Goal: Task Accomplishment & Management: Complete application form

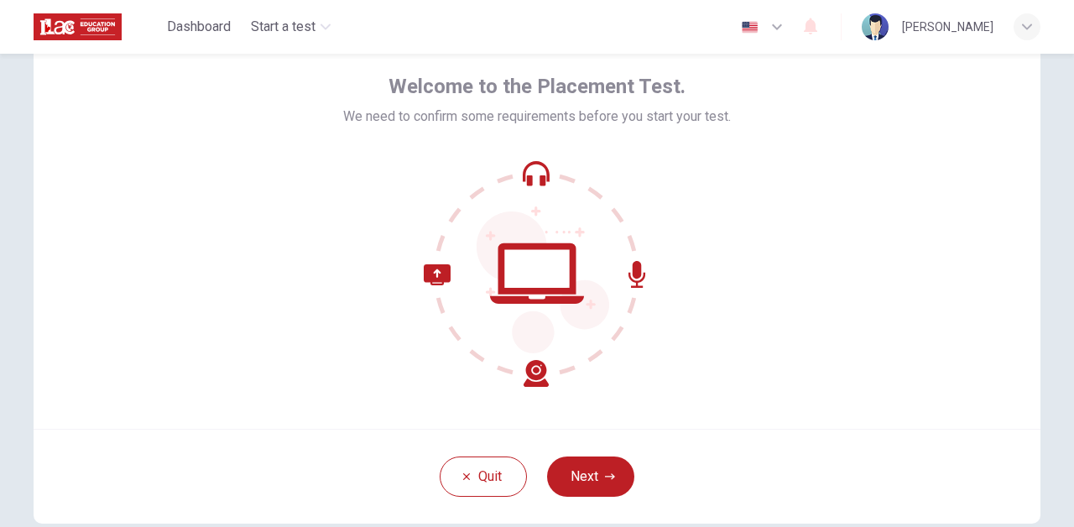
scroll to position [86, 0]
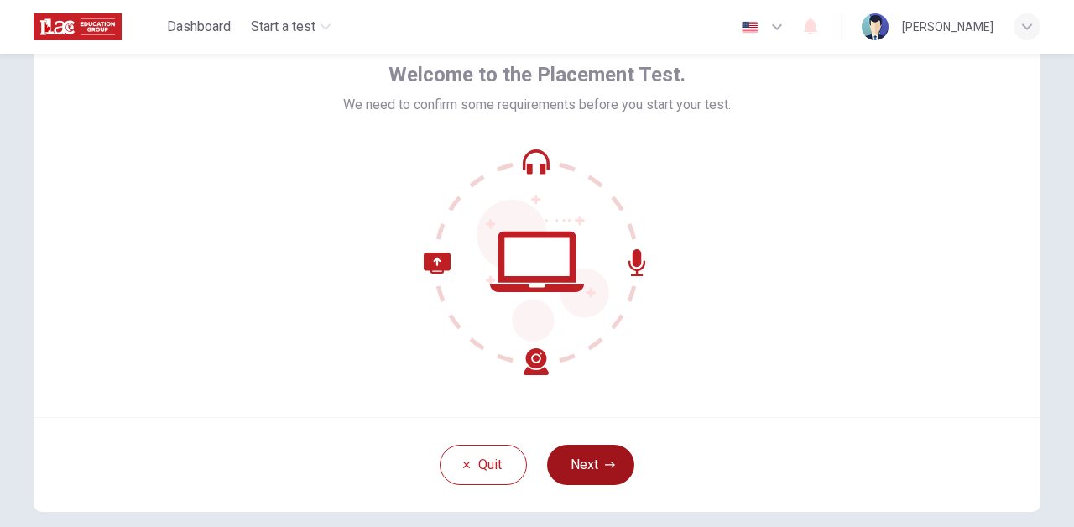
click at [575, 471] on button "Next" at bounding box center [590, 465] width 87 height 40
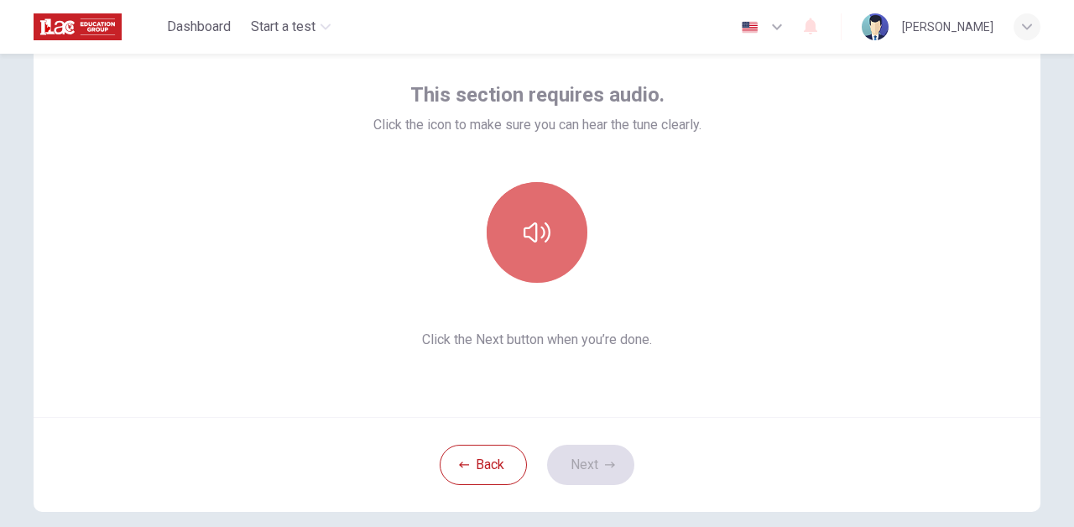
click at [546, 245] on icon "button" at bounding box center [537, 232] width 27 height 27
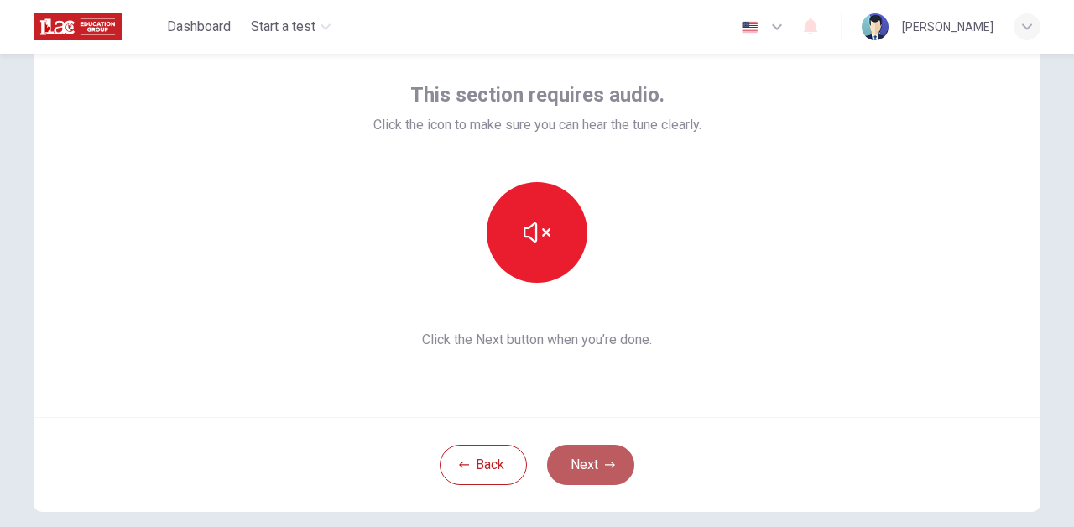
click at [596, 468] on button "Next" at bounding box center [590, 465] width 87 height 40
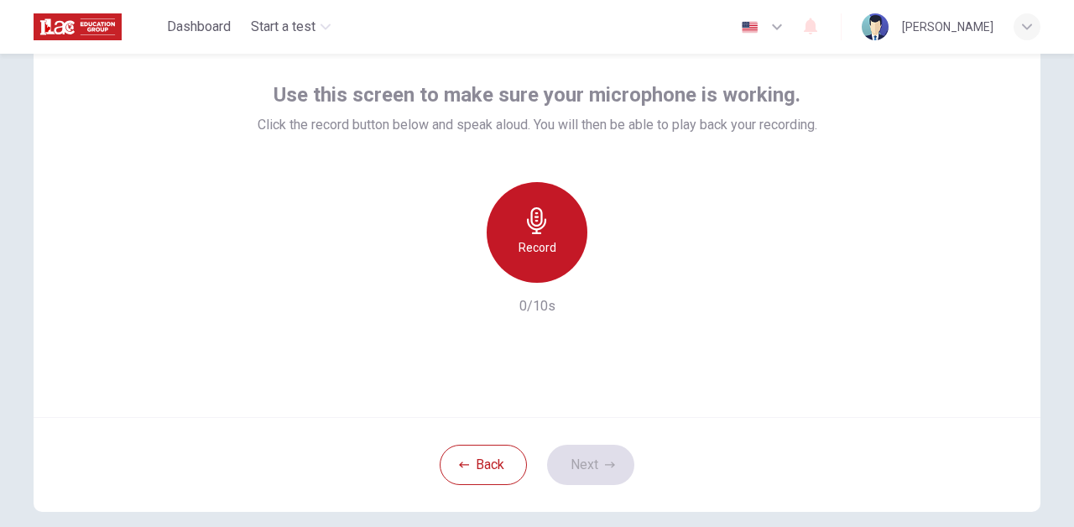
click at [538, 243] on h6 "Record" at bounding box center [538, 248] width 38 height 20
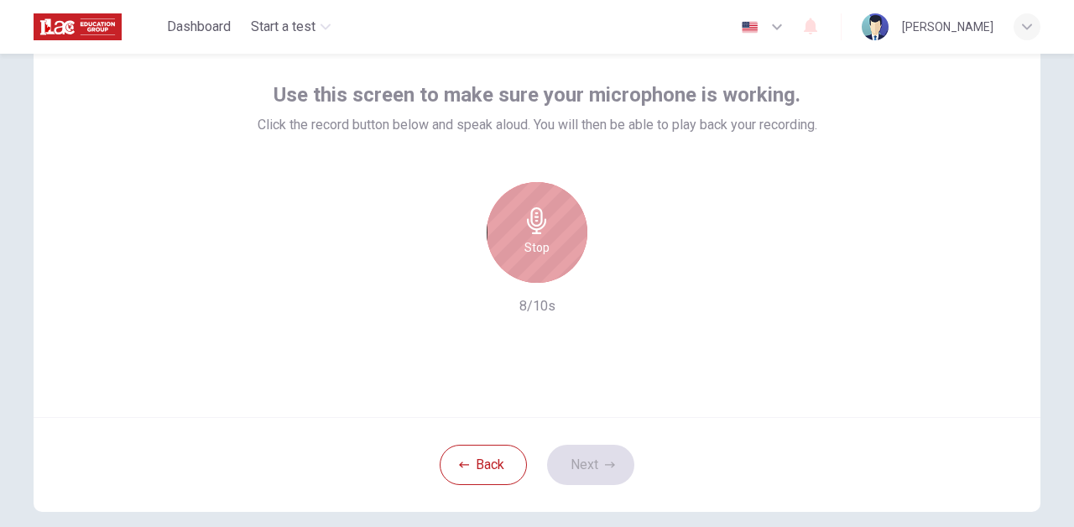
click at [571, 214] on div "Stop" at bounding box center [537, 232] width 101 height 101
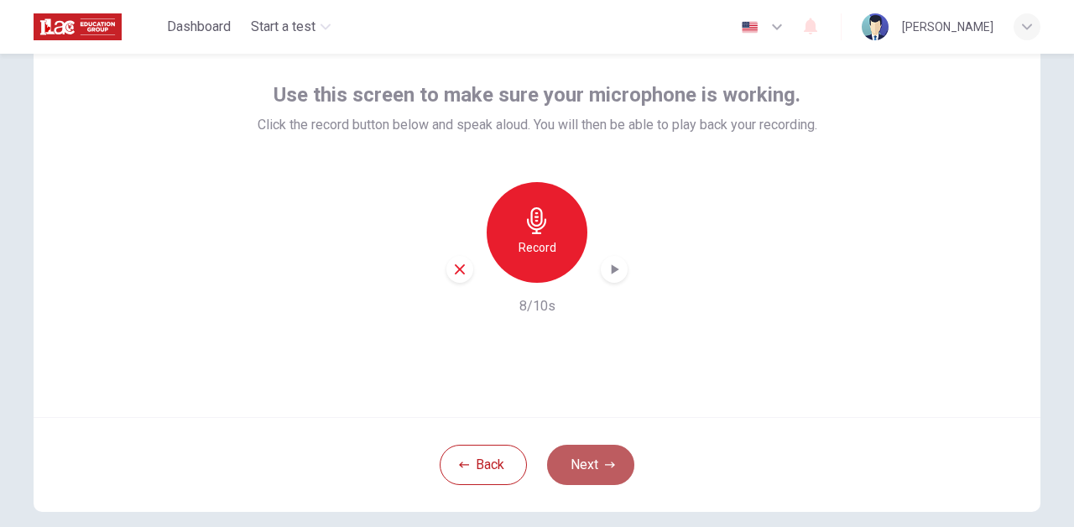
click at [599, 466] on button "Next" at bounding box center [590, 465] width 87 height 40
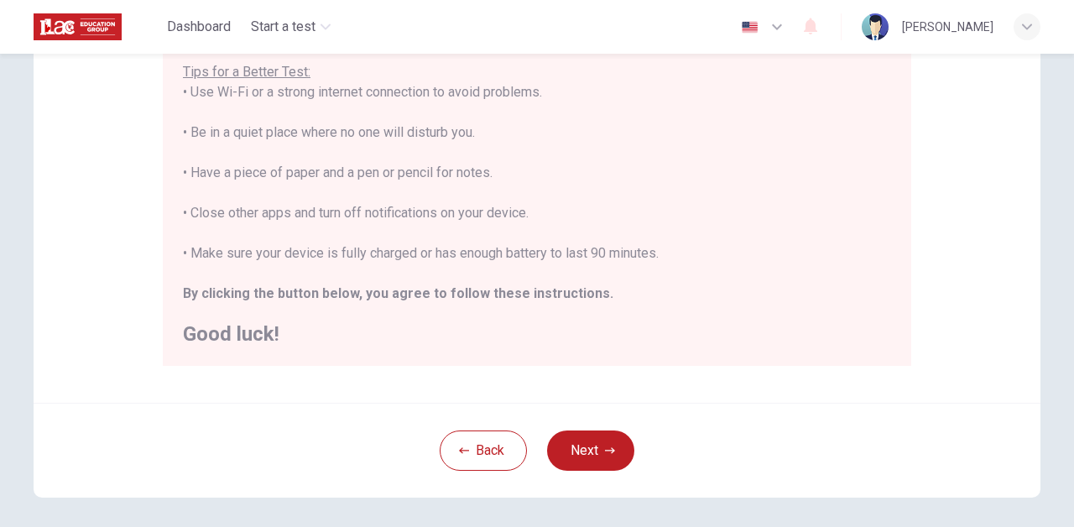
scroll to position [346, 0]
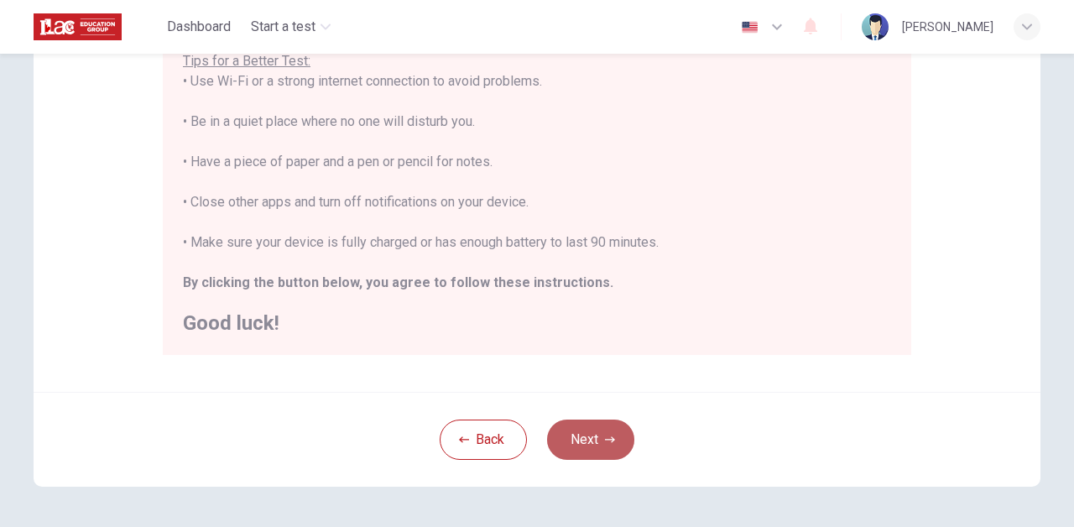
click at [577, 443] on button "Next" at bounding box center [590, 440] width 87 height 40
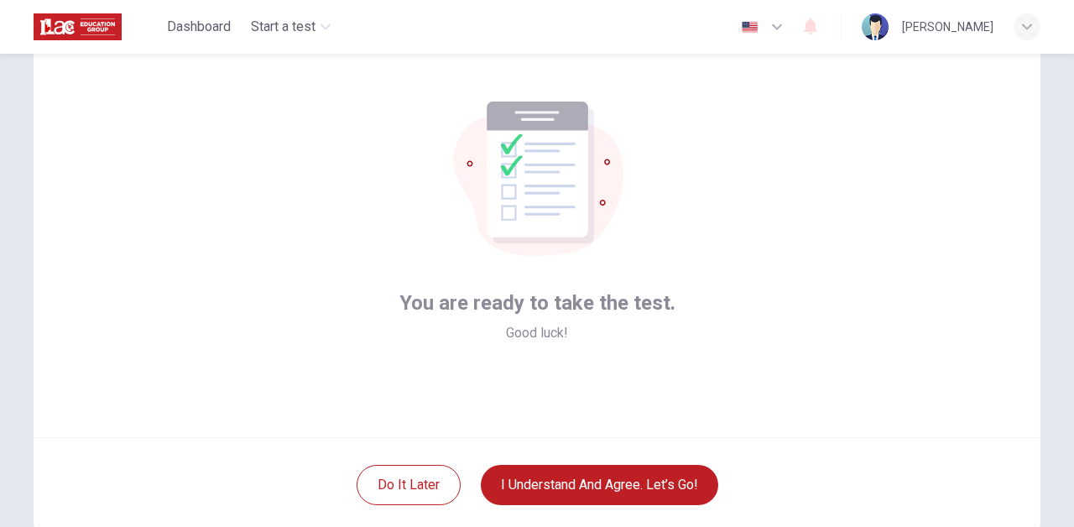
scroll to position [107, 0]
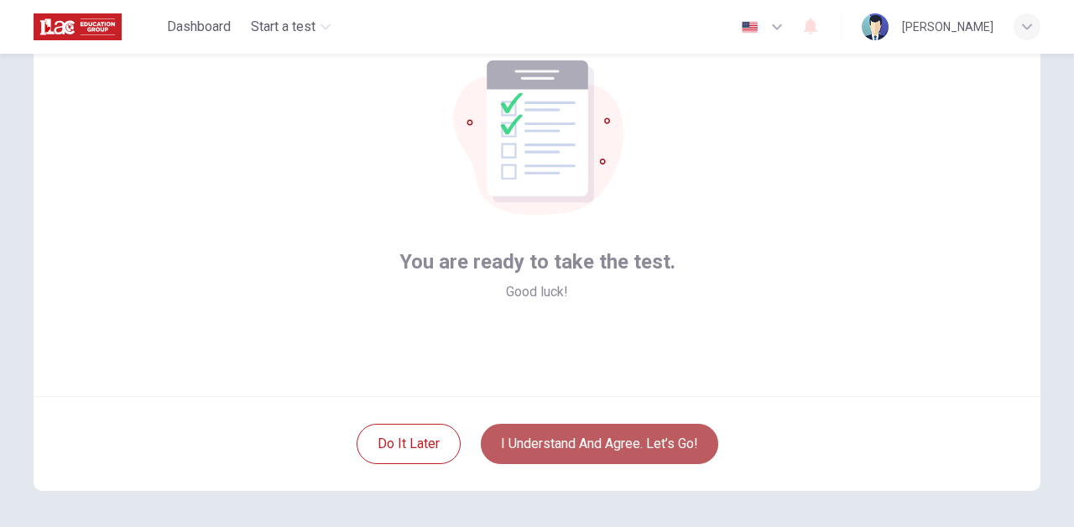
click at [621, 447] on button "I understand and agree. Let’s go!" at bounding box center [600, 444] width 238 height 40
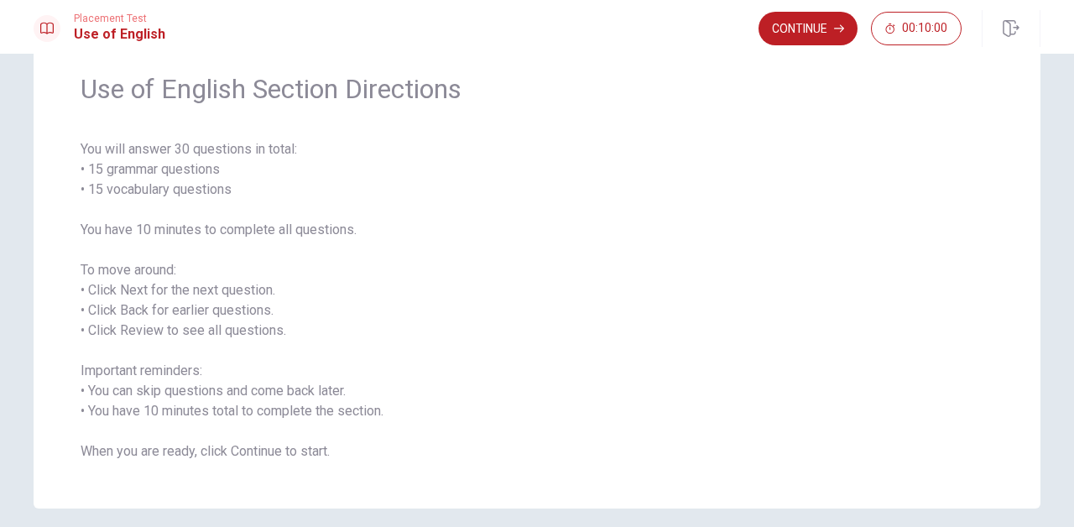
scroll to position [131, 0]
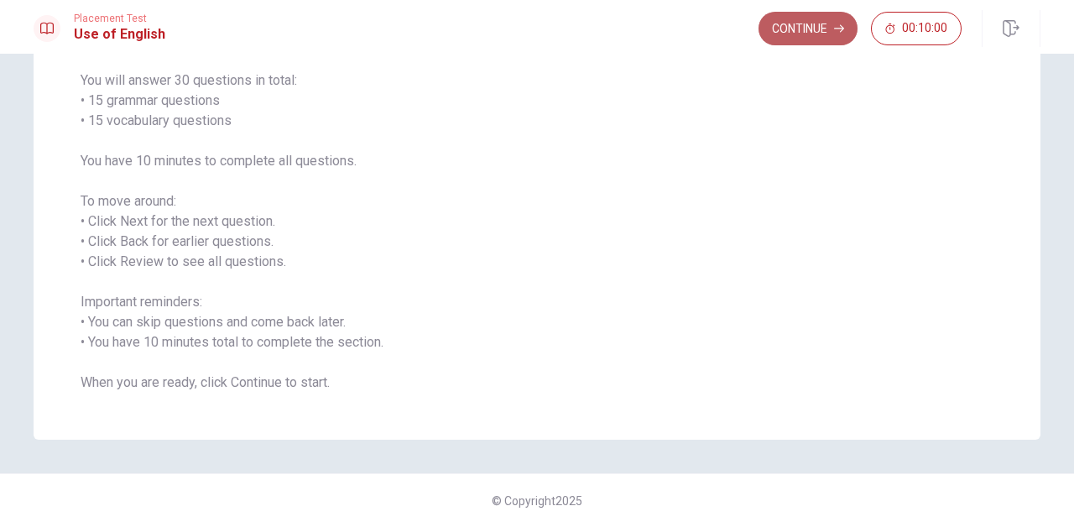
click at [801, 26] on button "Continue" at bounding box center [808, 29] width 99 height 34
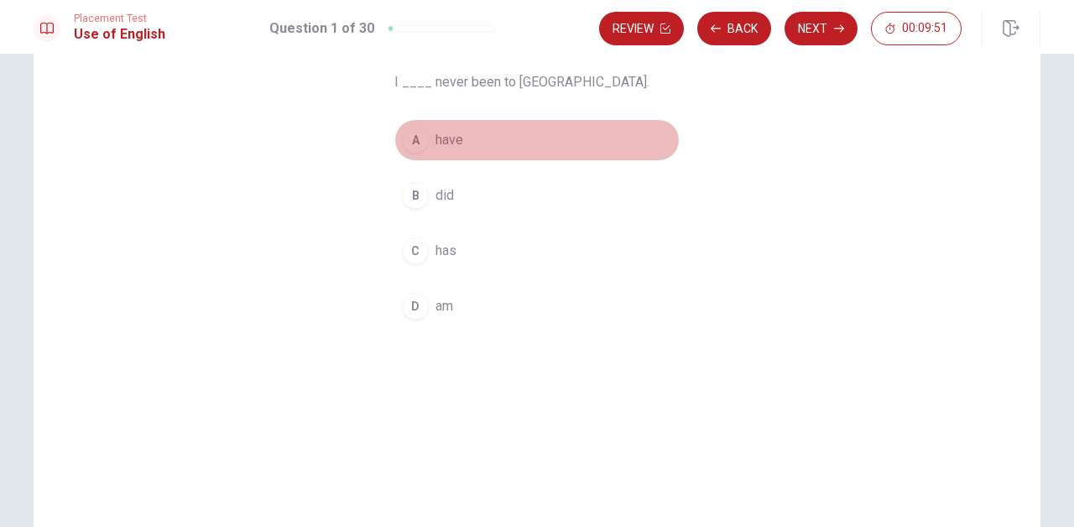
click at [418, 144] on div "A" at bounding box center [415, 140] width 27 height 27
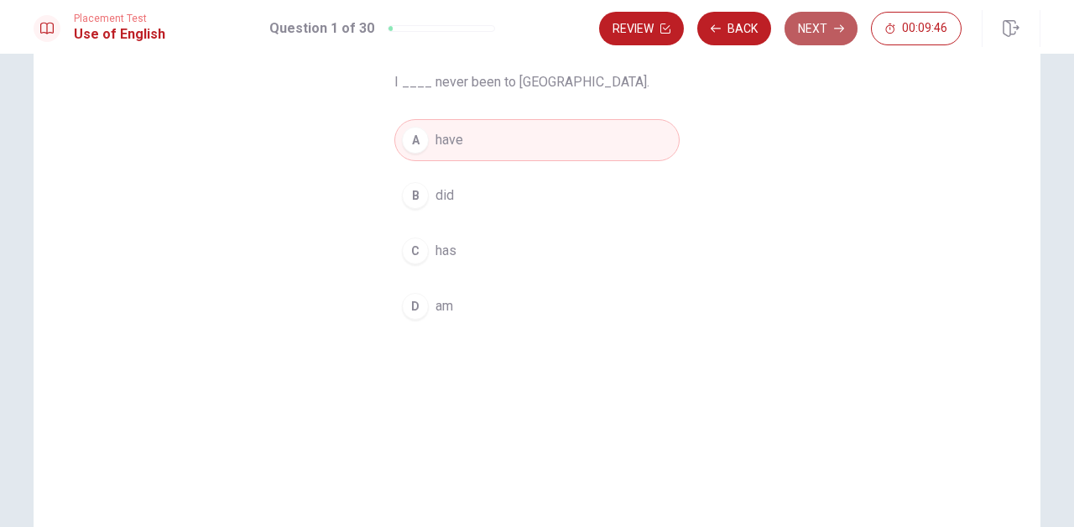
click at [811, 36] on button "Next" at bounding box center [821, 29] width 73 height 34
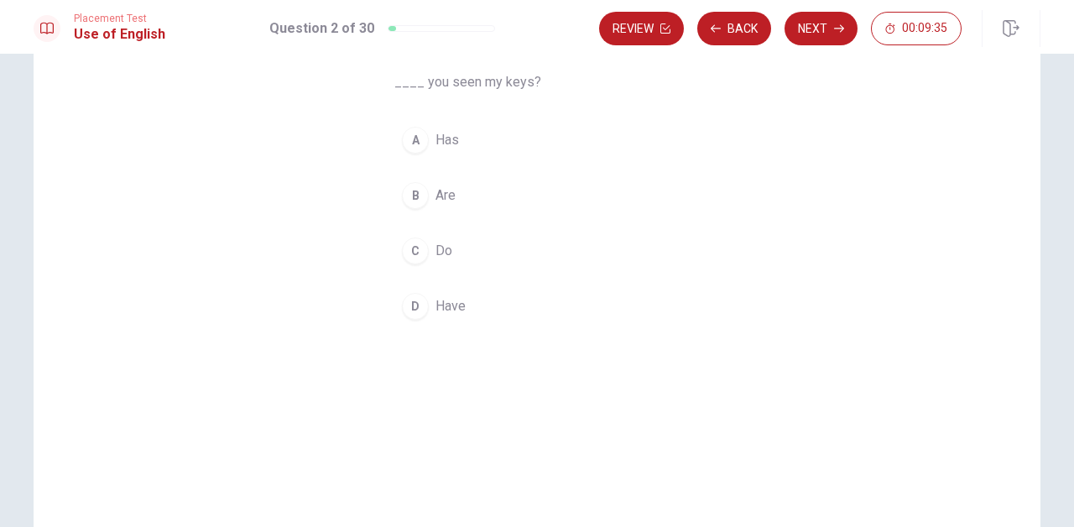
click at [415, 311] on div "D" at bounding box center [415, 306] width 27 height 27
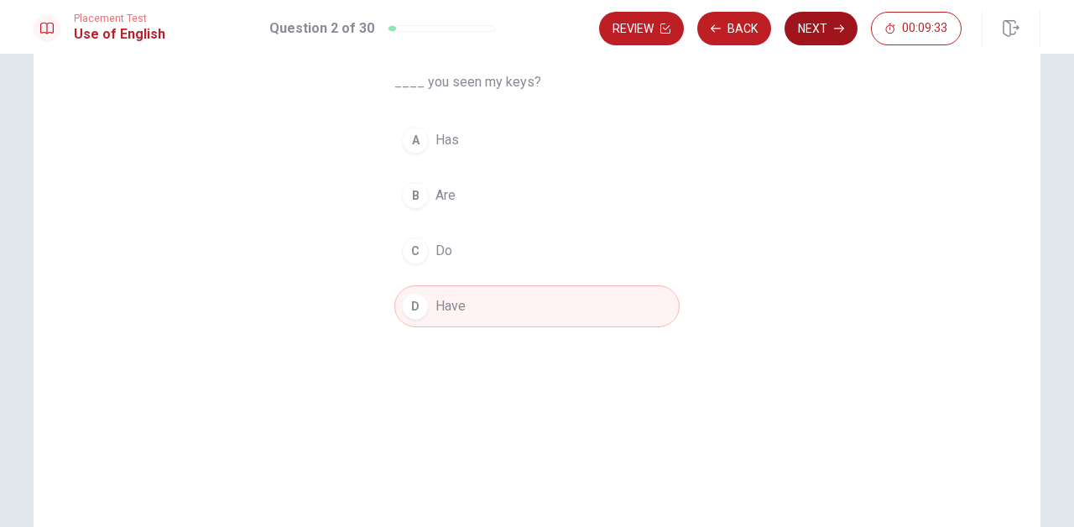
click at [816, 29] on button "Next" at bounding box center [821, 29] width 73 height 34
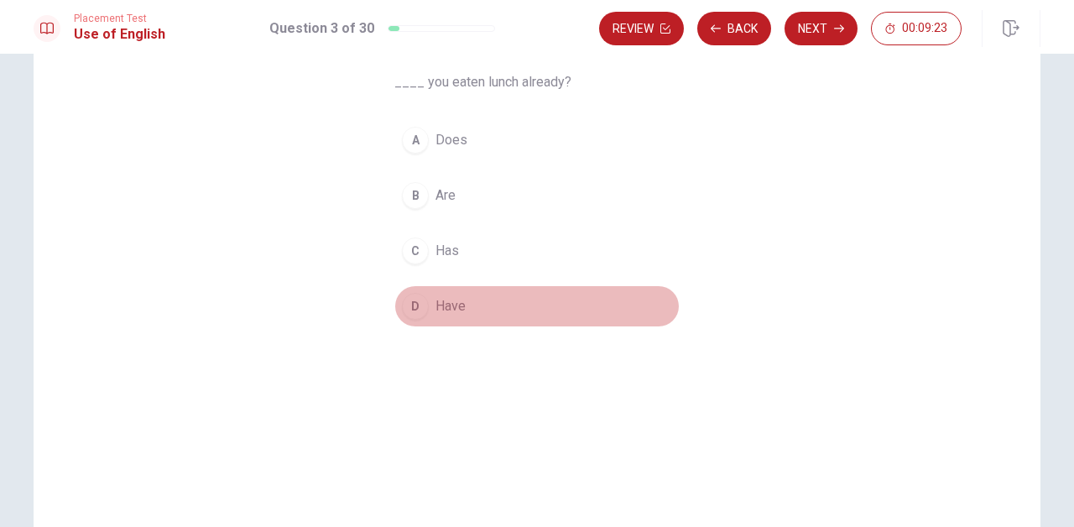
click at [418, 306] on div "D" at bounding box center [415, 306] width 27 height 27
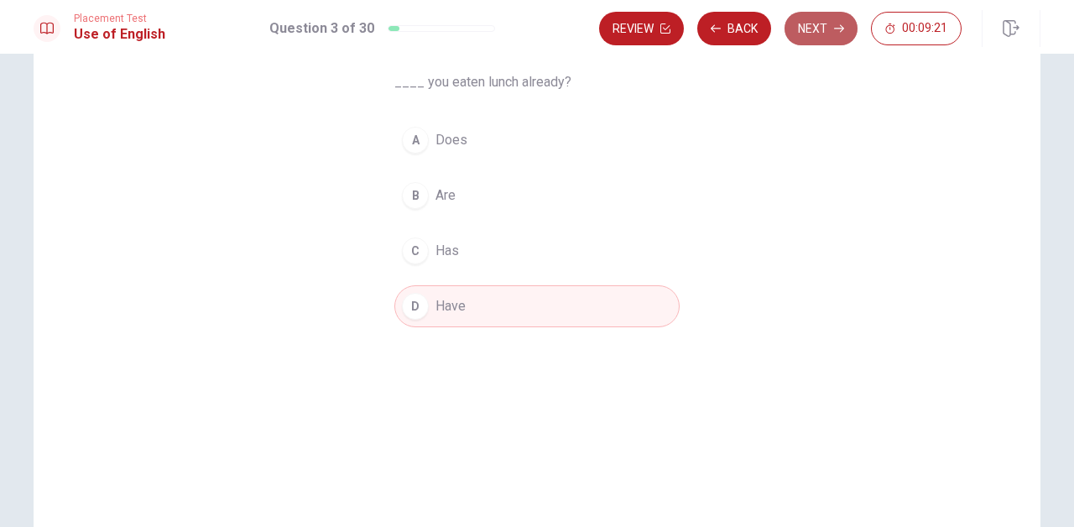
click at [803, 34] on button "Next" at bounding box center [821, 29] width 73 height 34
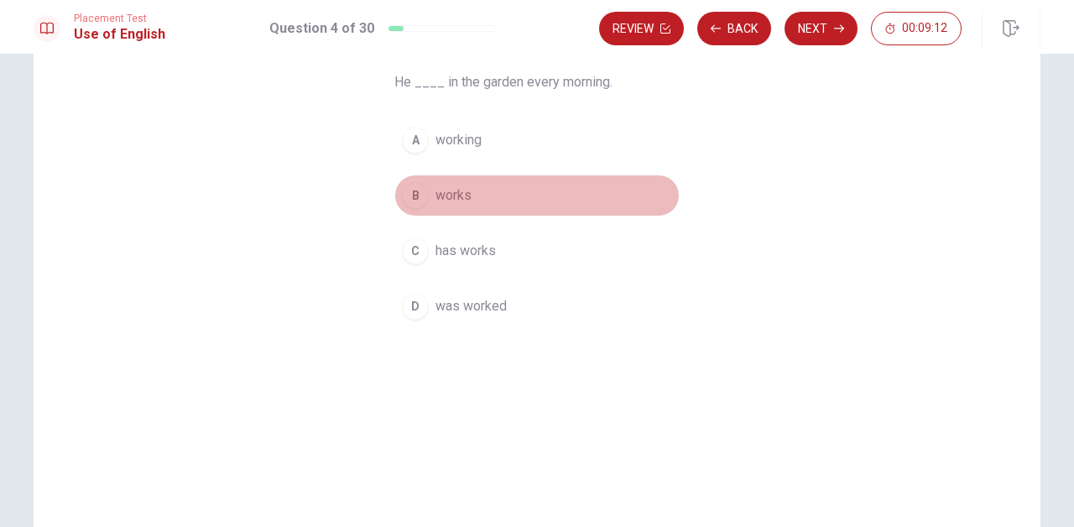
click at [418, 200] on div "B" at bounding box center [415, 195] width 27 height 27
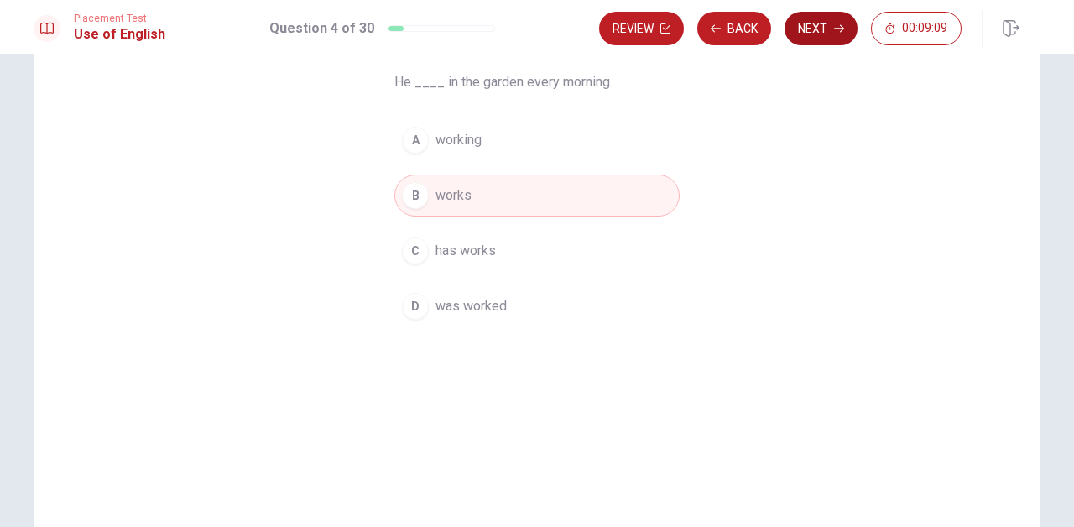
click at [822, 34] on button "Next" at bounding box center [821, 29] width 73 height 34
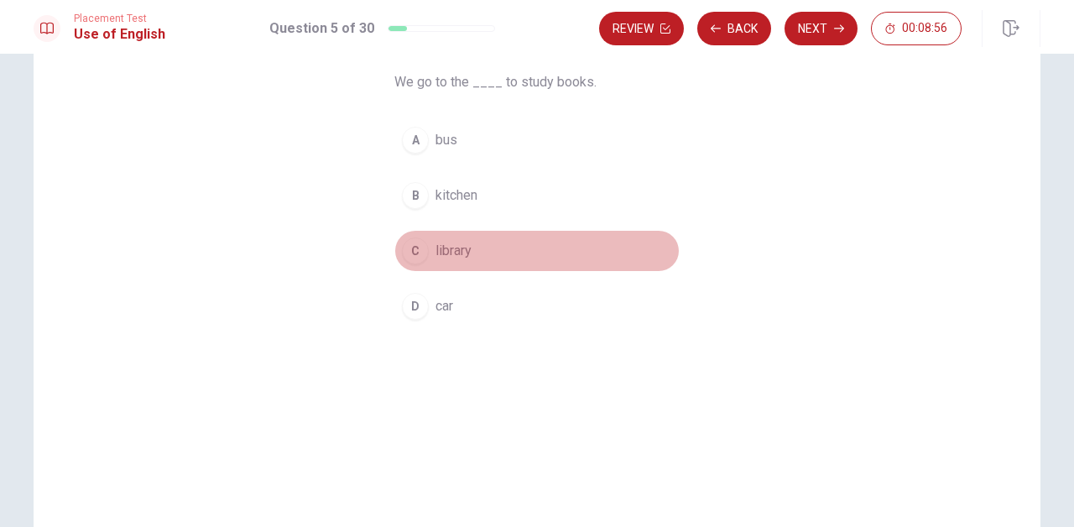
click at [421, 247] on div "C" at bounding box center [415, 251] width 27 height 27
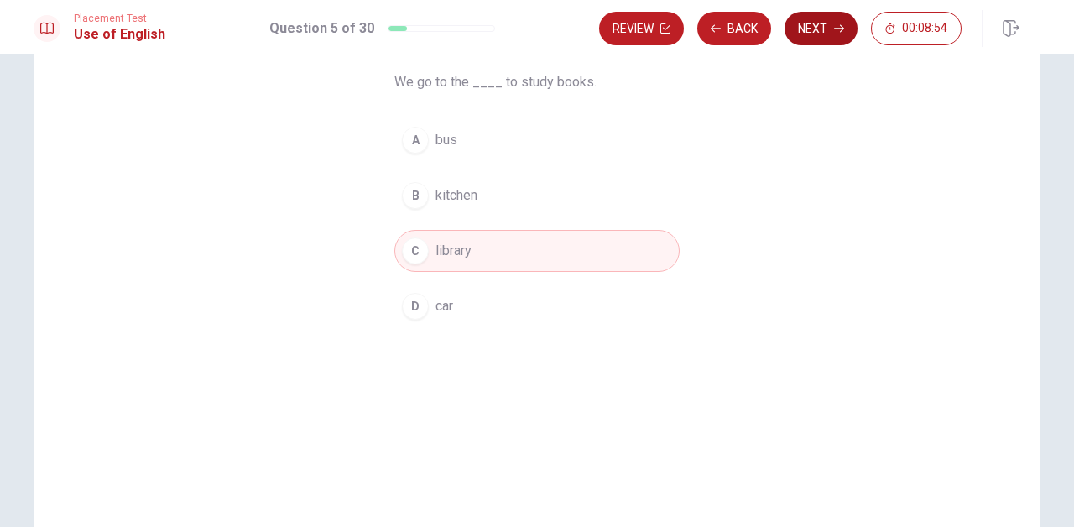
click at [828, 27] on button "Next" at bounding box center [821, 29] width 73 height 34
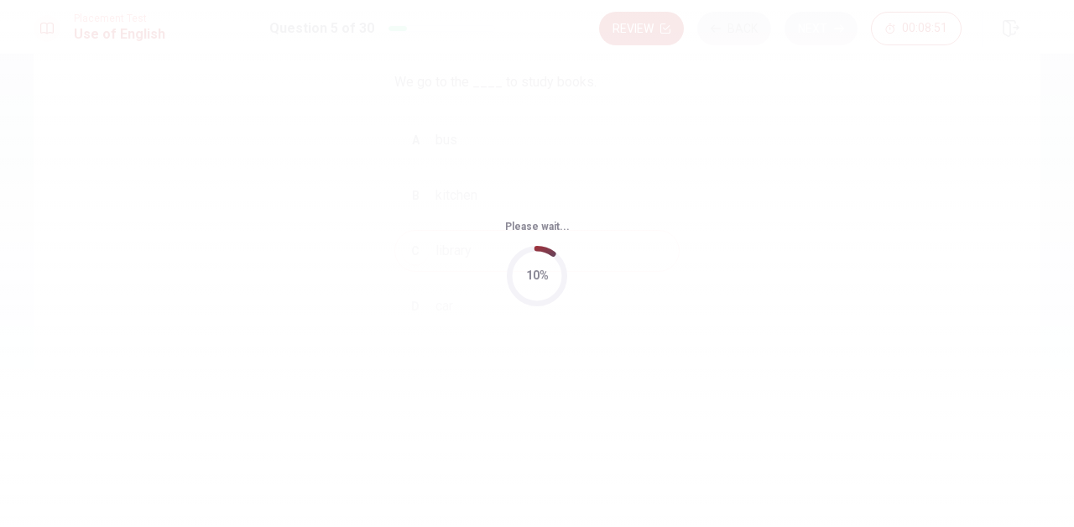
scroll to position [0, 0]
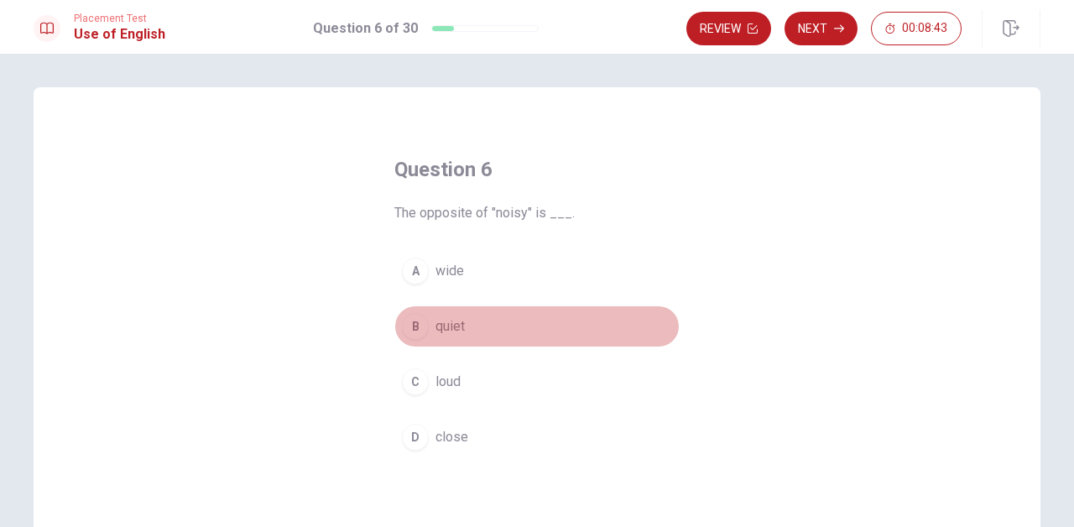
click at [412, 321] on div "B" at bounding box center [415, 326] width 27 height 27
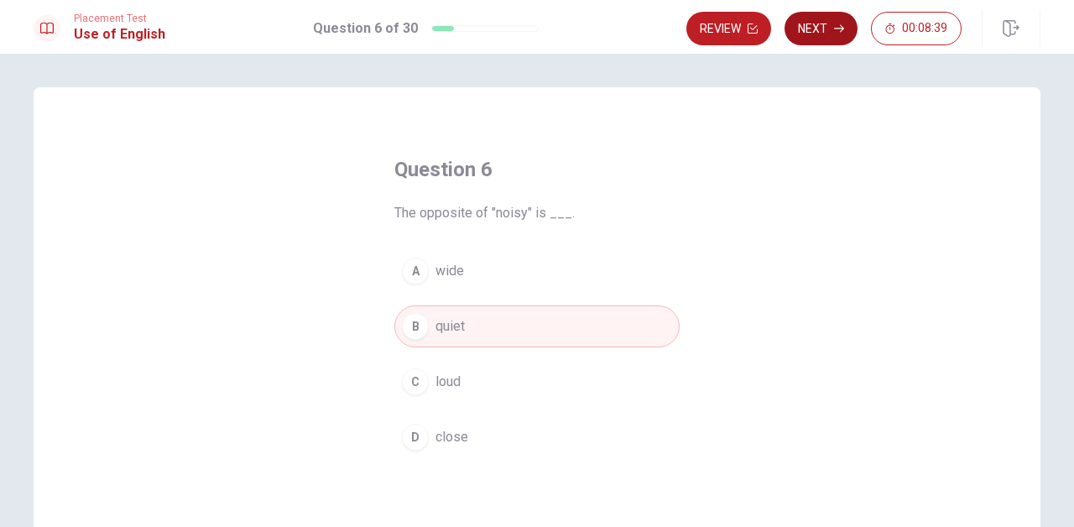
click at [806, 33] on button "Next" at bounding box center [821, 29] width 73 height 34
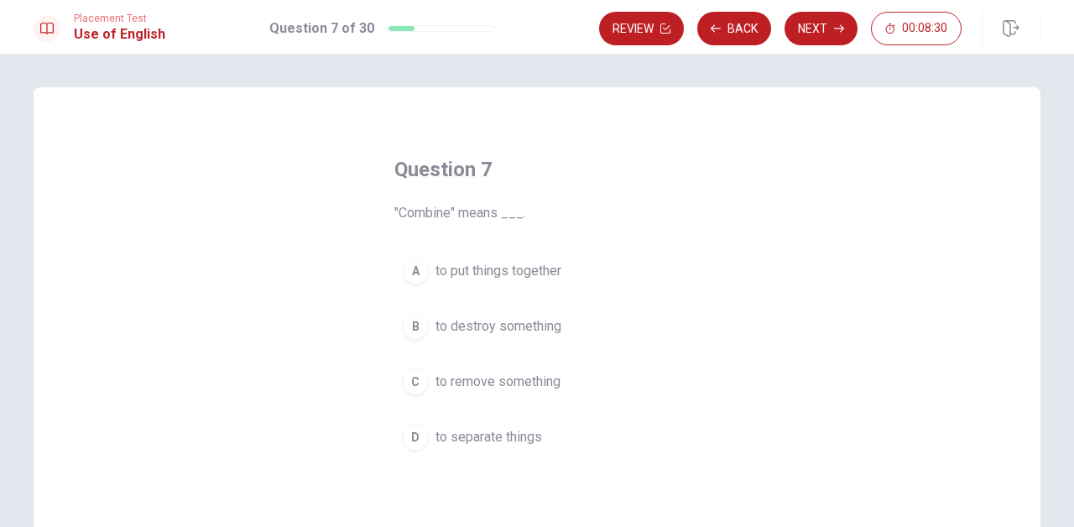
click at [436, 267] on span "to put things together" at bounding box center [499, 271] width 126 height 20
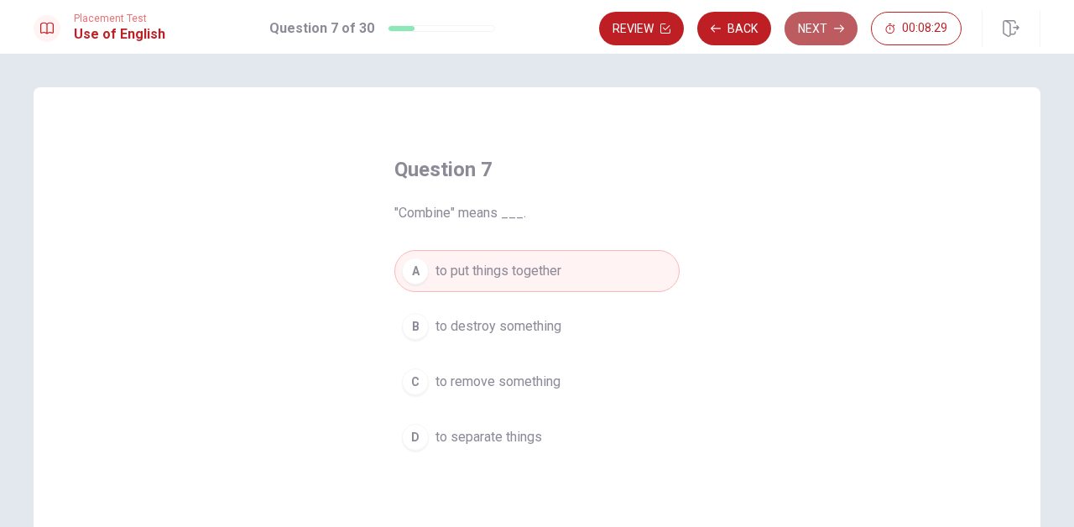
click at [823, 30] on button "Next" at bounding box center [821, 29] width 73 height 34
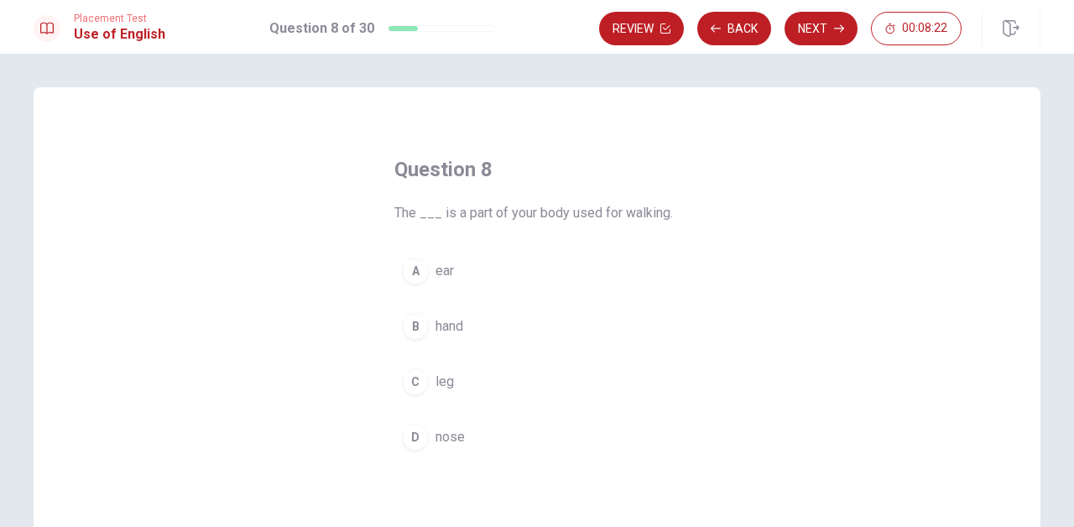
click at [450, 391] on span "leg" at bounding box center [445, 382] width 18 height 20
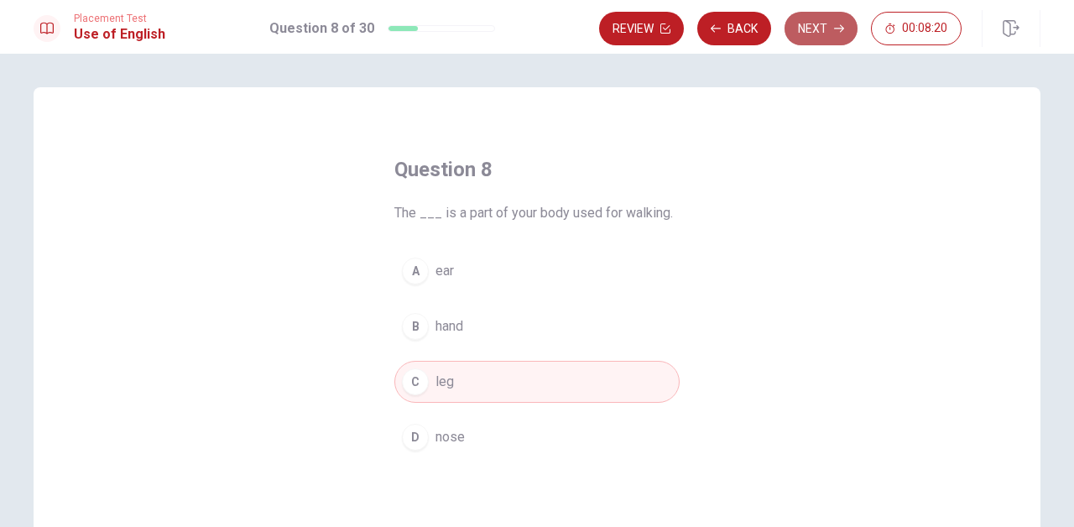
click at [840, 32] on icon "button" at bounding box center [839, 29] width 10 height 10
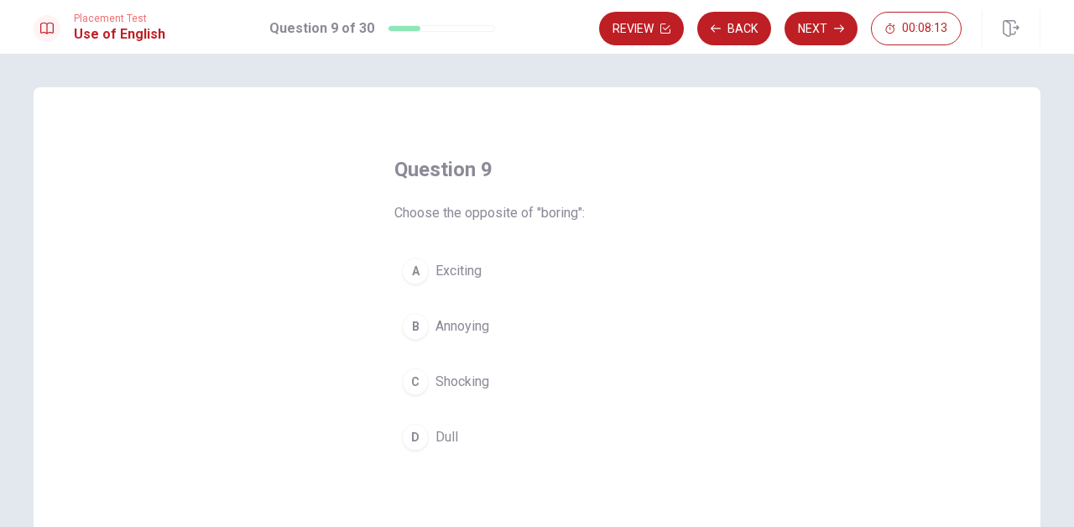
click at [463, 269] on span "Exciting" at bounding box center [459, 271] width 46 height 20
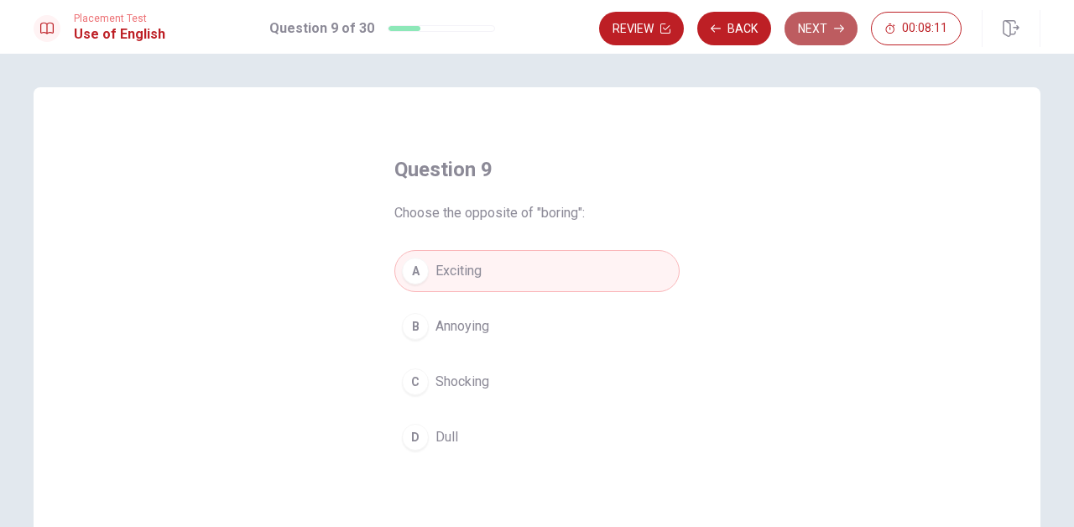
click at [807, 34] on button "Next" at bounding box center [821, 29] width 73 height 34
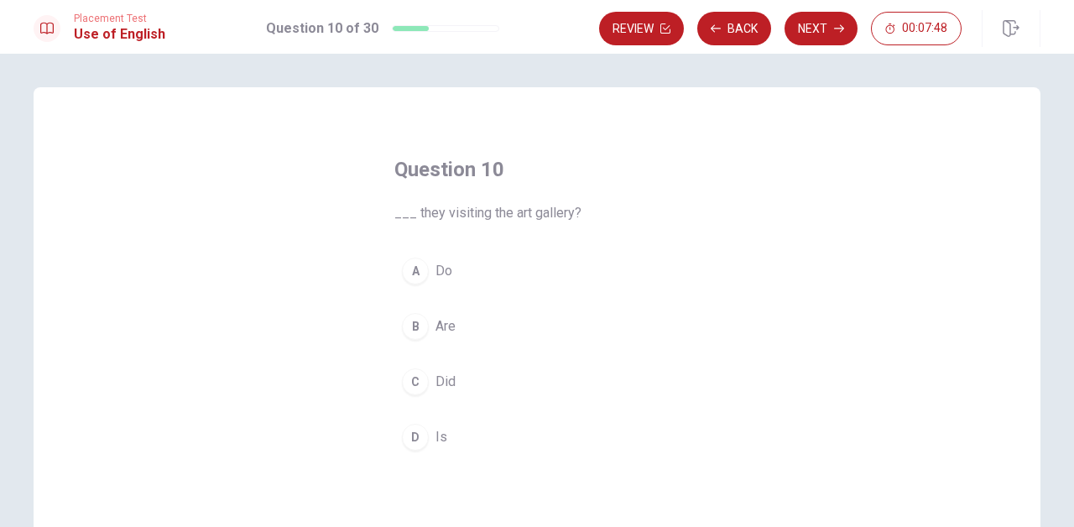
click at [444, 329] on span "Are" at bounding box center [446, 326] width 20 height 20
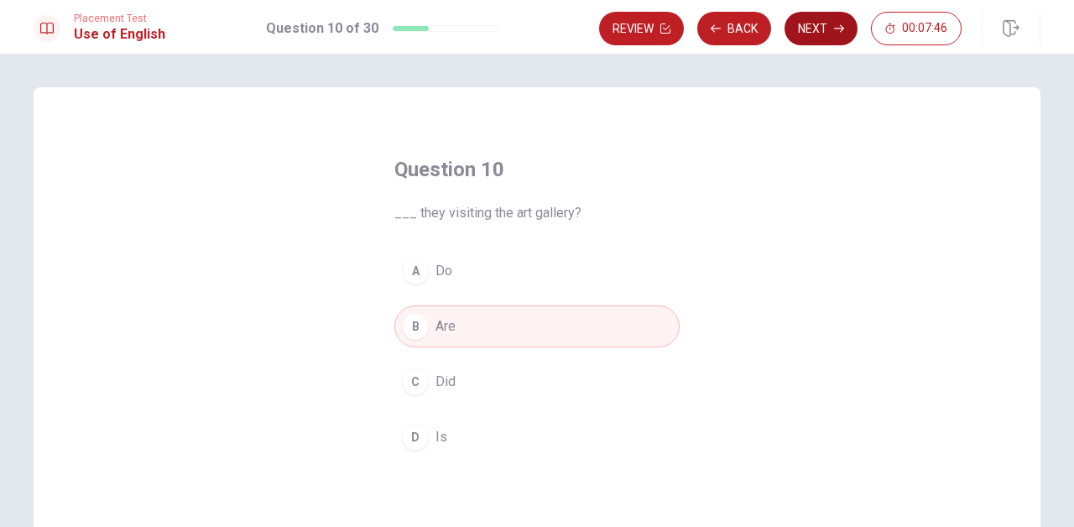
click at [808, 29] on button "Next" at bounding box center [821, 29] width 73 height 34
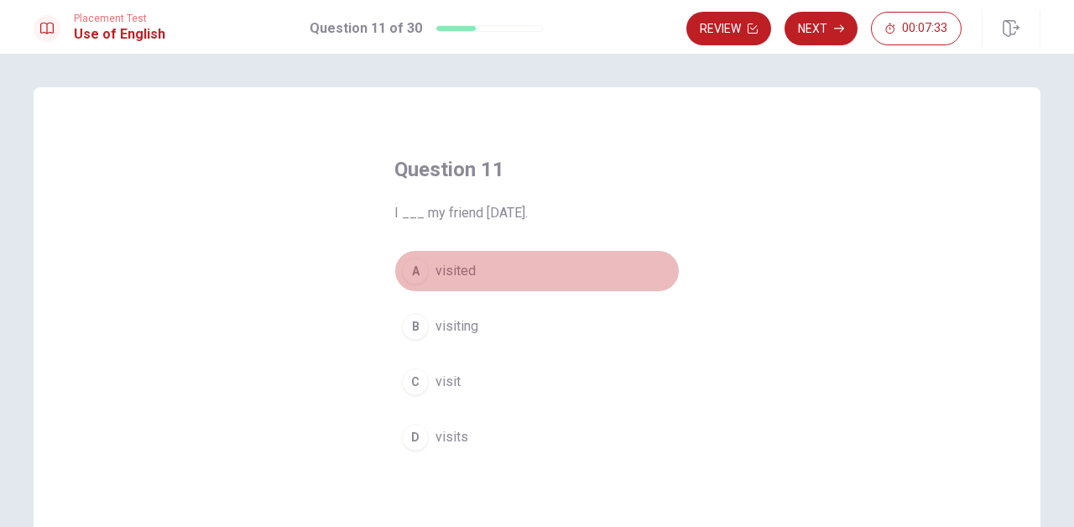
click at [467, 271] on span "visited" at bounding box center [456, 271] width 40 height 20
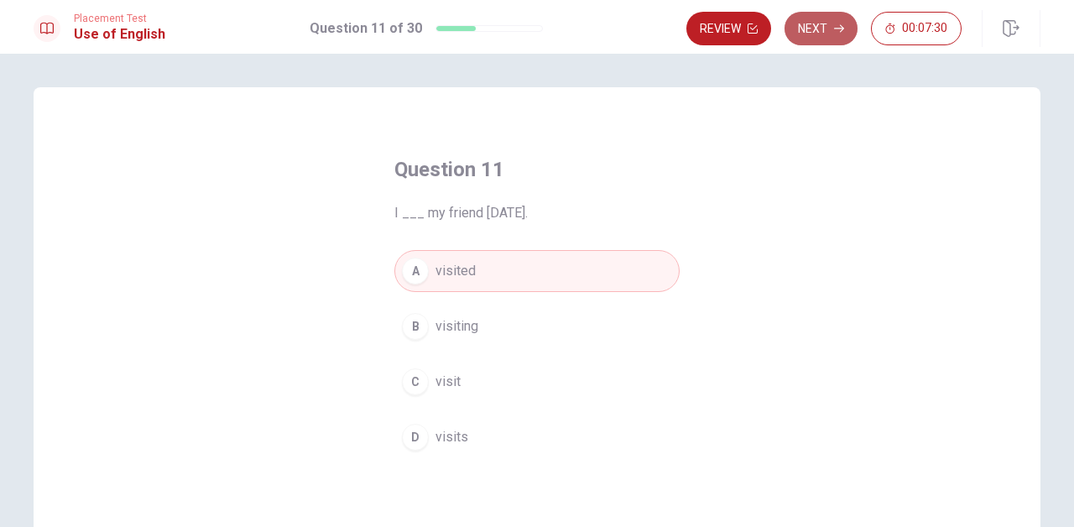
click at [828, 36] on button "Next" at bounding box center [821, 29] width 73 height 34
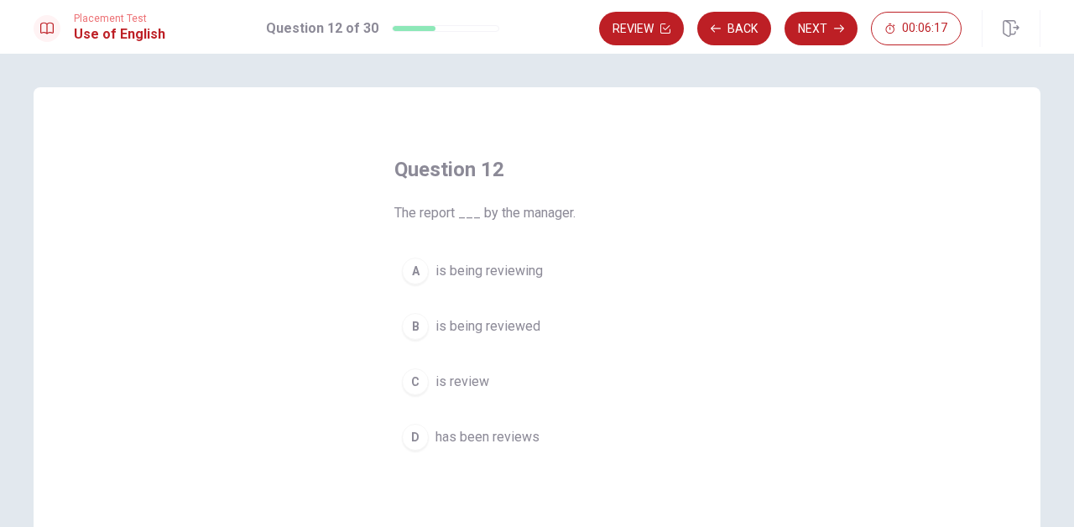
click at [419, 329] on div "B" at bounding box center [415, 326] width 27 height 27
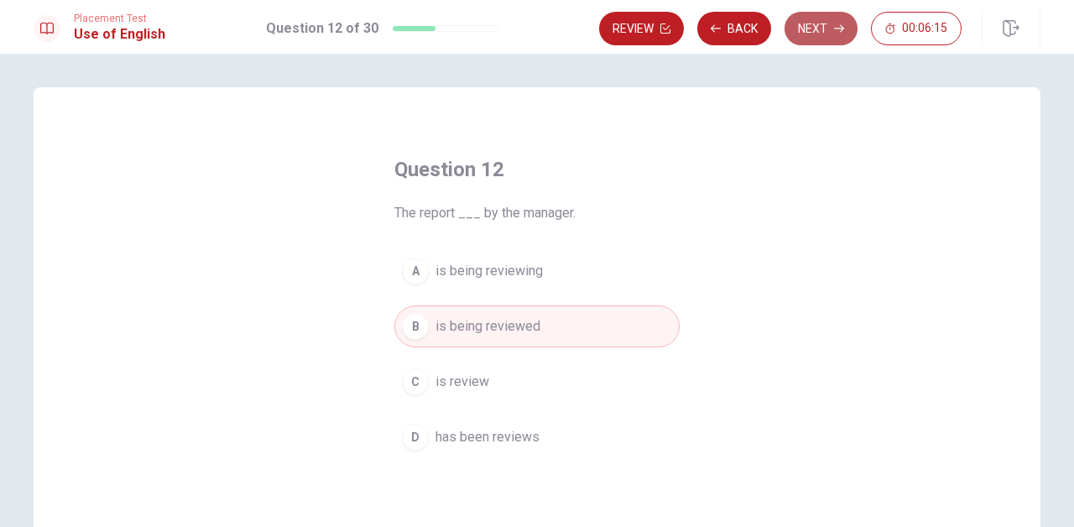
click at [806, 28] on button "Next" at bounding box center [821, 29] width 73 height 34
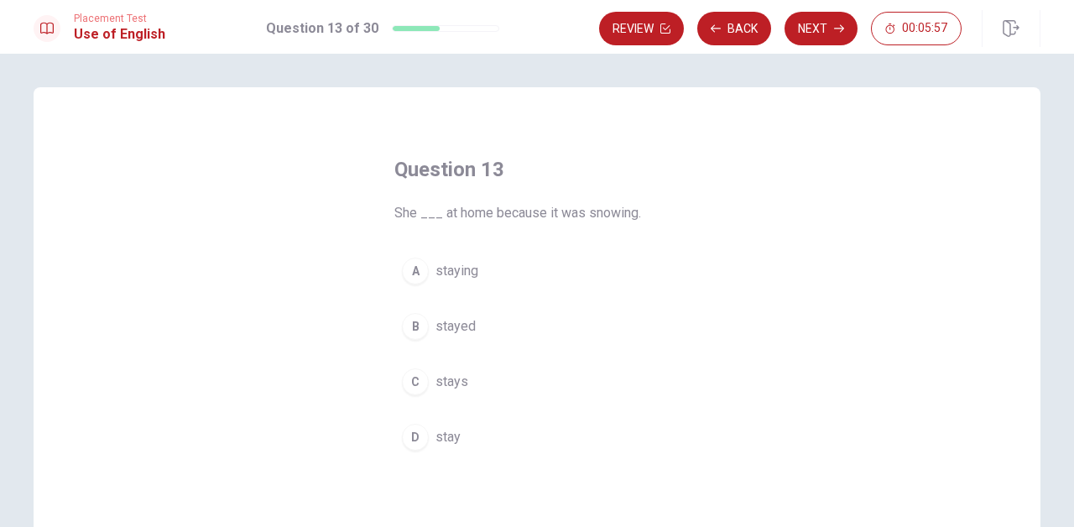
click at [410, 329] on div "B" at bounding box center [415, 326] width 27 height 27
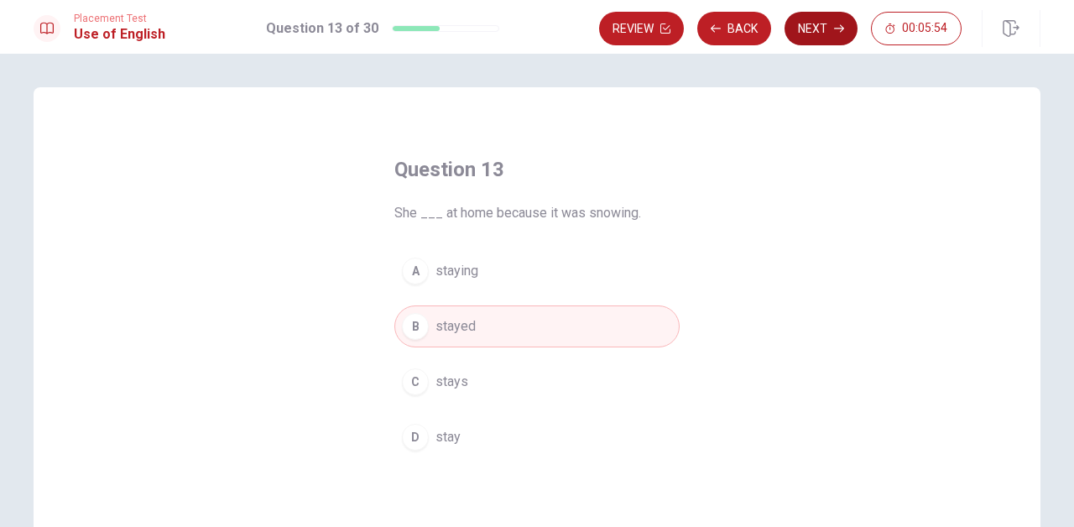
click at [804, 30] on button "Next" at bounding box center [821, 29] width 73 height 34
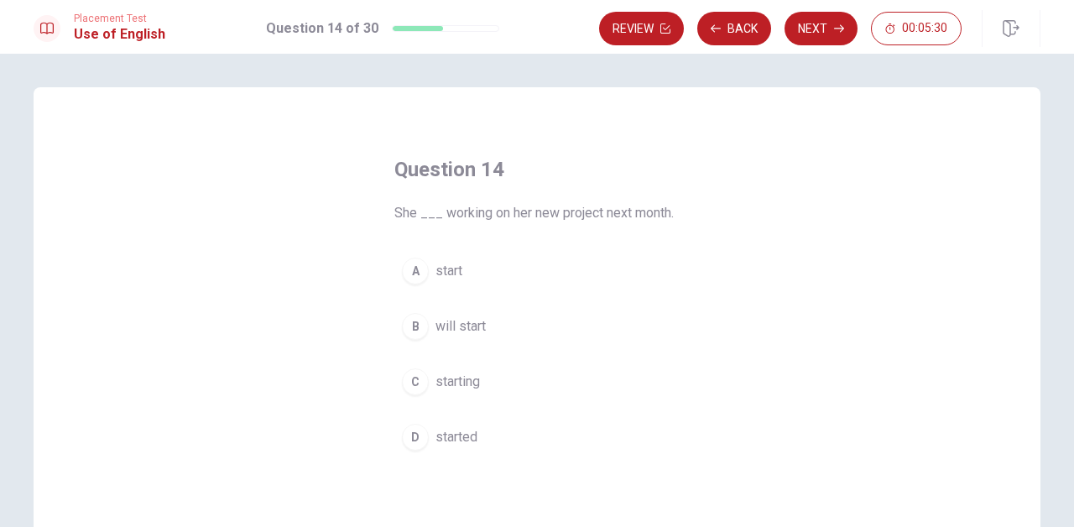
click at [465, 332] on span "will start" at bounding box center [461, 326] width 50 height 20
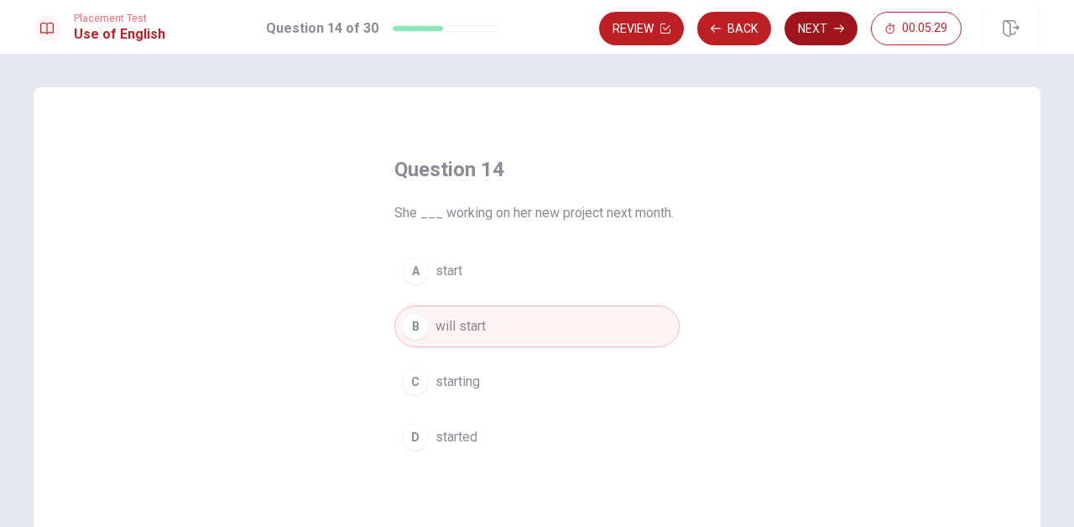
click at [829, 29] on button "Next" at bounding box center [821, 29] width 73 height 34
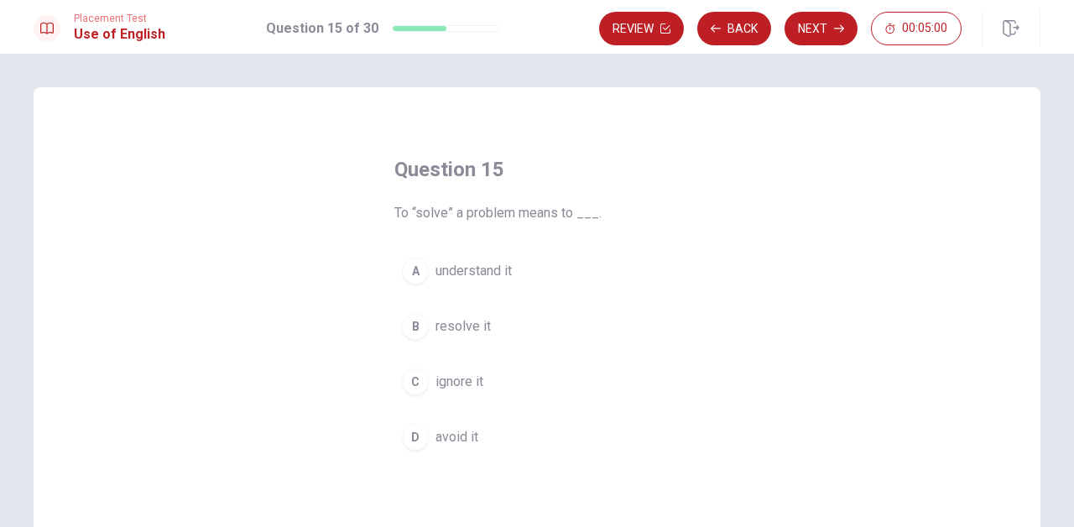
click at [444, 331] on span "resolve it" at bounding box center [463, 326] width 55 height 20
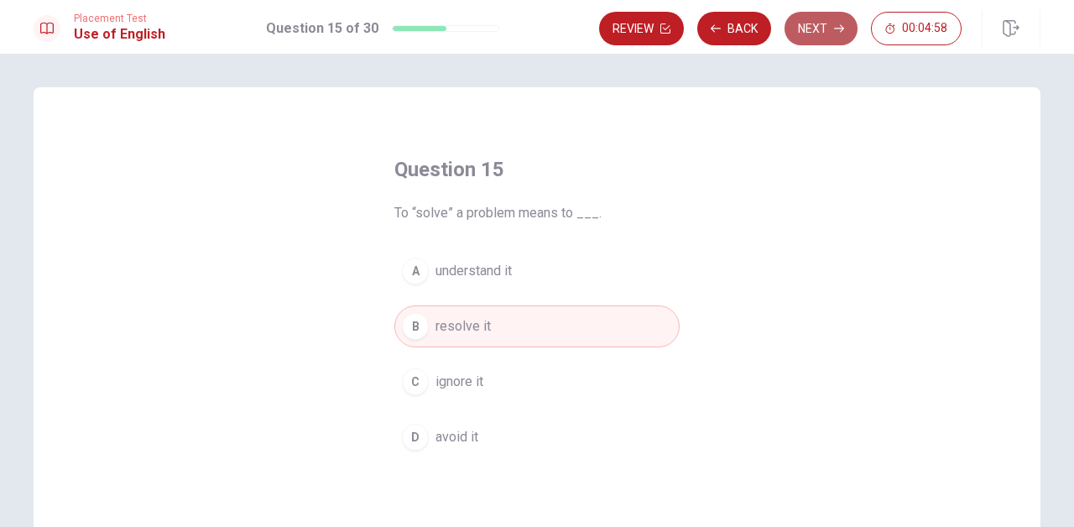
click at [830, 19] on button "Next" at bounding box center [821, 29] width 73 height 34
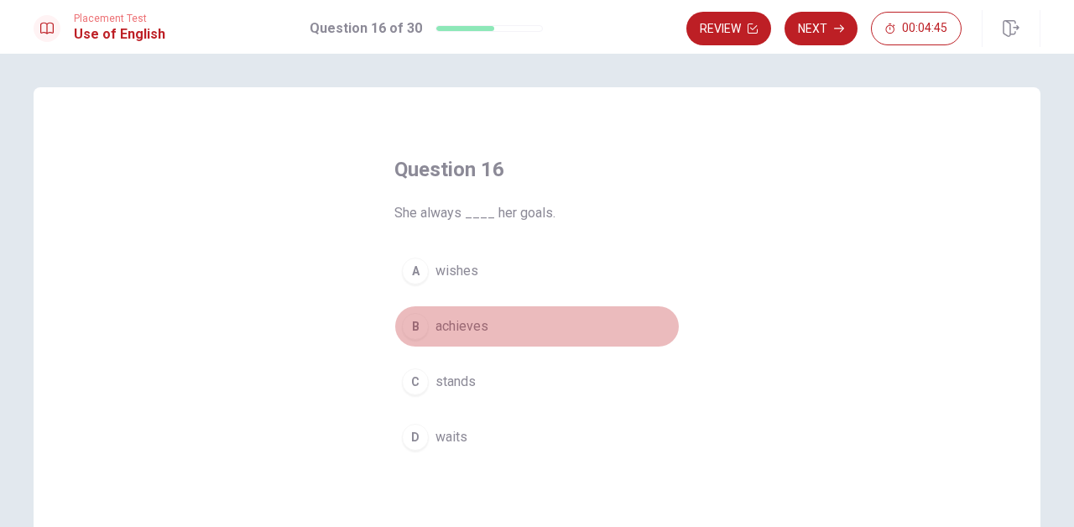
click at [480, 323] on span "achieves" at bounding box center [462, 326] width 53 height 20
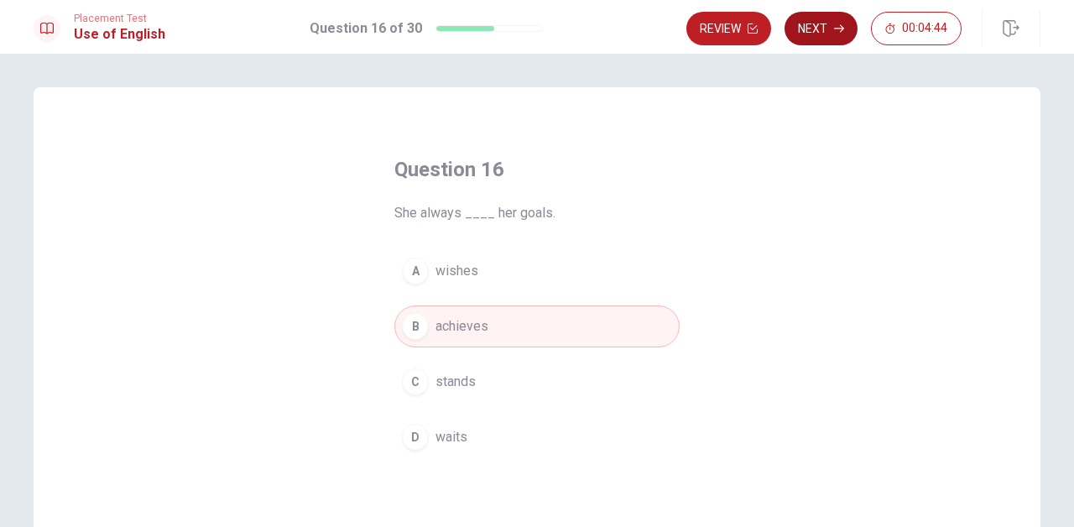
click at [805, 24] on button "Next" at bounding box center [821, 29] width 73 height 34
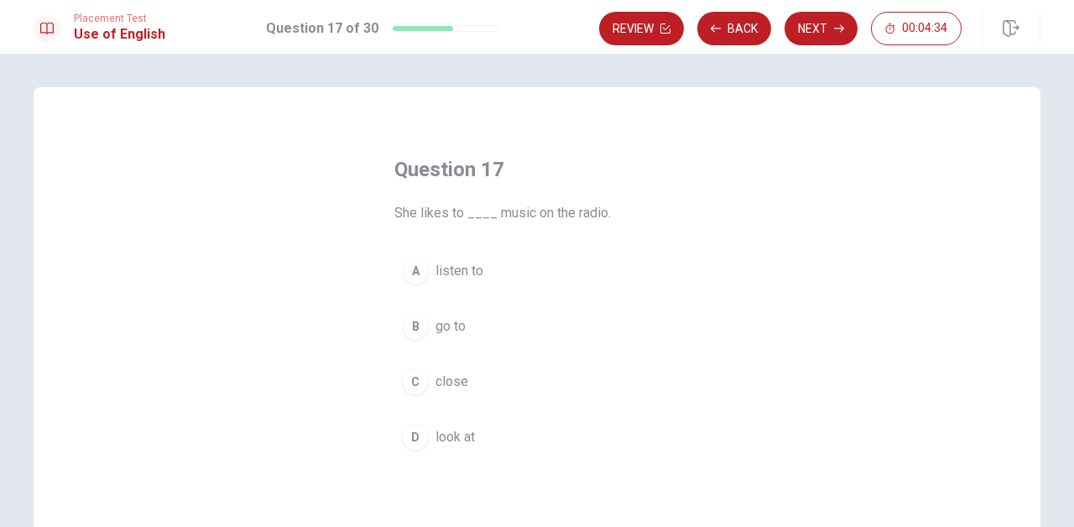
click at [472, 269] on span "listen to" at bounding box center [460, 271] width 48 height 20
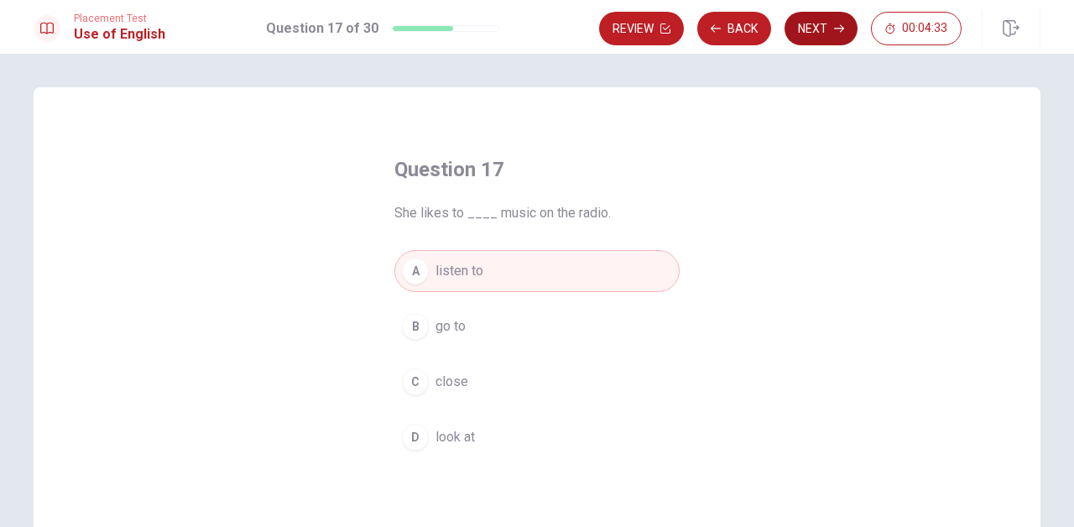
click at [815, 16] on button "Next" at bounding box center [821, 29] width 73 height 34
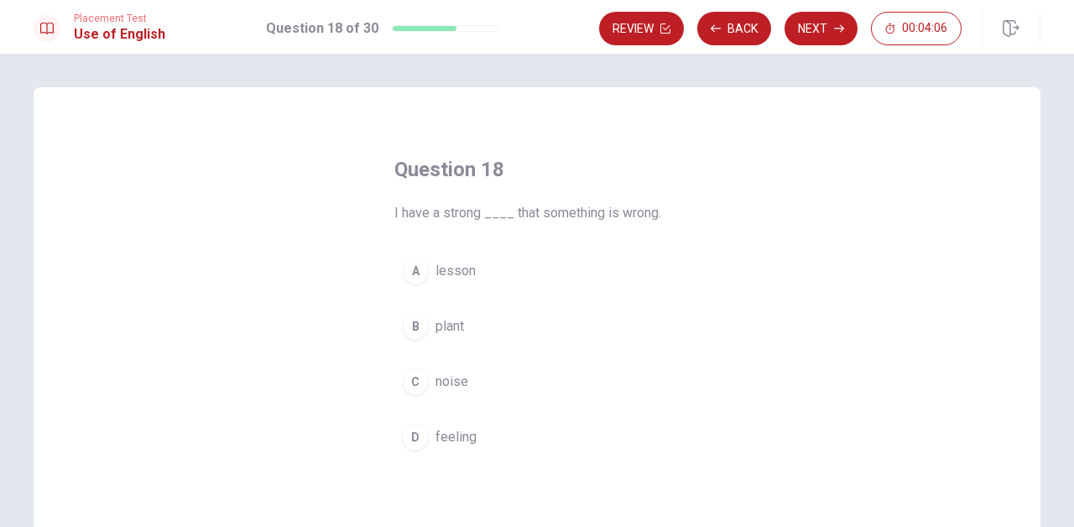
click at [439, 441] on span "feeling" at bounding box center [456, 437] width 41 height 20
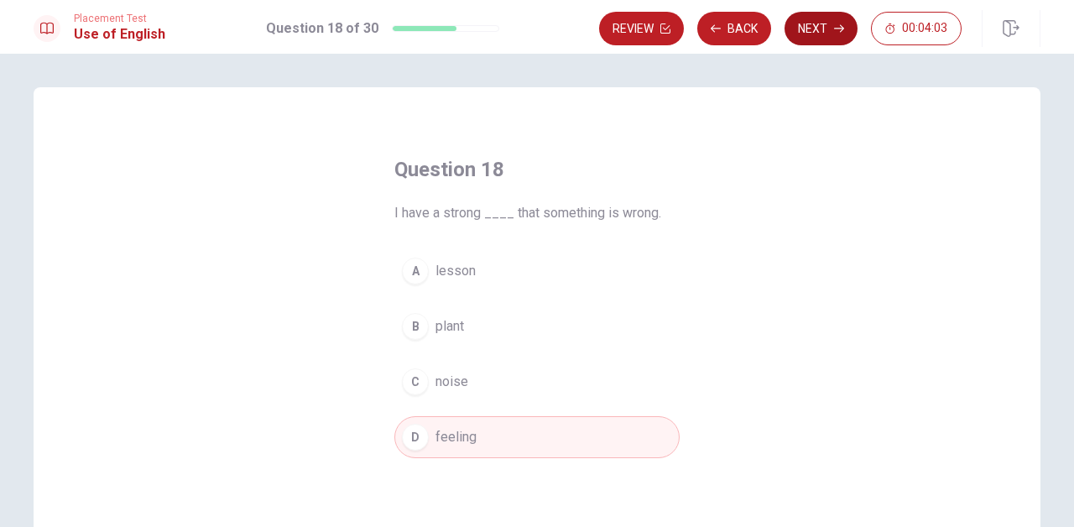
click at [837, 29] on icon "button" at bounding box center [839, 29] width 10 height 10
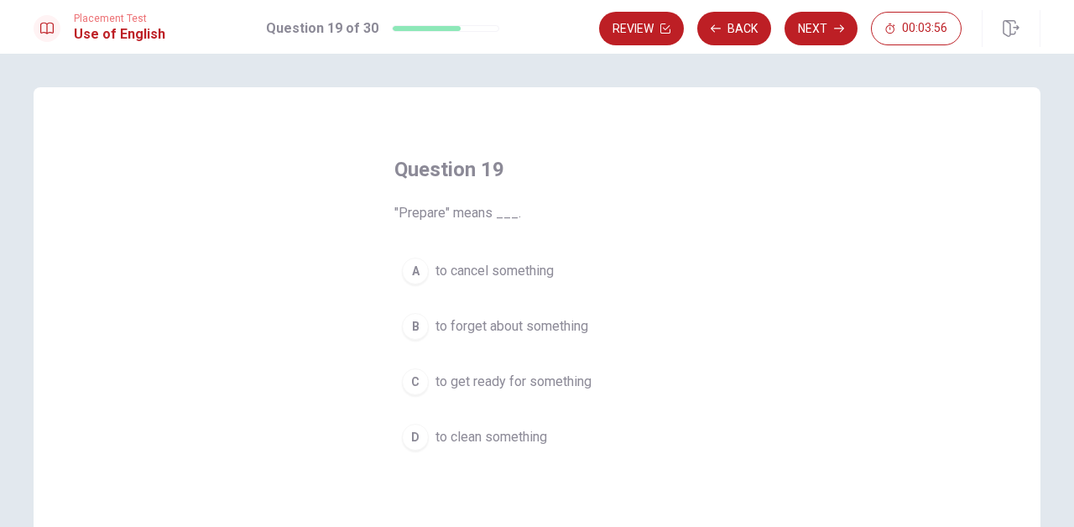
click at [555, 387] on span "to get ready for something" at bounding box center [514, 382] width 156 height 20
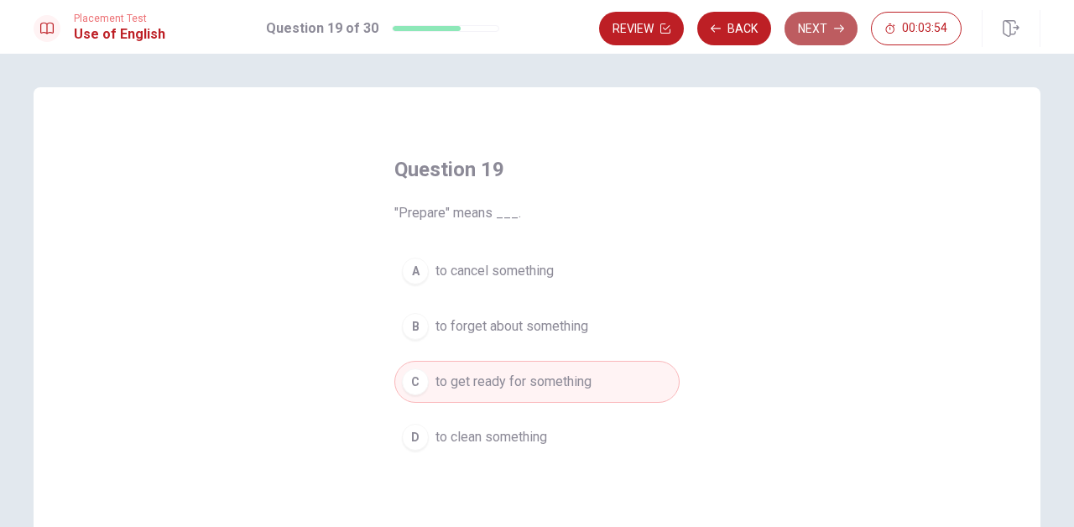
click at [818, 29] on button "Next" at bounding box center [821, 29] width 73 height 34
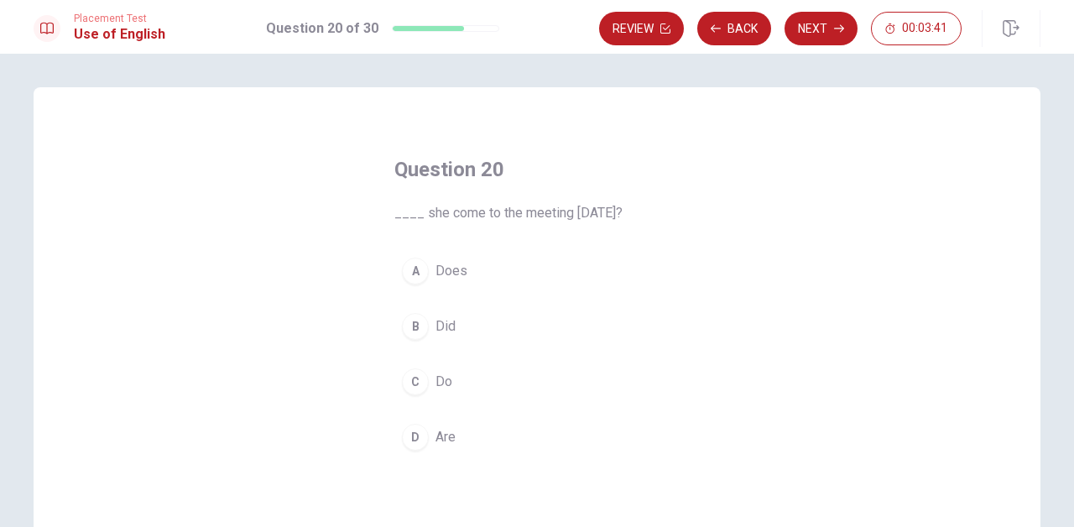
click at [445, 326] on span "Did" at bounding box center [446, 326] width 20 height 20
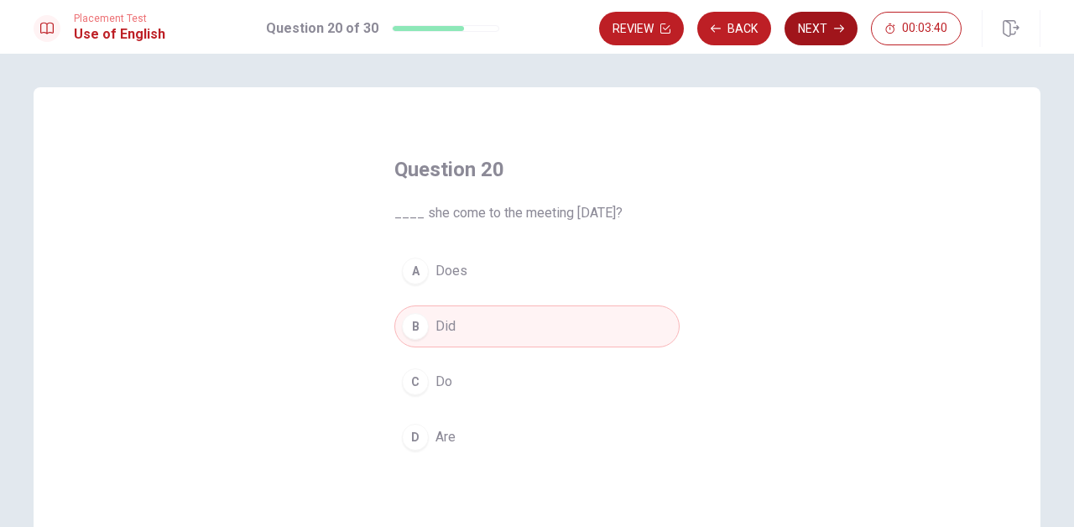
click at [829, 32] on button "Next" at bounding box center [821, 29] width 73 height 34
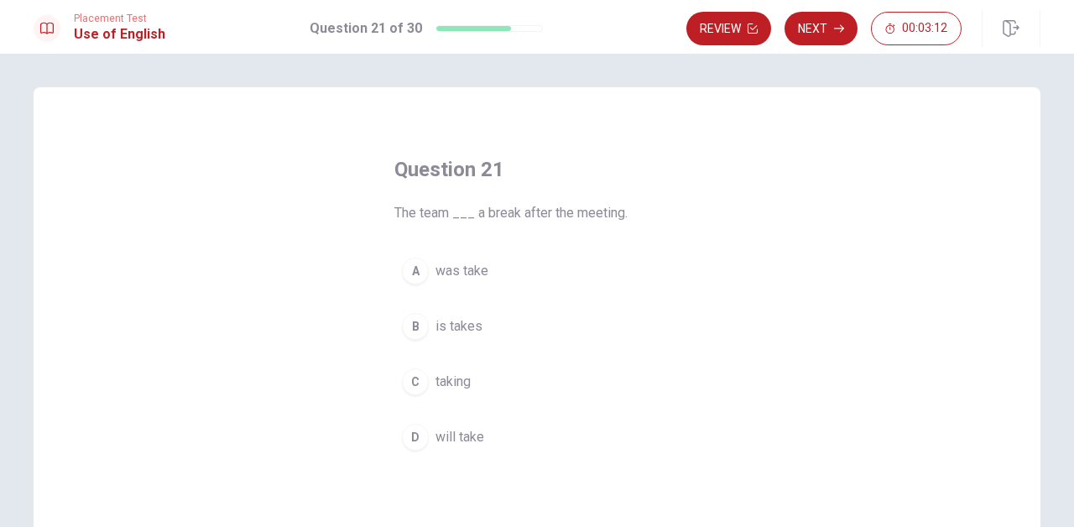
click at [473, 445] on span "will take" at bounding box center [460, 437] width 49 height 20
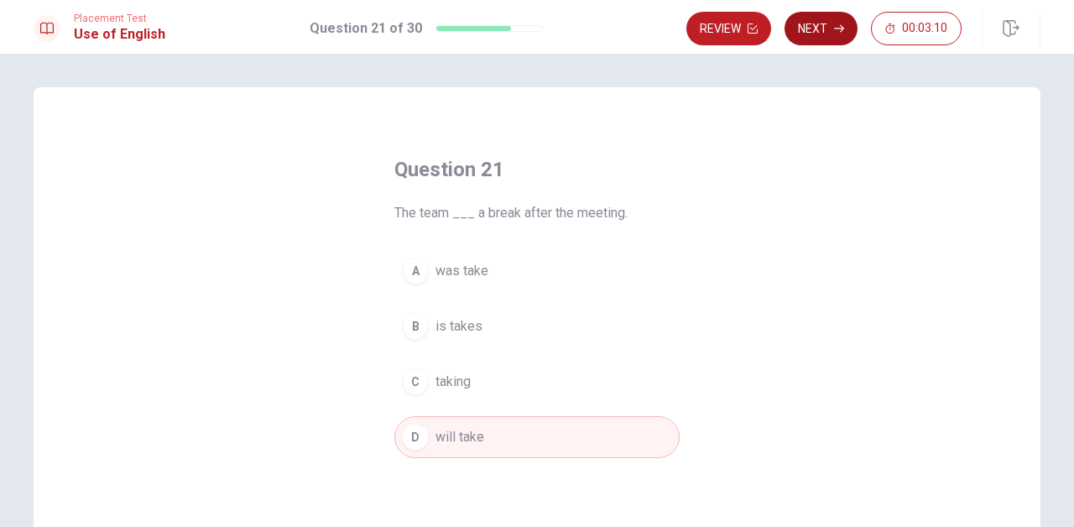
click at [823, 35] on button "Next" at bounding box center [821, 29] width 73 height 34
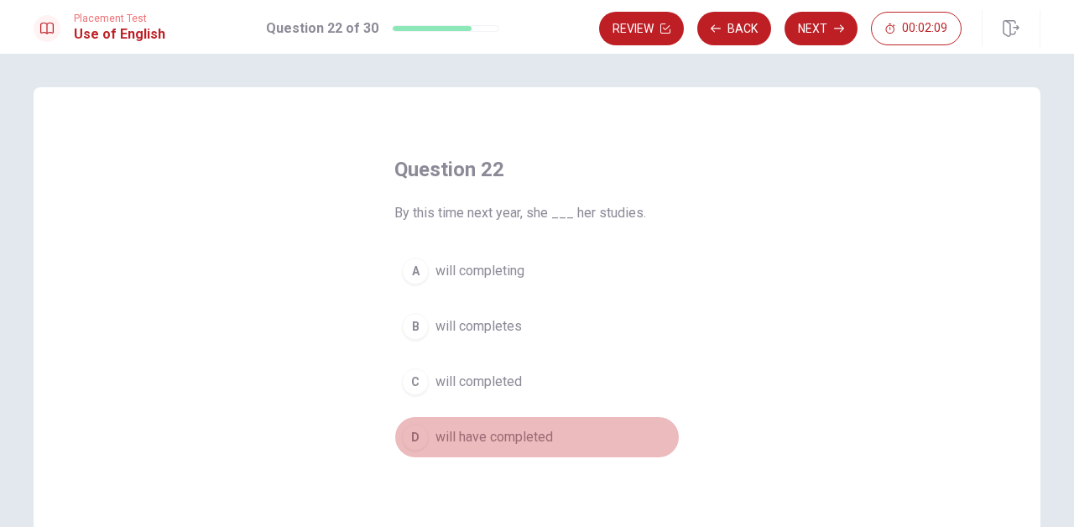
click at [521, 440] on span "will have completed" at bounding box center [495, 437] width 118 height 20
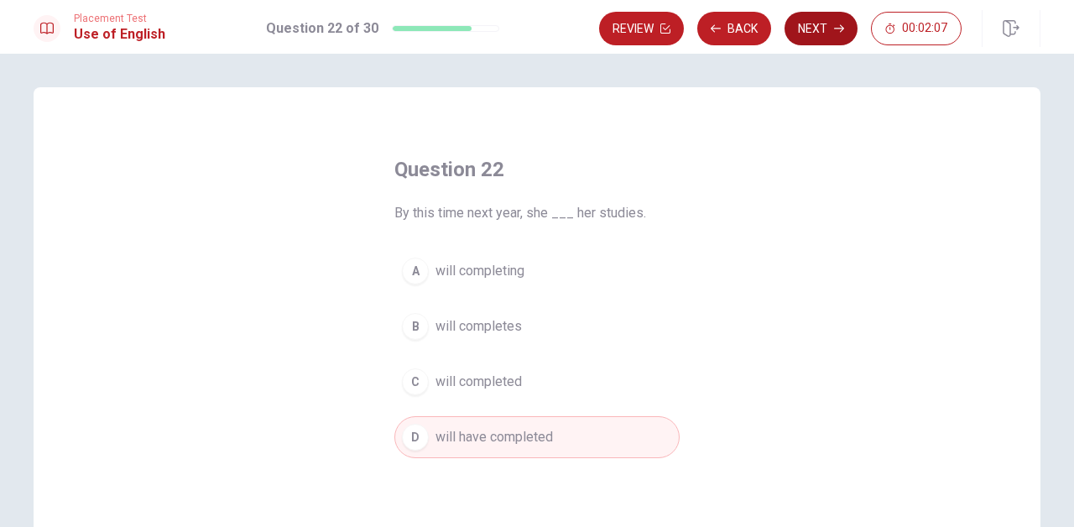
click at [828, 38] on button "Next" at bounding box center [821, 29] width 73 height 34
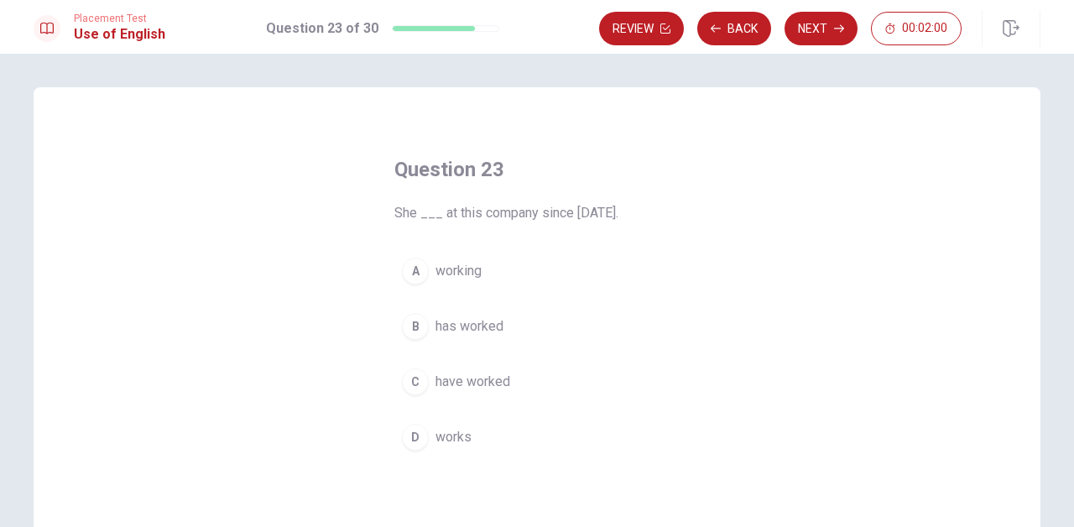
click at [497, 329] on span "has worked" at bounding box center [470, 326] width 68 height 20
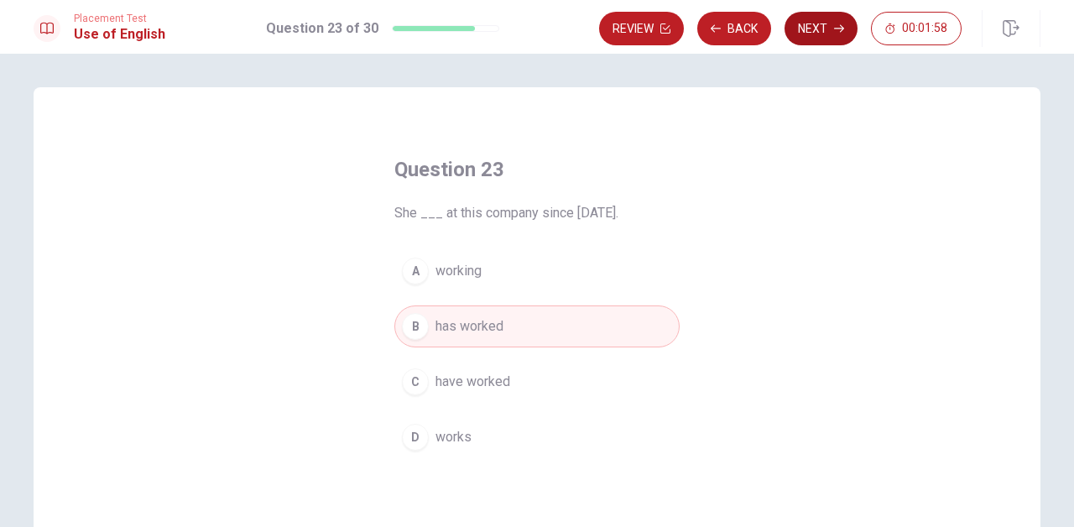
click at [807, 28] on button "Next" at bounding box center [821, 29] width 73 height 34
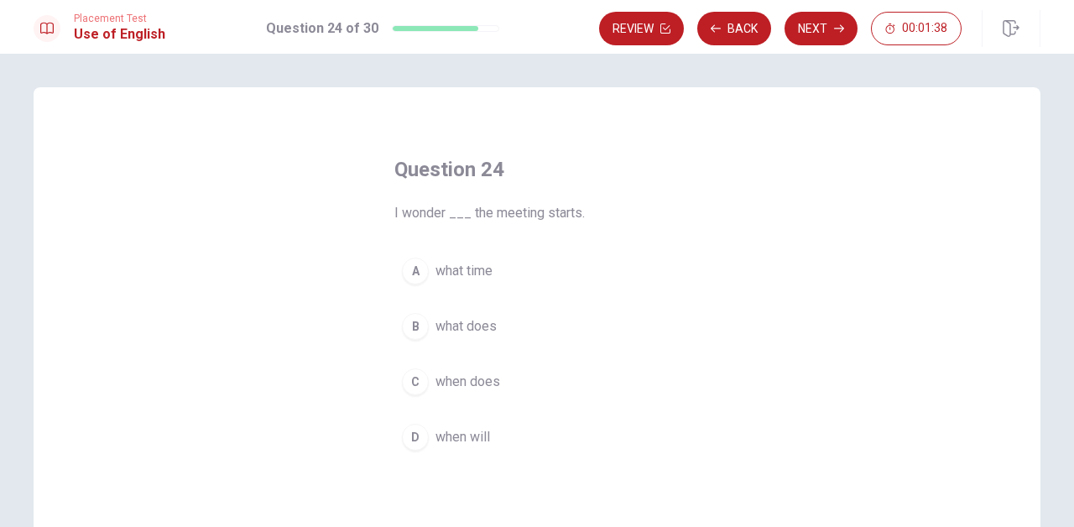
click at [485, 273] on span "what time" at bounding box center [464, 271] width 57 height 20
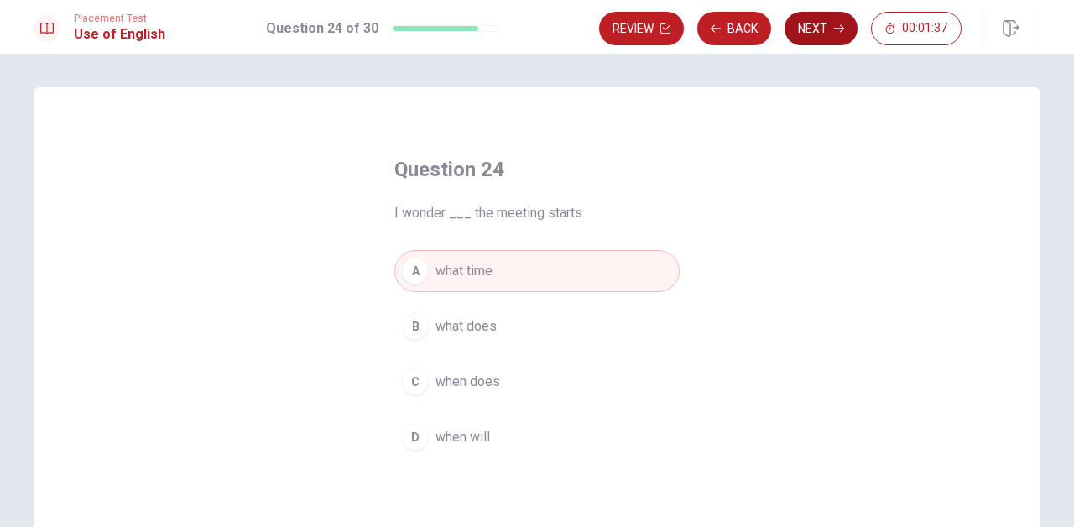
click at [807, 27] on button "Next" at bounding box center [821, 29] width 73 height 34
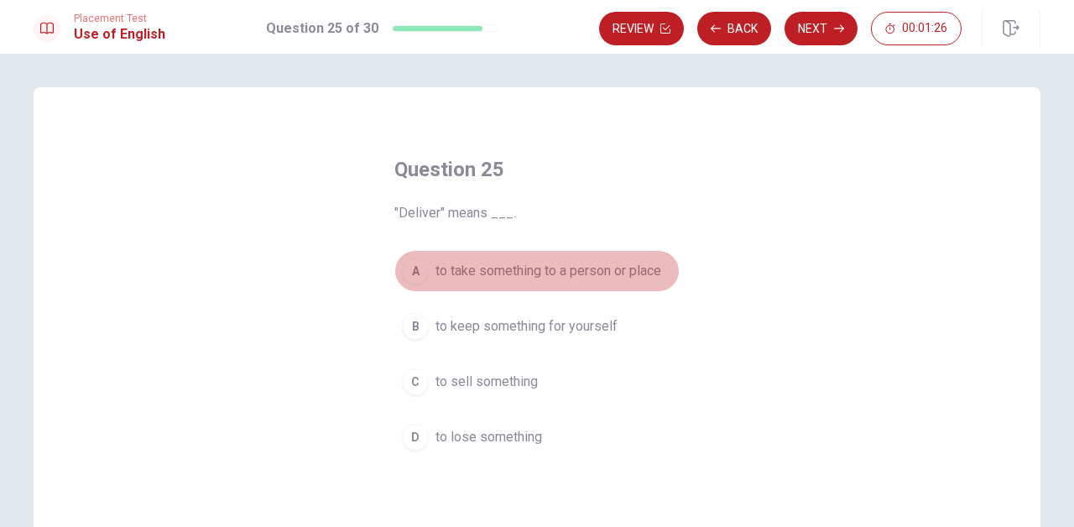
click at [561, 275] on span "to take something to a person or place" at bounding box center [549, 271] width 226 height 20
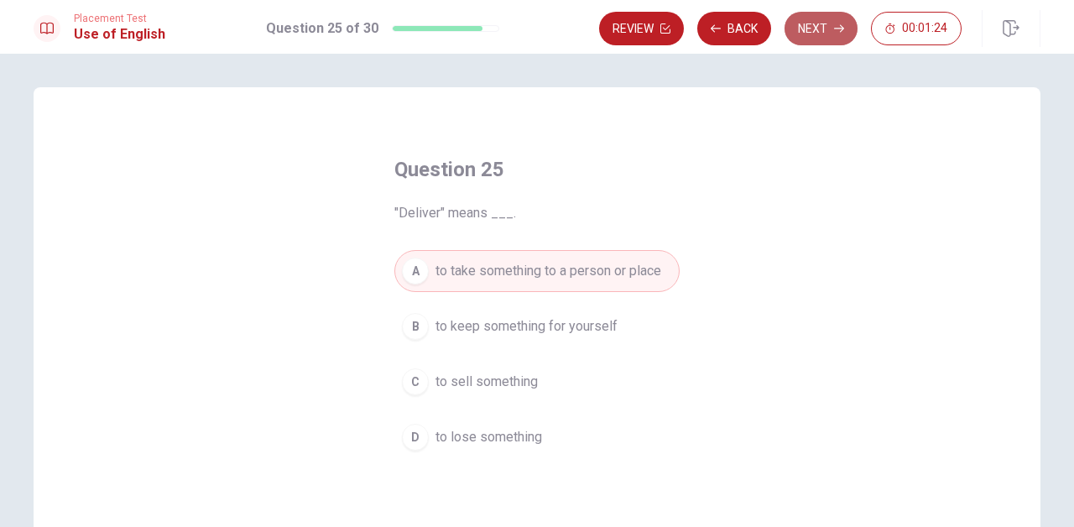
click at [817, 31] on button "Next" at bounding box center [821, 29] width 73 height 34
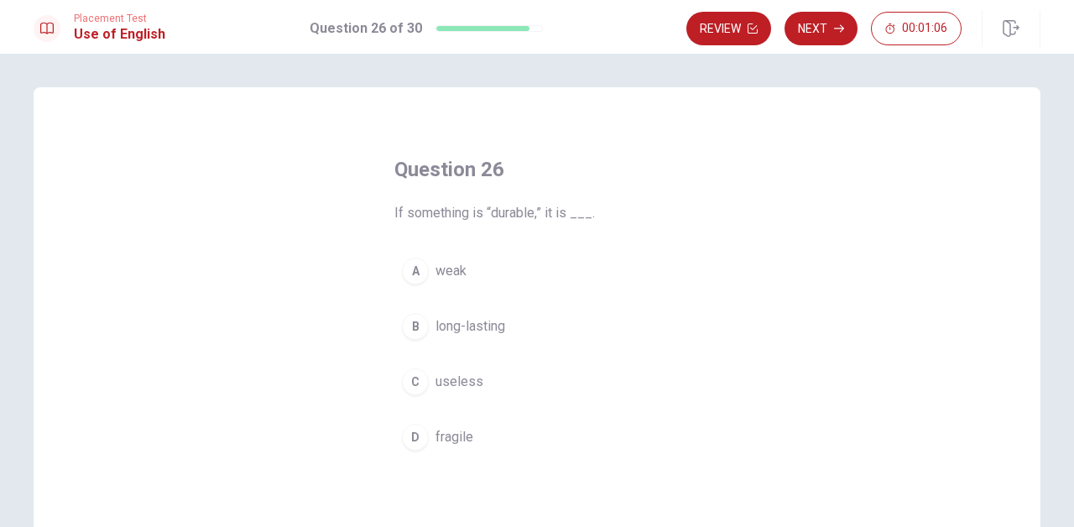
click at [487, 332] on span "long-lasting" at bounding box center [471, 326] width 70 height 20
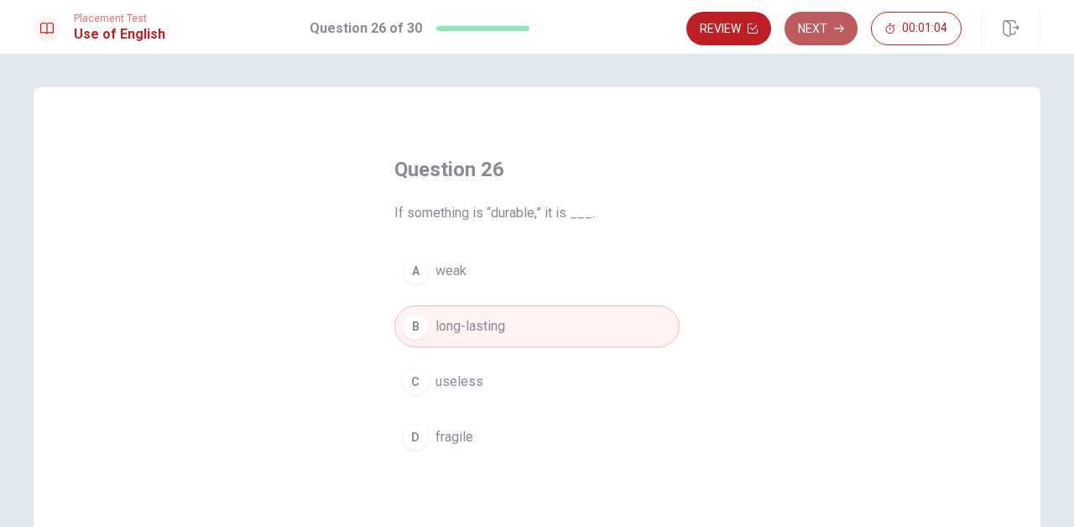
click at [809, 36] on button "Next" at bounding box center [821, 29] width 73 height 34
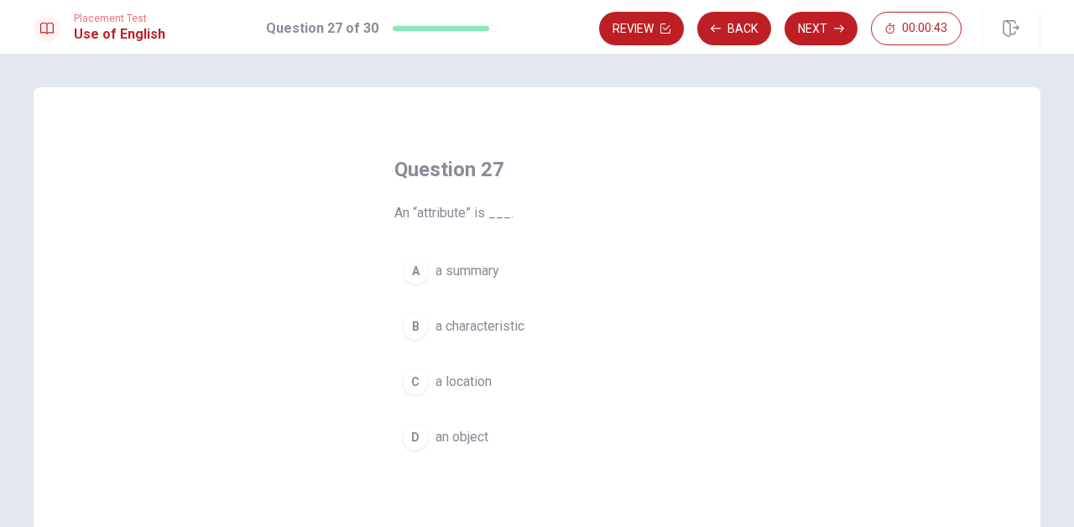
click at [504, 321] on span "a characteristic" at bounding box center [480, 326] width 89 height 20
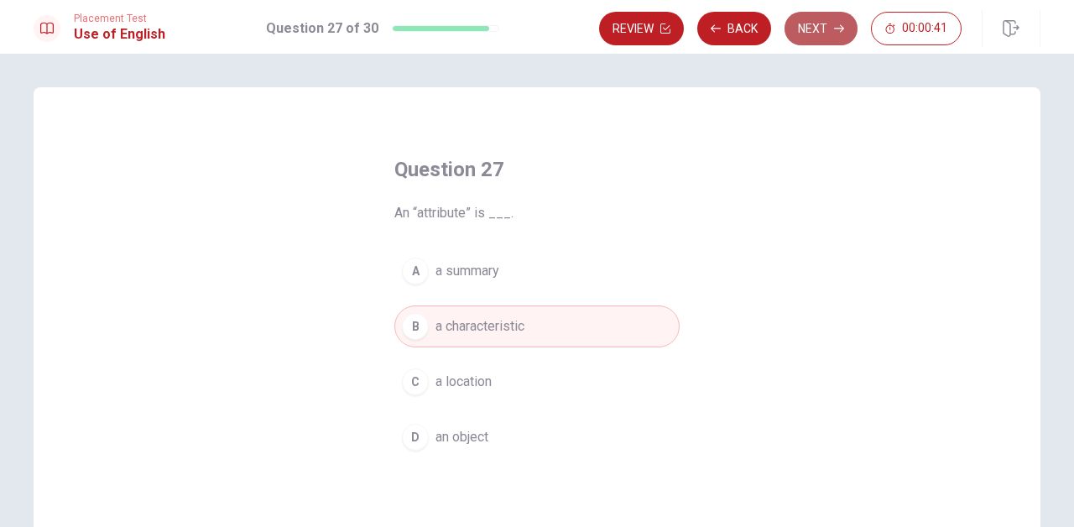
click at [823, 27] on button "Next" at bounding box center [821, 29] width 73 height 34
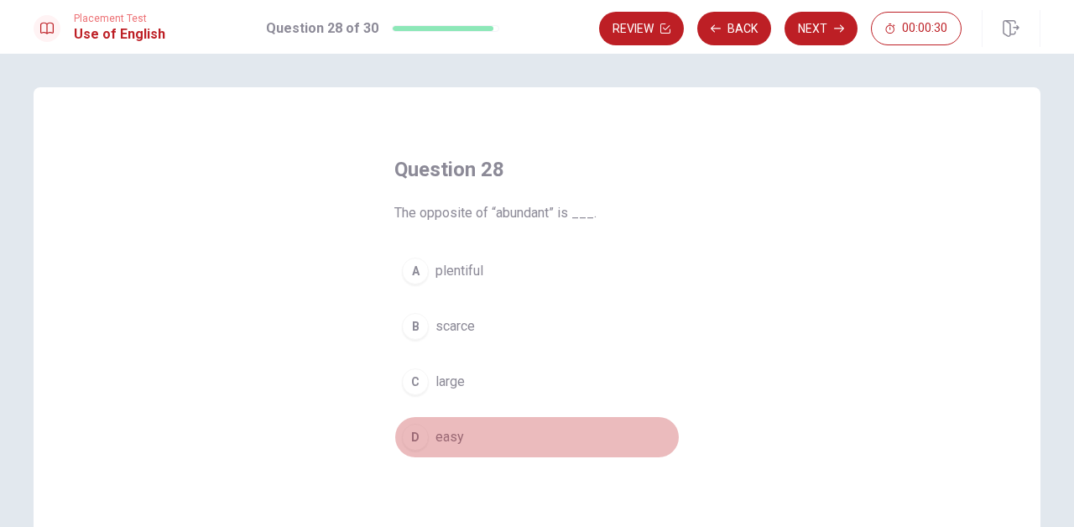
click at [449, 443] on span "easy" at bounding box center [450, 437] width 29 height 20
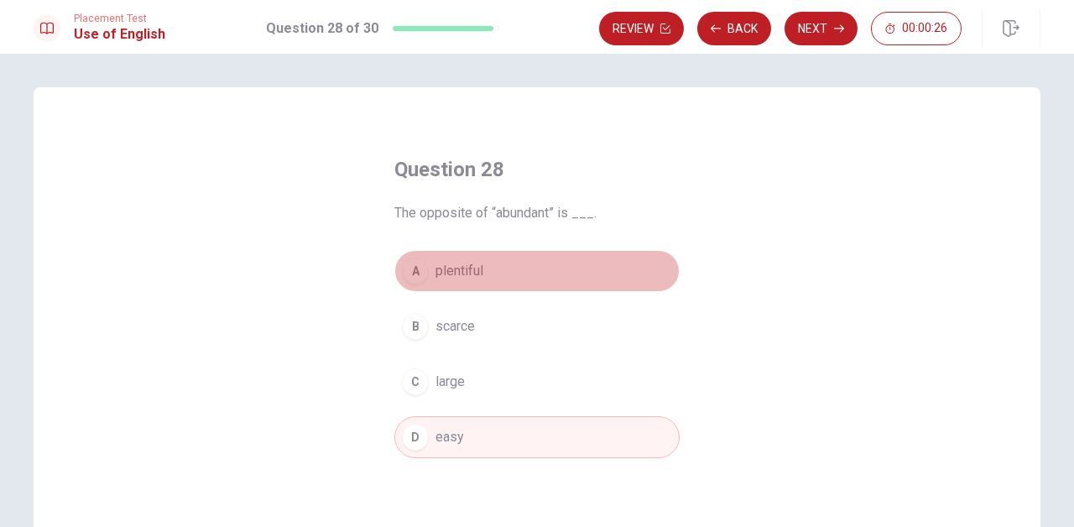
click at [479, 275] on span "plentiful" at bounding box center [460, 271] width 48 height 20
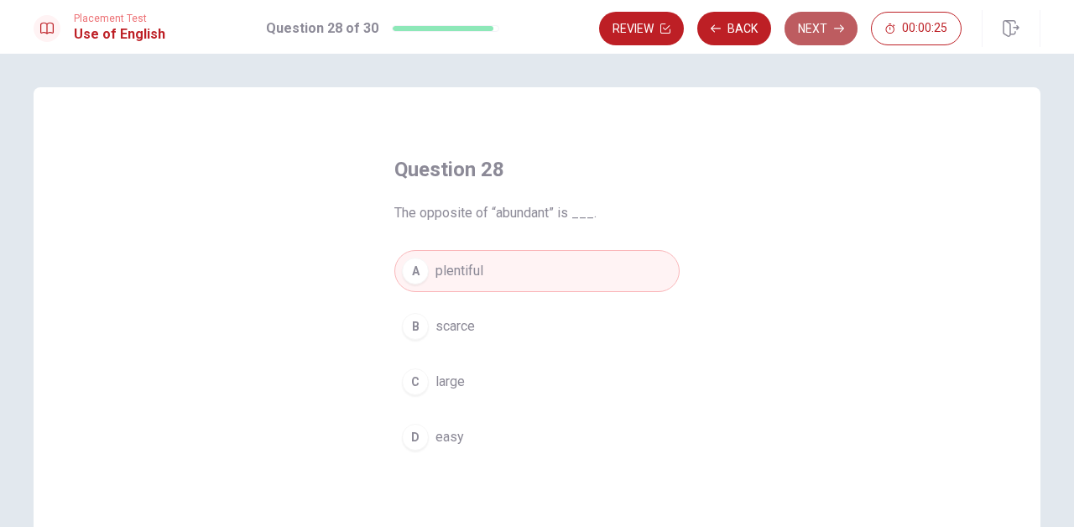
click at [826, 22] on button "Next" at bounding box center [821, 29] width 73 height 34
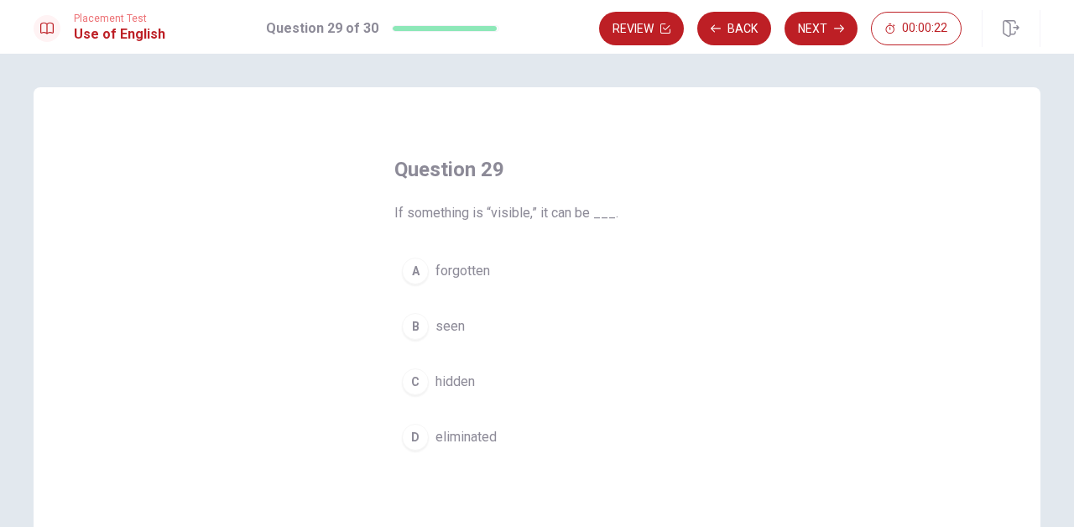
click at [453, 326] on span "seen" at bounding box center [450, 326] width 29 height 20
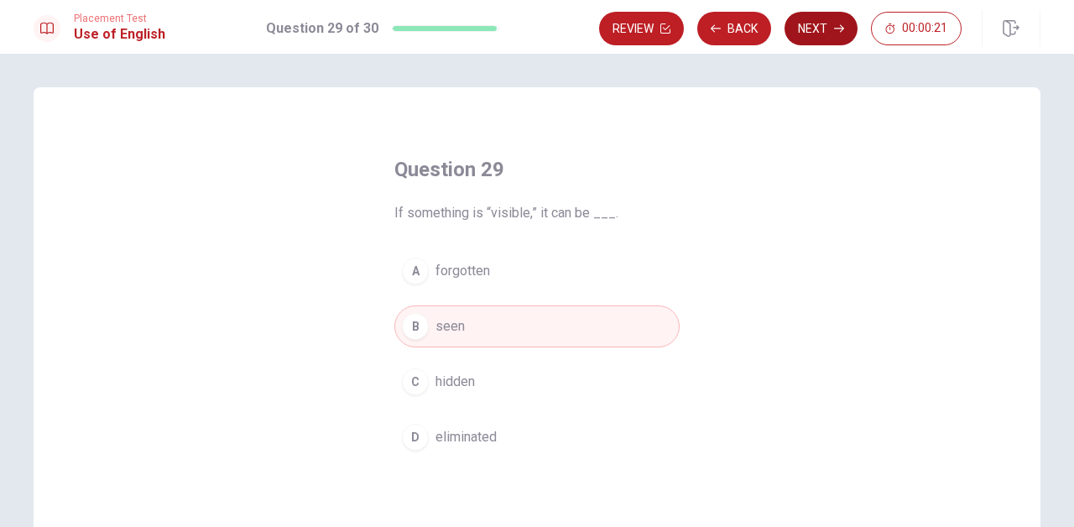
click at [833, 21] on button "Next" at bounding box center [821, 29] width 73 height 34
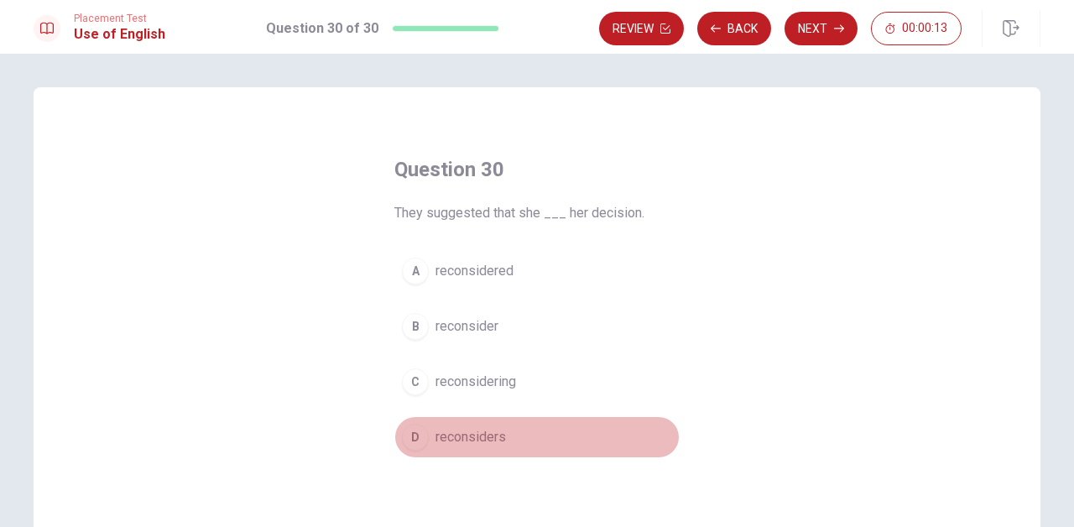
click at [481, 442] on span "reconsiders" at bounding box center [471, 437] width 71 height 20
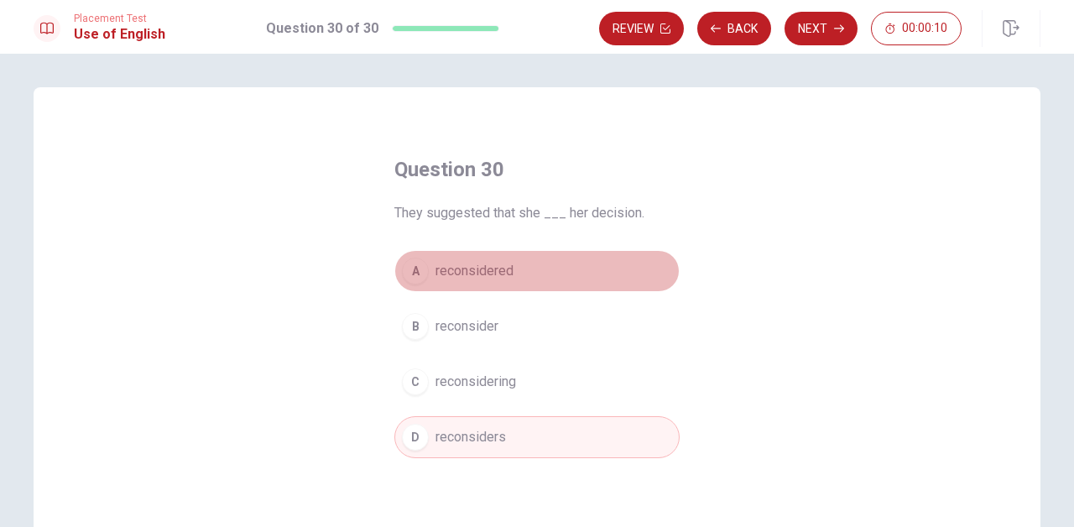
click at [501, 280] on span "reconsidered" at bounding box center [475, 271] width 78 height 20
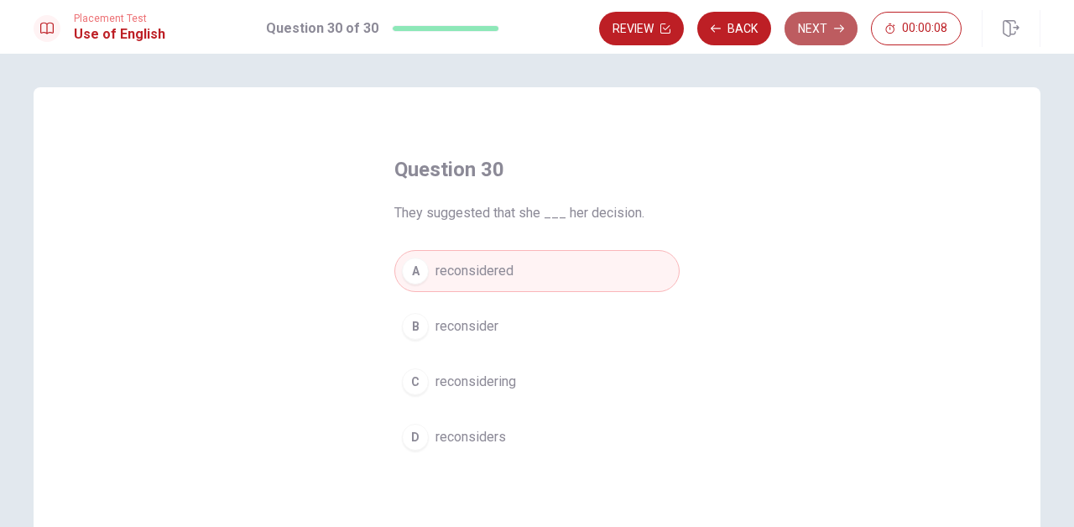
click at [807, 18] on button "Next" at bounding box center [821, 29] width 73 height 34
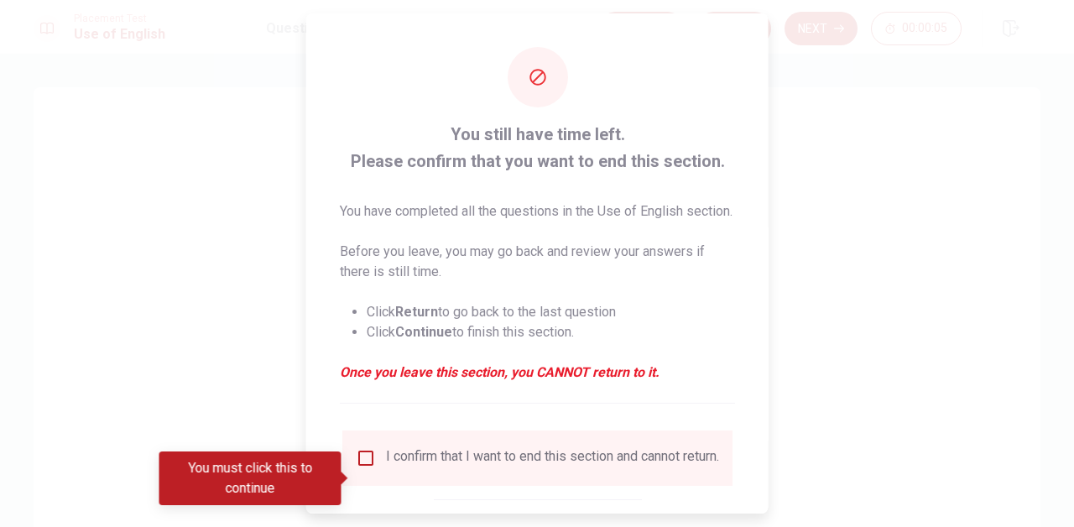
click at [868, 305] on div at bounding box center [537, 263] width 1074 height 527
click at [362, 468] on input "You must click this to continue" at bounding box center [366, 458] width 20 height 20
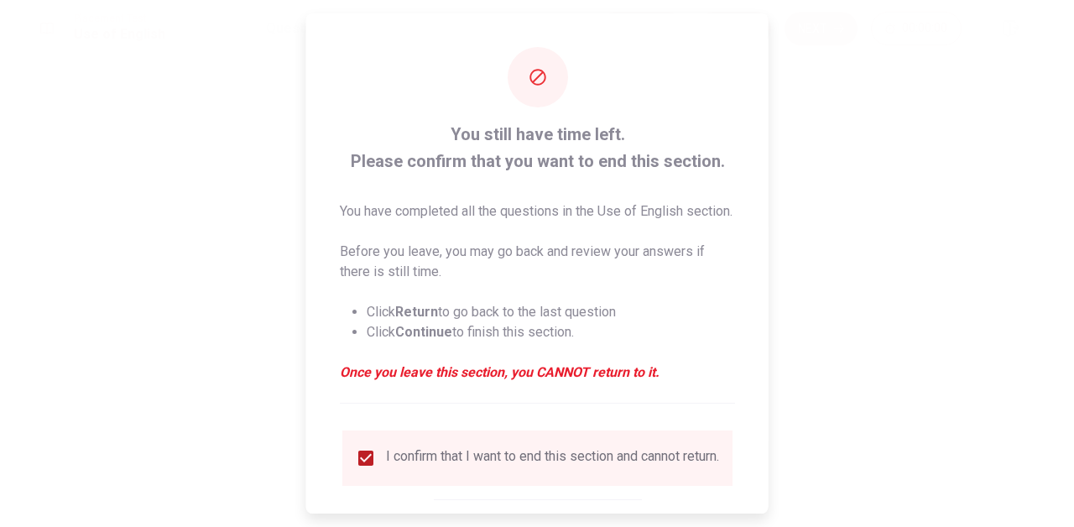
click at [835, 321] on div at bounding box center [537, 263] width 1074 height 527
click at [843, 397] on div at bounding box center [537, 263] width 1074 height 527
click at [594, 468] on div "I confirm that I want to end this section and cannot return." at bounding box center [552, 458] width 333 height 20
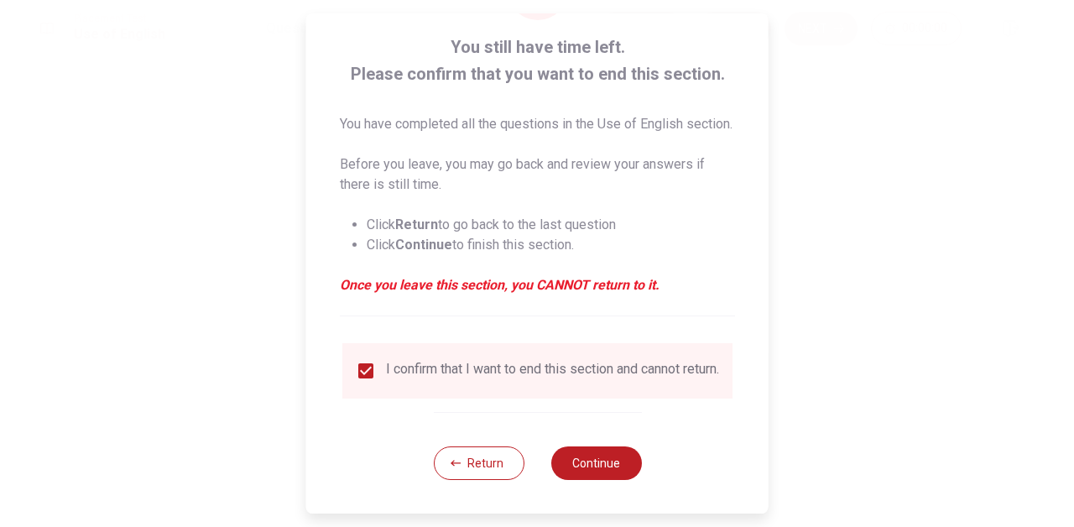
scroll to position [119, 0]
click at [623, 468] on button "Continue" at bounding box center [596, 464] width 91 height 34
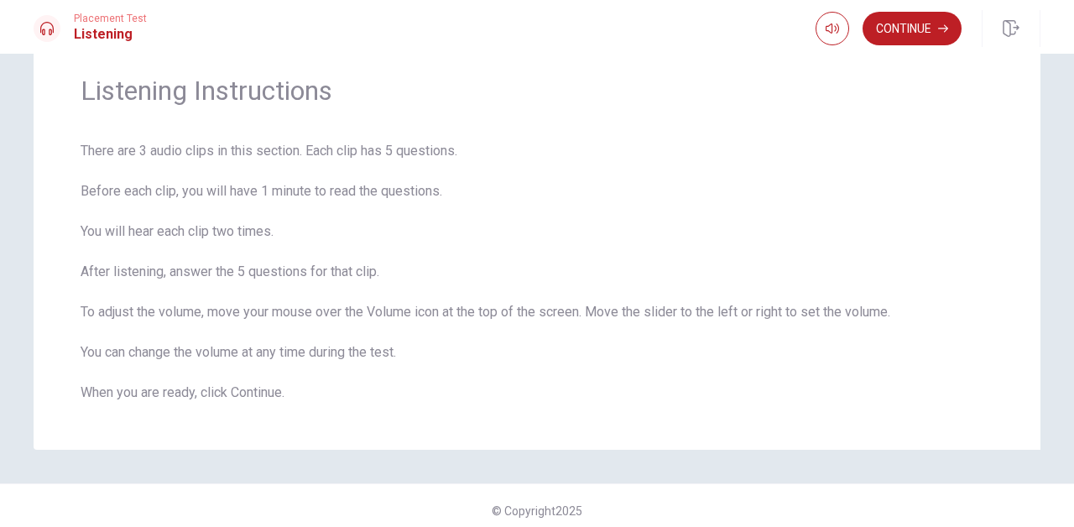
scroll to position [54, 0]
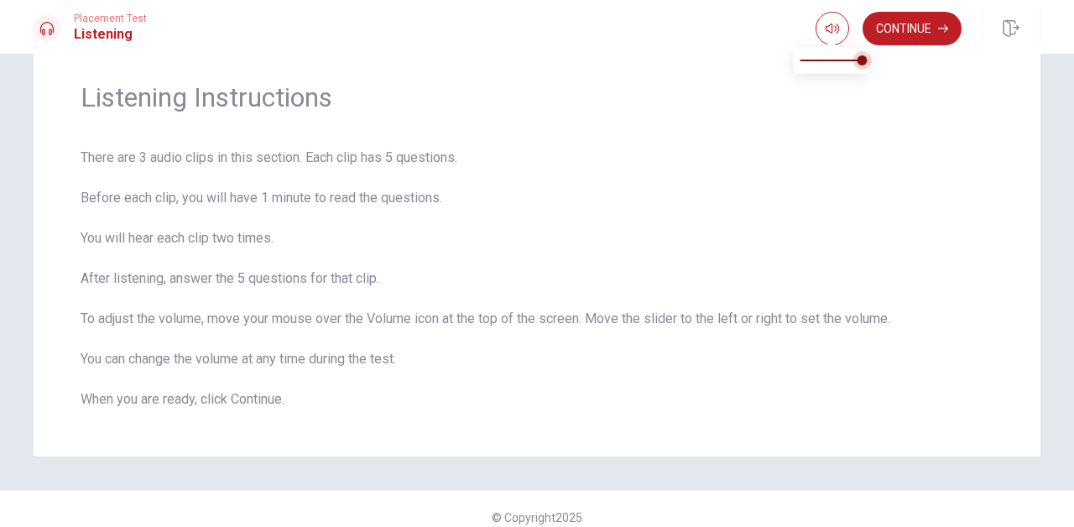
type input "0.9"
click at [858, 60] on span at bounding box center [863, 60] width 10 height 10
click at [886, 25] on button "Continue" at bounding box center [912, 29] width 99 height 34
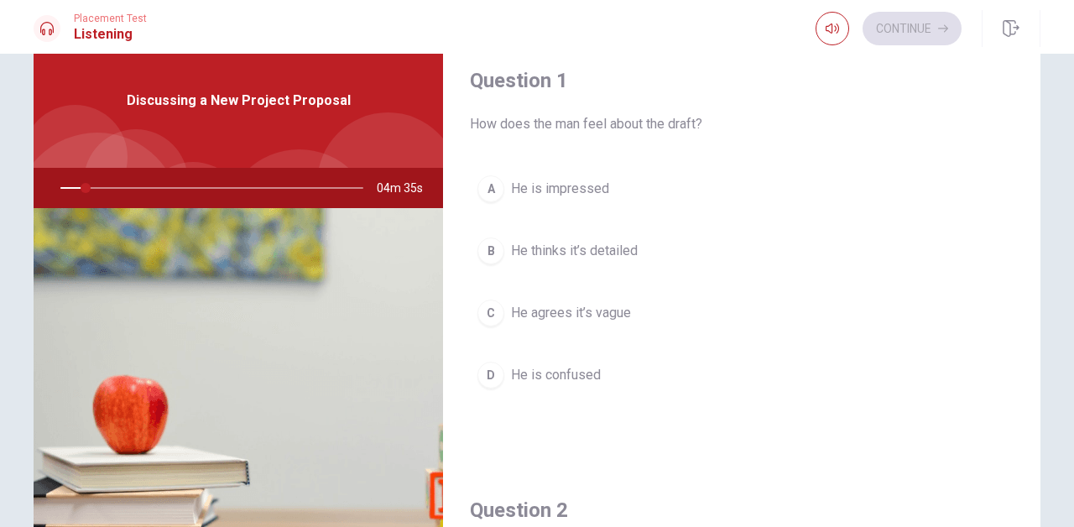
click at [963, 320] on button "C He agrees it’s vague" at bounding box center [742, 313] width 544 height 42
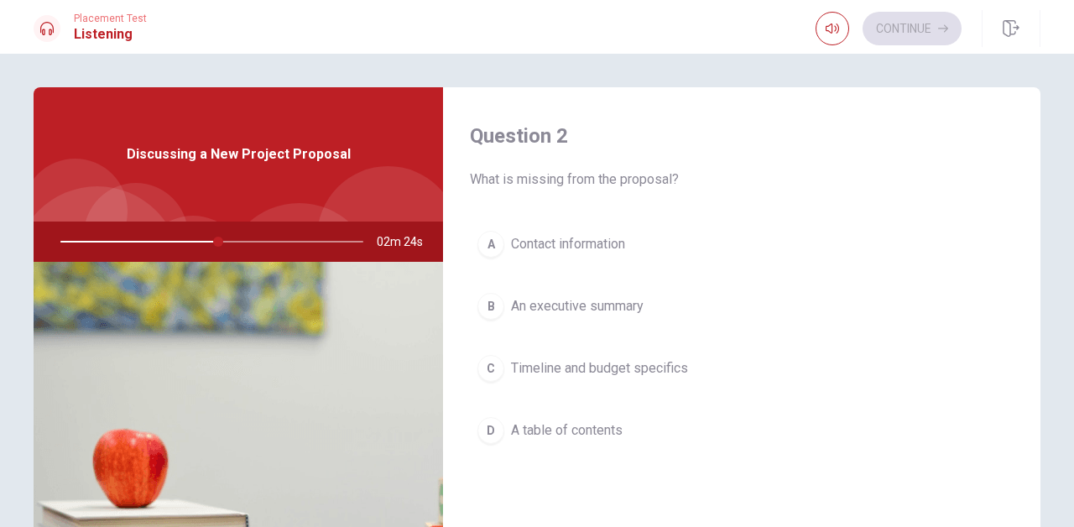
scroll to position [426, 0]
click at [639, 371] on span "Timeline and budget specifics" at bounding box center [599, 370] width 177 height 20
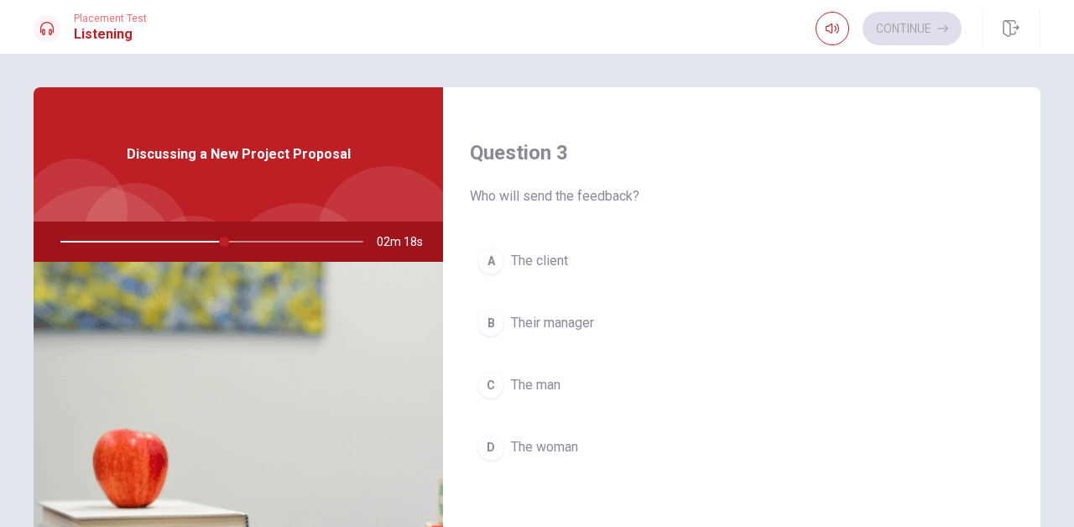
scroll to position [846, 0]
click at [557, 260] on span "The client" at bounding box center [539, 256] width 57 height 20
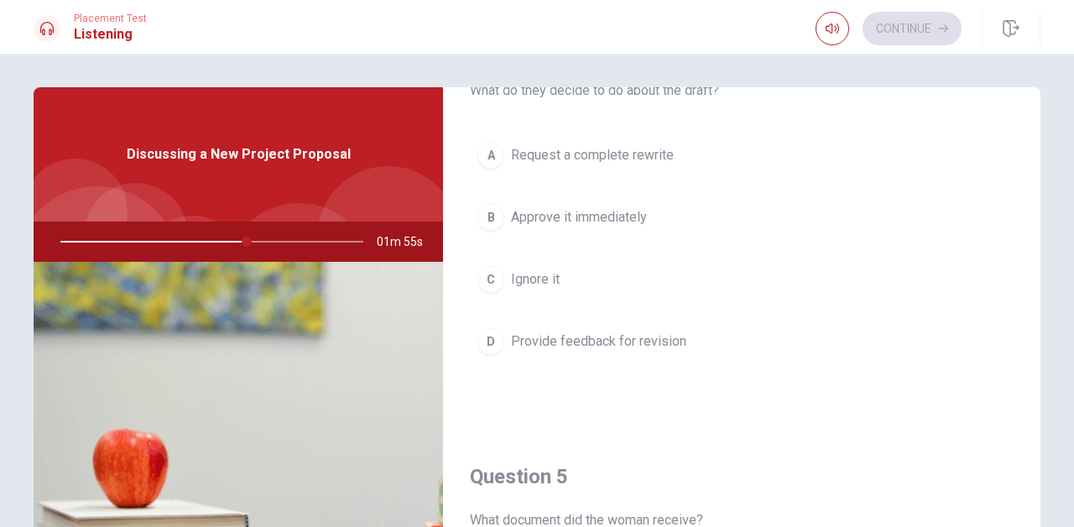
scroll to position [1384, 0]
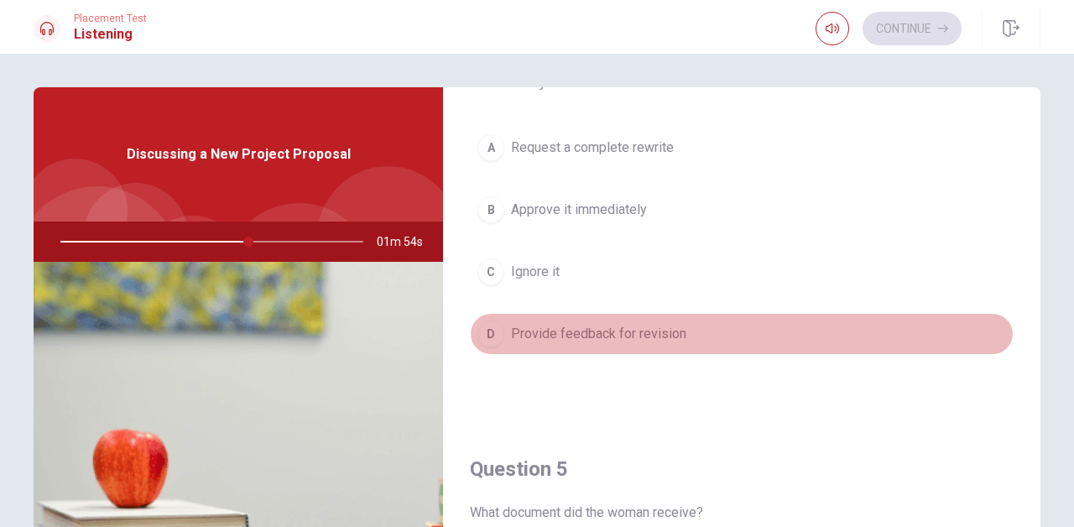
click at [550, 329] on span "Provide feedback for revision" at bounding box center [598, 334] width 175 height 20
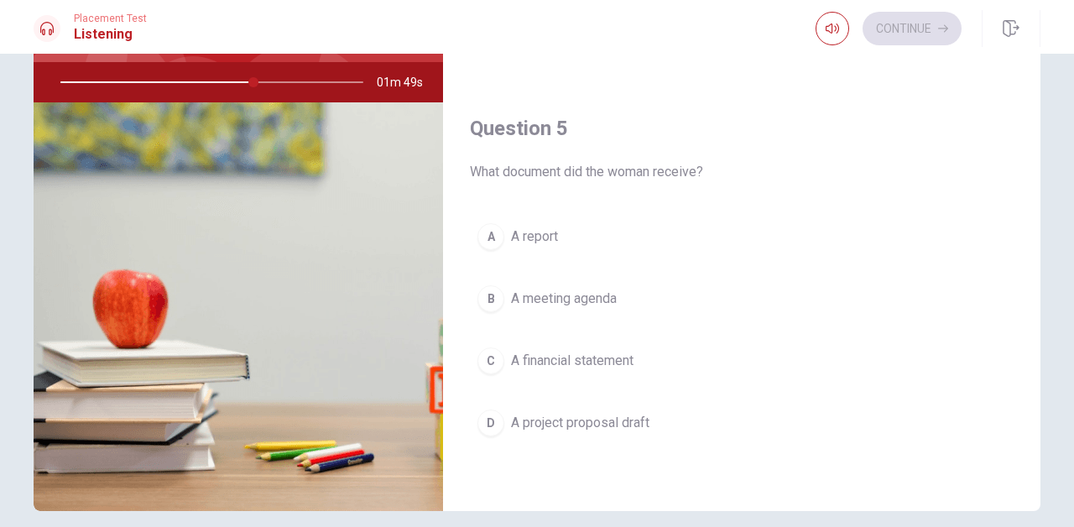
scroll to position [165, 0]
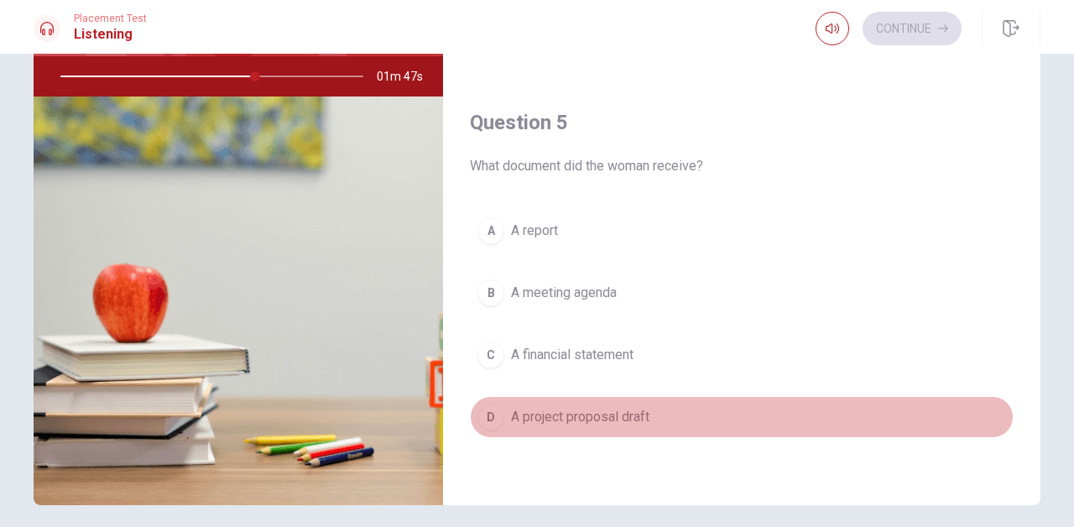
click at [518, 428] on button "D A project proposal draft" at bounding box center [742, 417] width 544 height 42
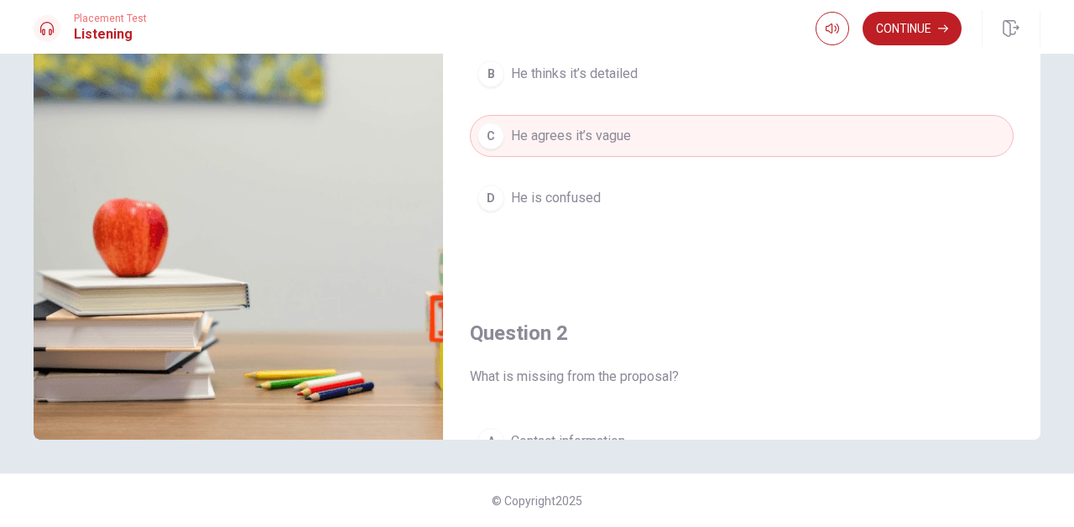
scroll to position [223, 0]
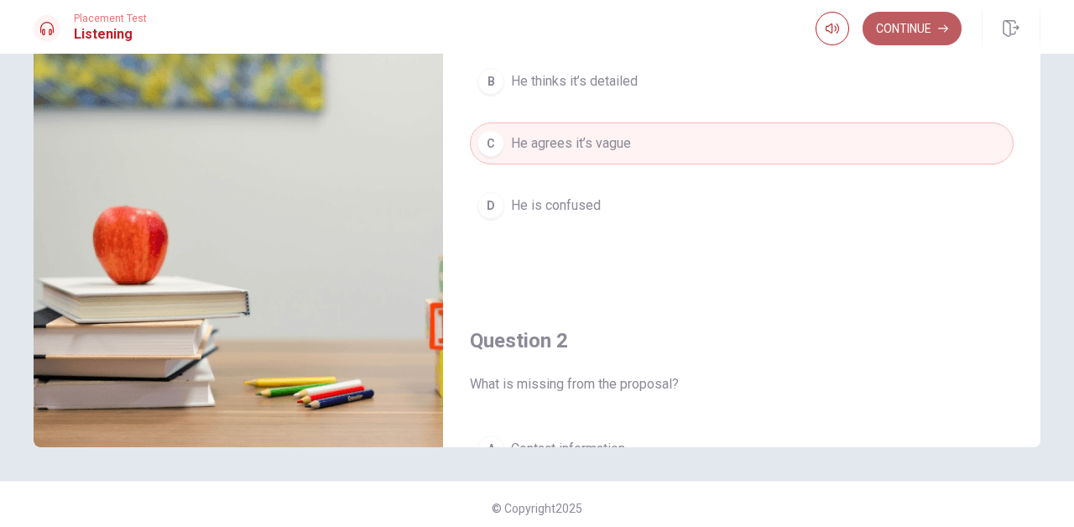
click at [914, 32] on button "Continue" at bounding box center [912, 29] width 99 height 34
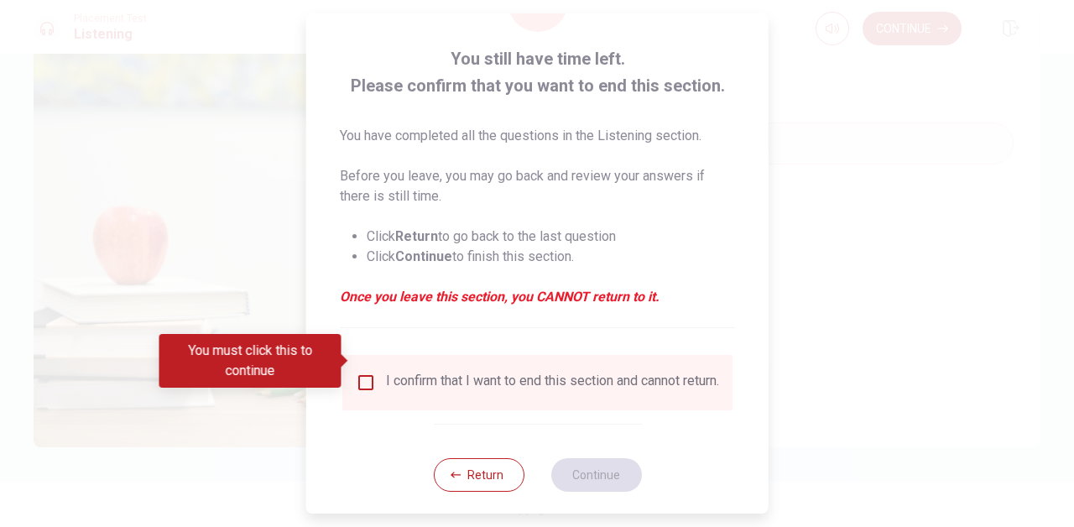
scroll to position [99, 0]
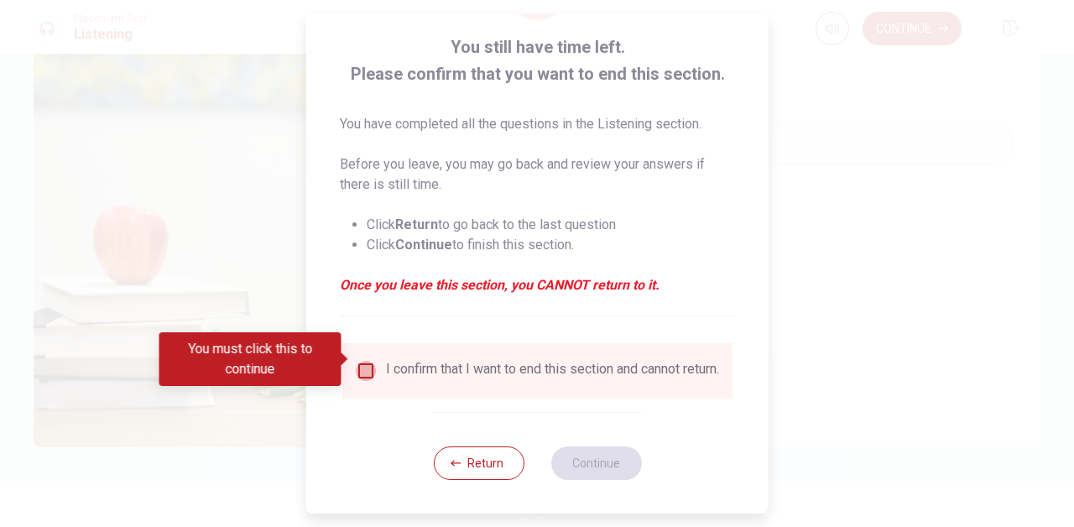
click at [368, 361] on input "You must click this to continue" at bounding box center [366, 371] width 20 height 20
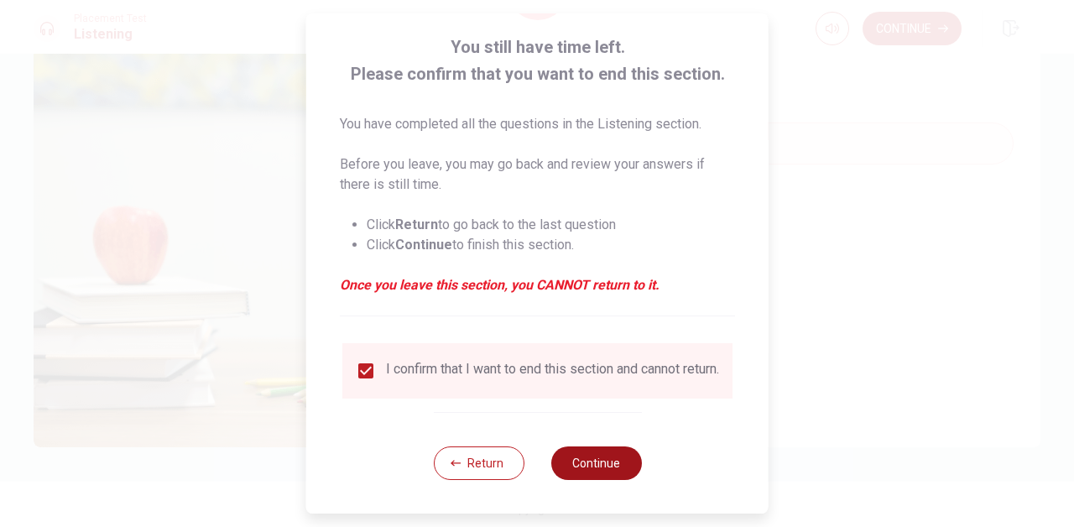
click at [613, 467] on button "Continue" at bounding box center [596, 464] width 91 height 34
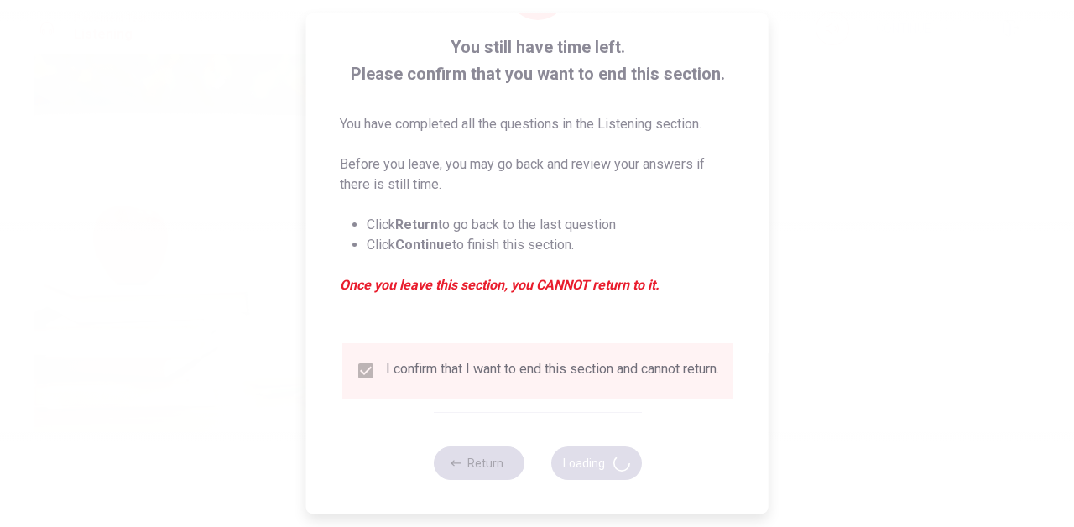
type input "72"
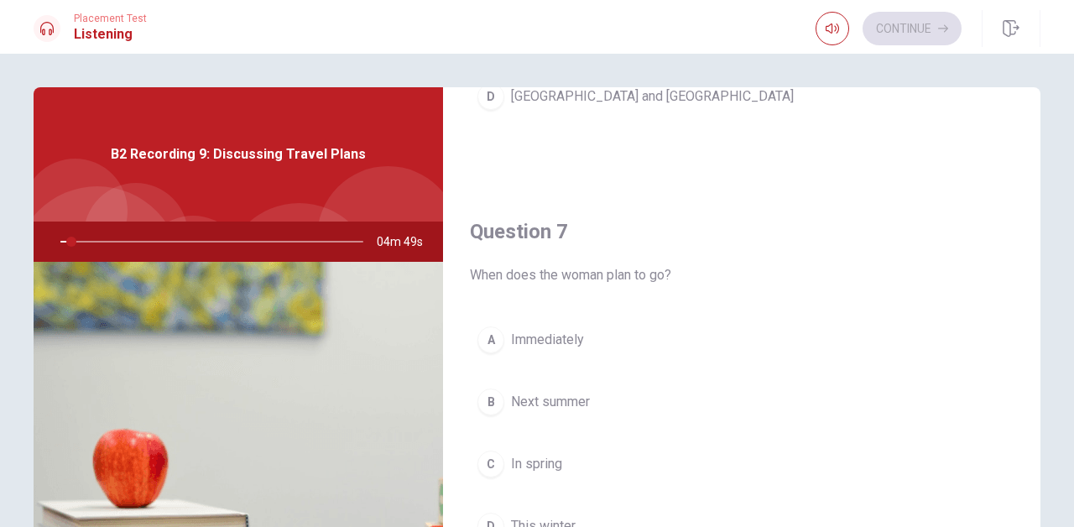
scroll to position [334, 0]
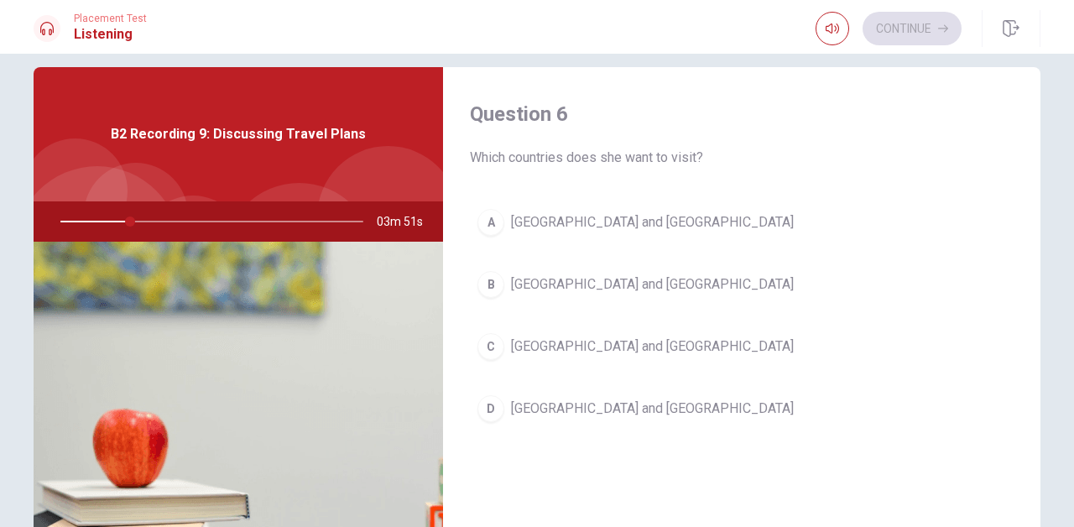
scroll to position [0, 0]
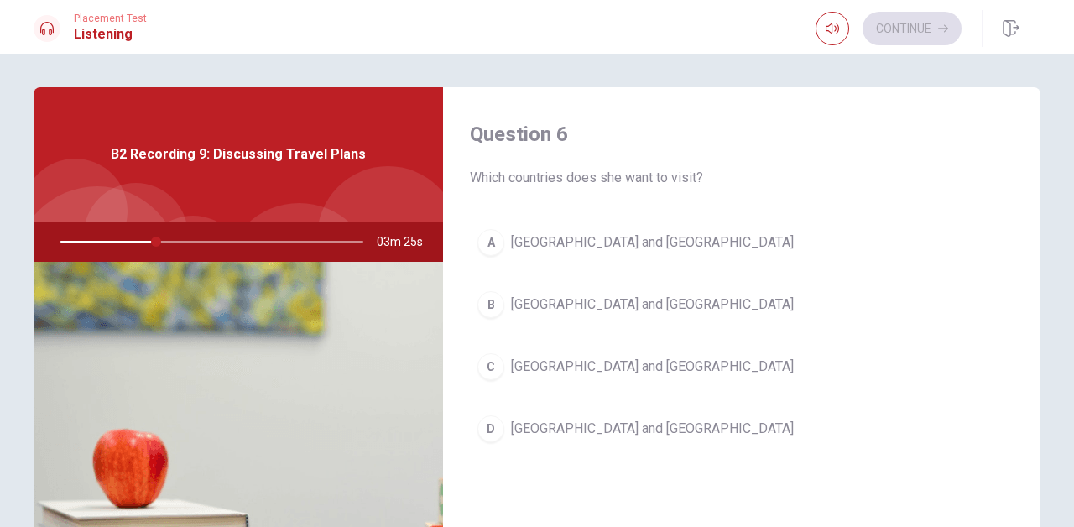
click at [570, 426] on span "[GEOGRAPHIC_DATA] and [GEOGRAPHIC_DATA]" at bounding box center [652, 429] width 283 height 20
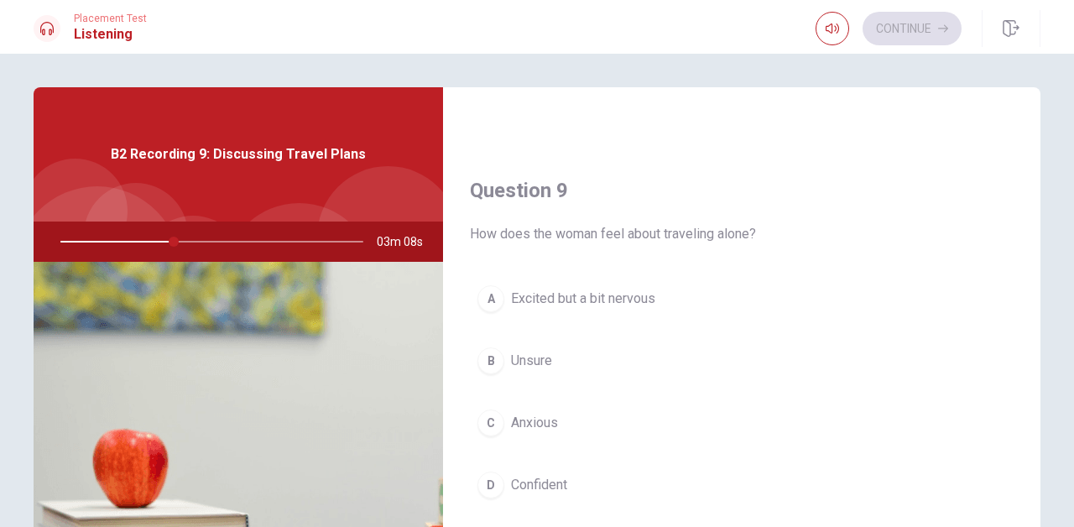
scroll to position [1234, 0]
click at [611, 297] on span "Excited but a bit nervous" at bounding box center [583, 298] width 144 height 20
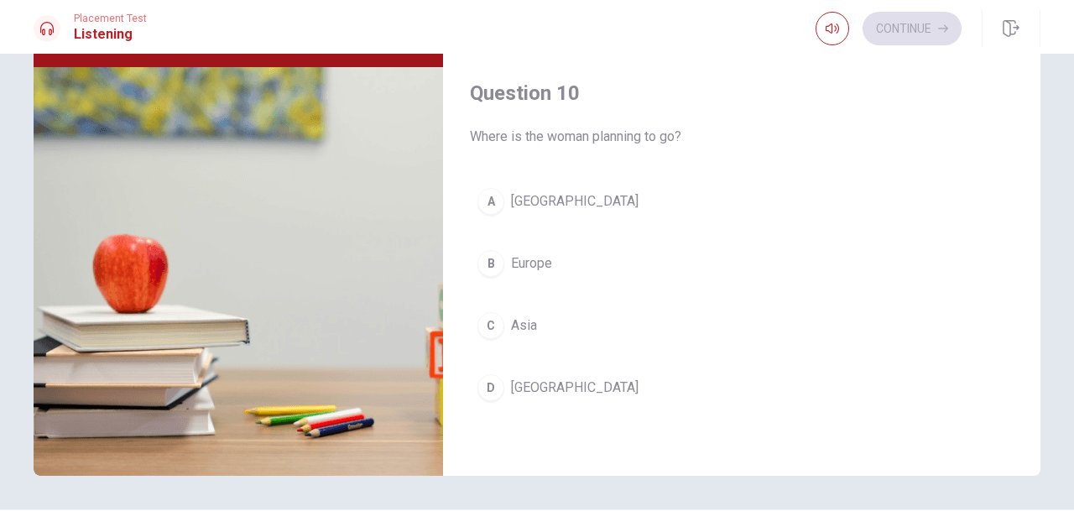
scroll to position [196, 0]
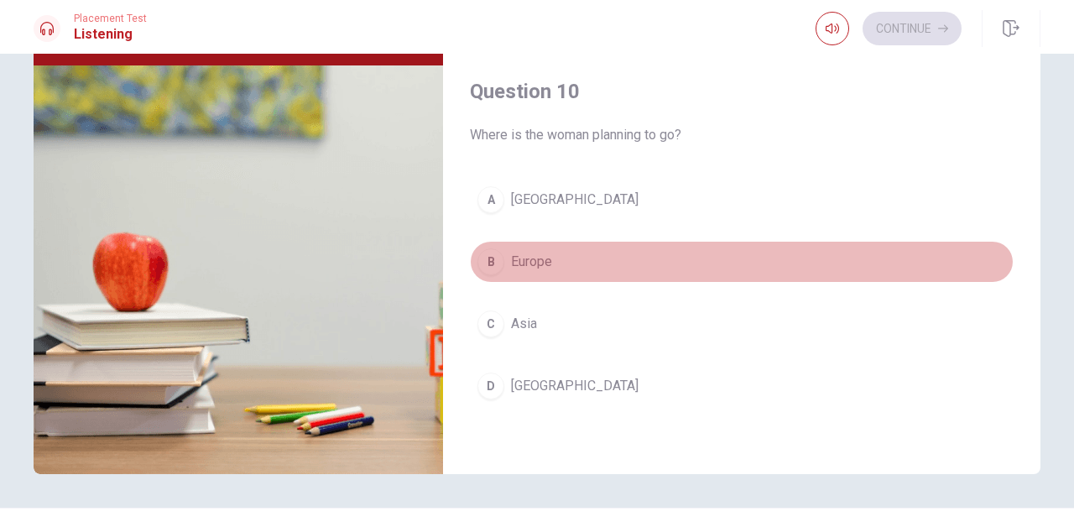
click at [529, 260] on span "Europe" at bounding box center [531, 262] width 41 height 20
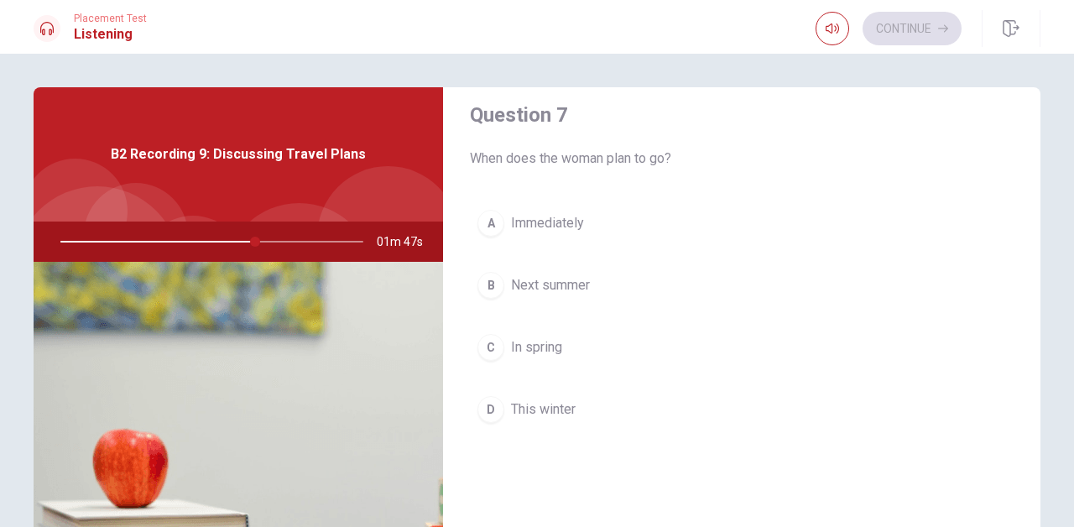
scroll to position [460, 0]
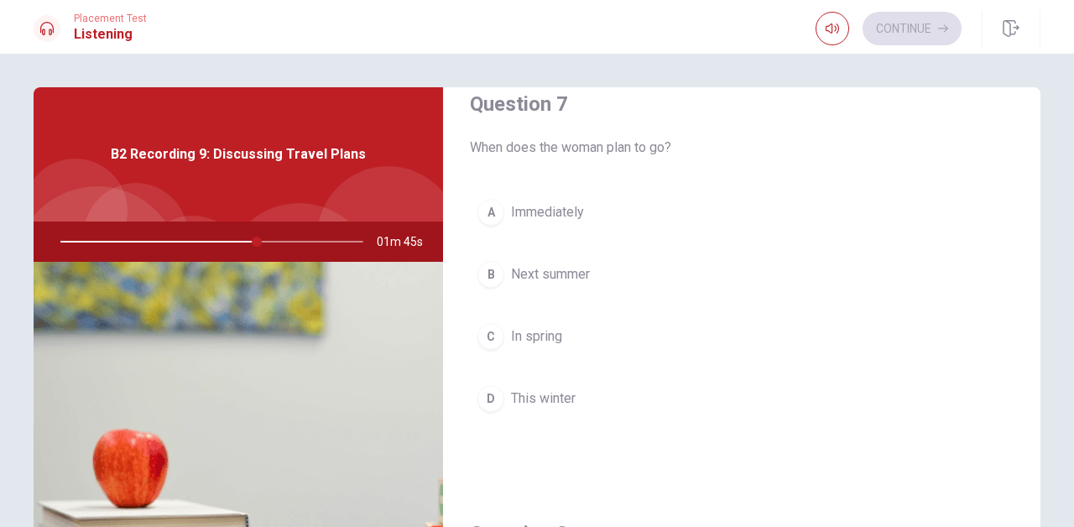
click at [563, 276] on span "Next summer" at bounding box center [550, 274] width 79 height 20
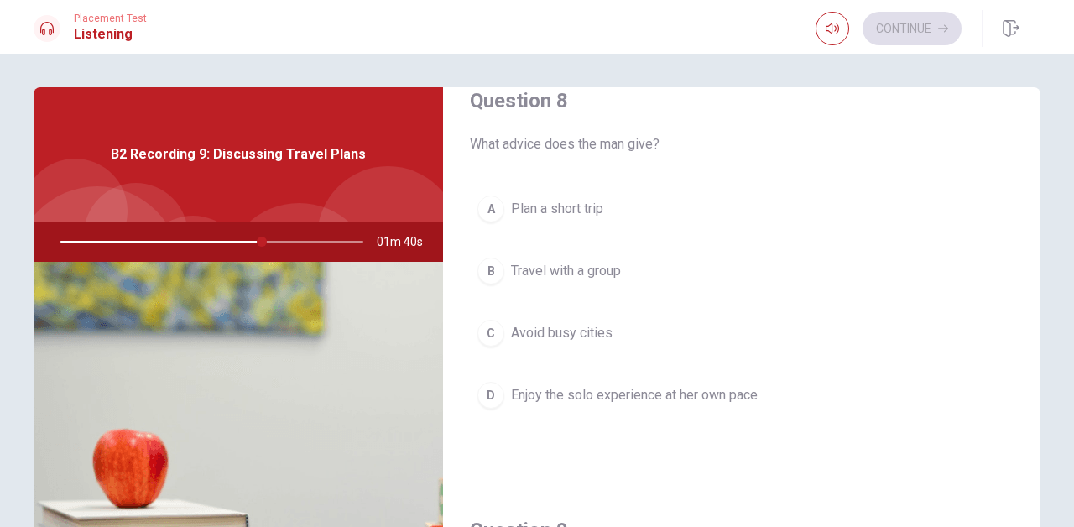
scroll to position [898, 0]
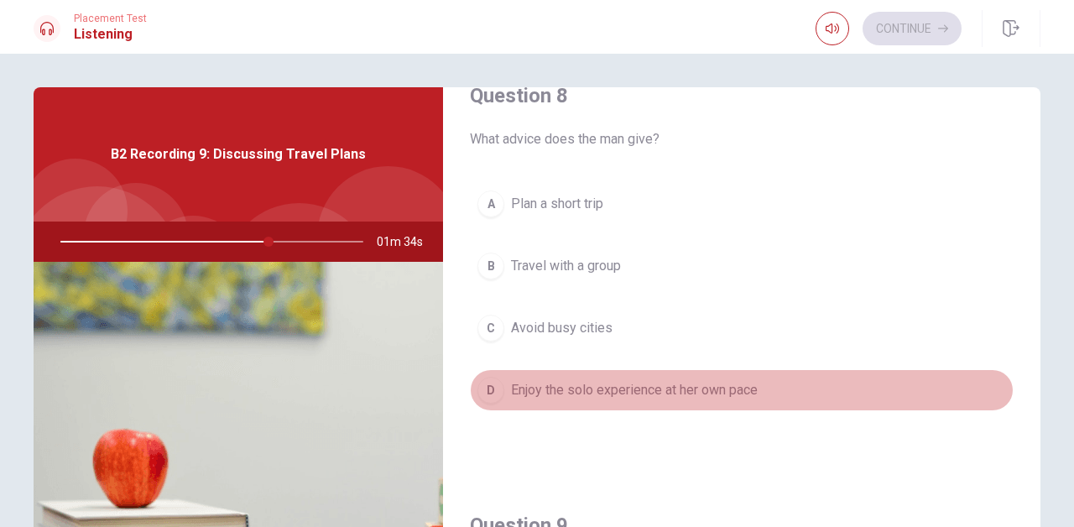
click at [593, 393] on span "Enjoy the solo experience at her own pace" at bounding box center [634, 390] width 247 height 20
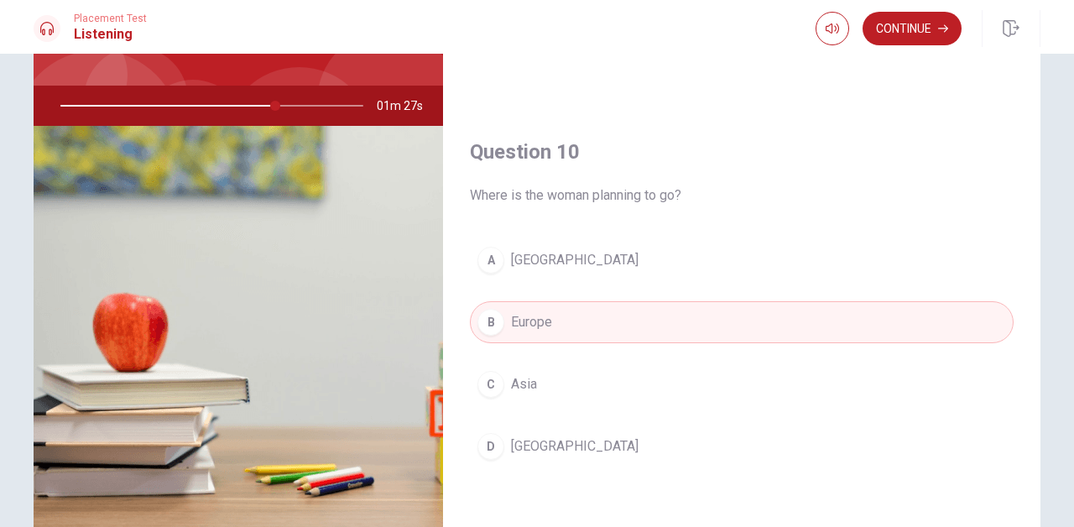
scroll to position [231, 0]
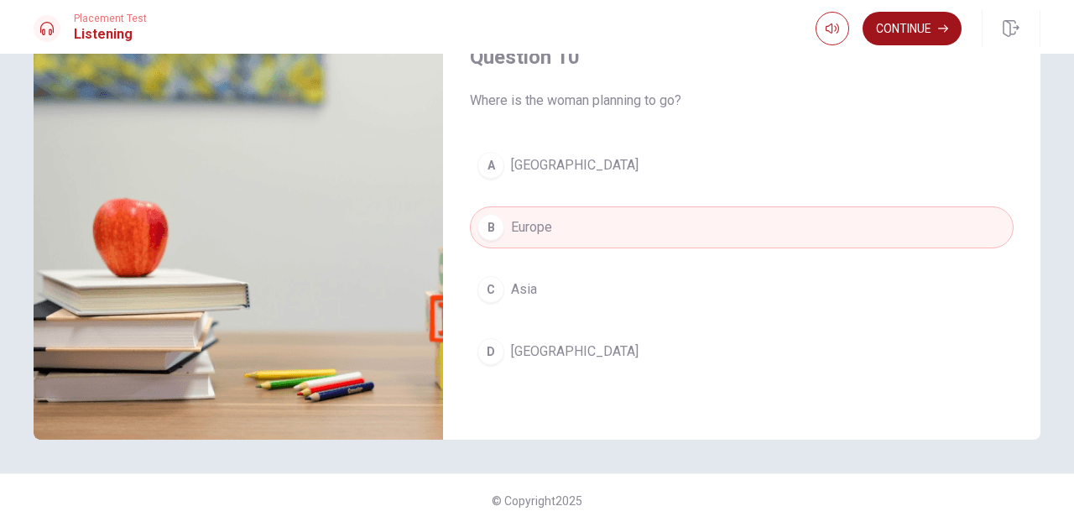
click at [954, 16] on button "Continue" at bounding box center [912, 29] width 99 height 34
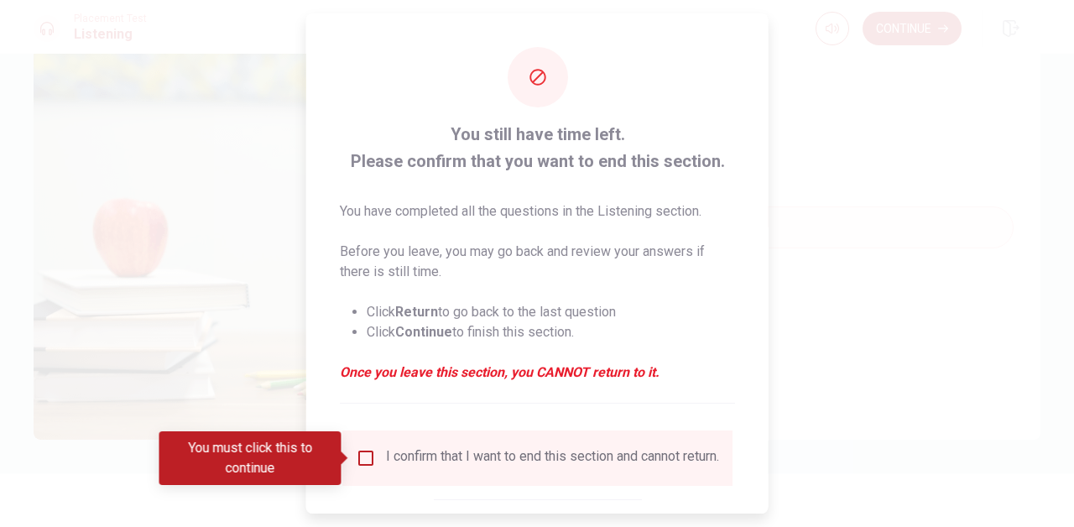
click at [363, 458] on input "You must click this to continue" at bounding box center [366, 458] width 20 height 20
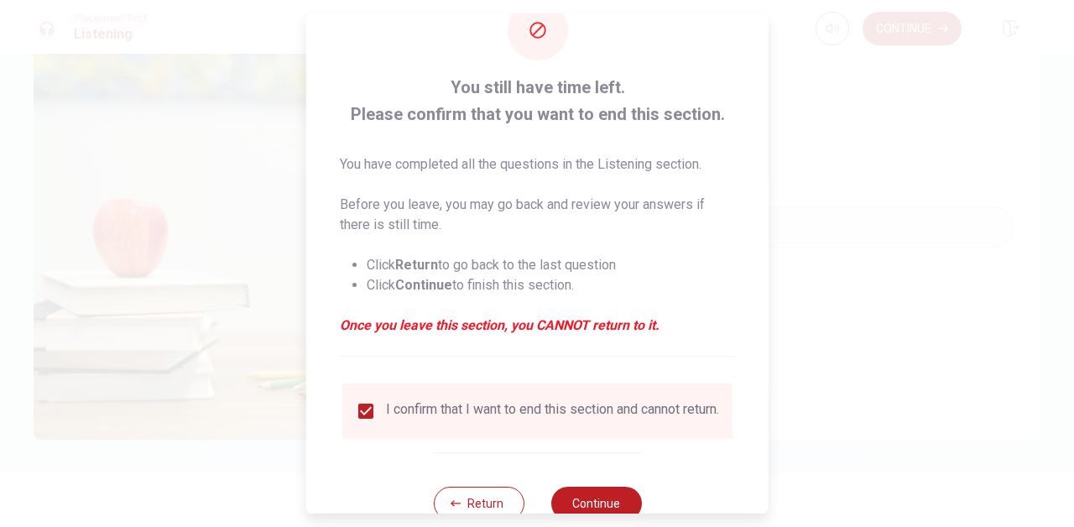
scroll to position [99, 0]
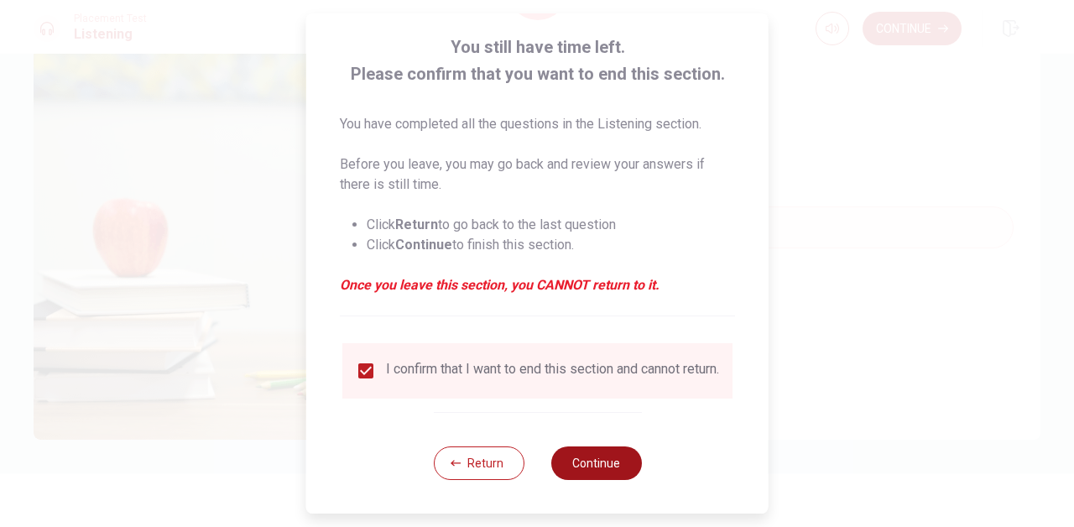
click at [590, 468] on button "Continue" at bounding box center [596, 464] width 91 height 34
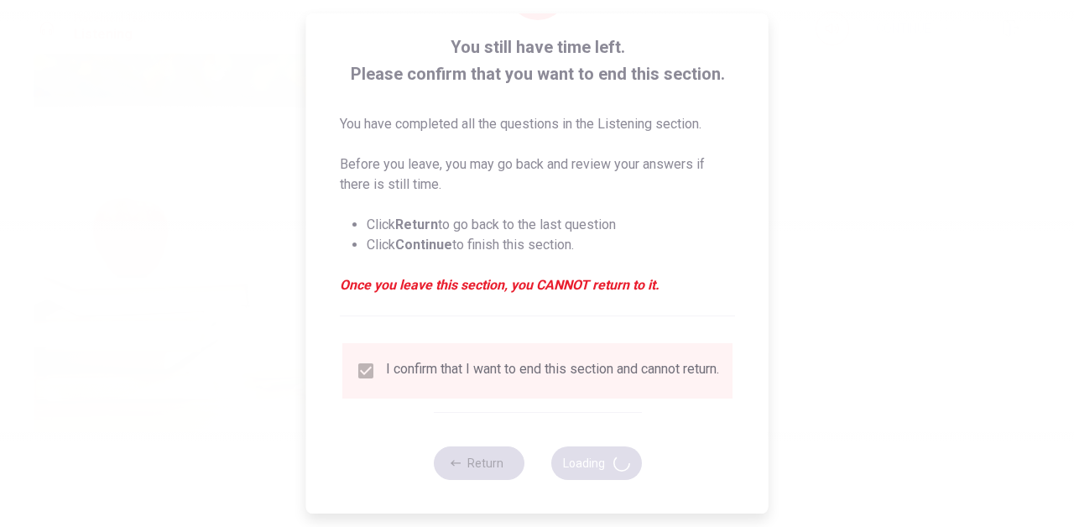
type input "74"
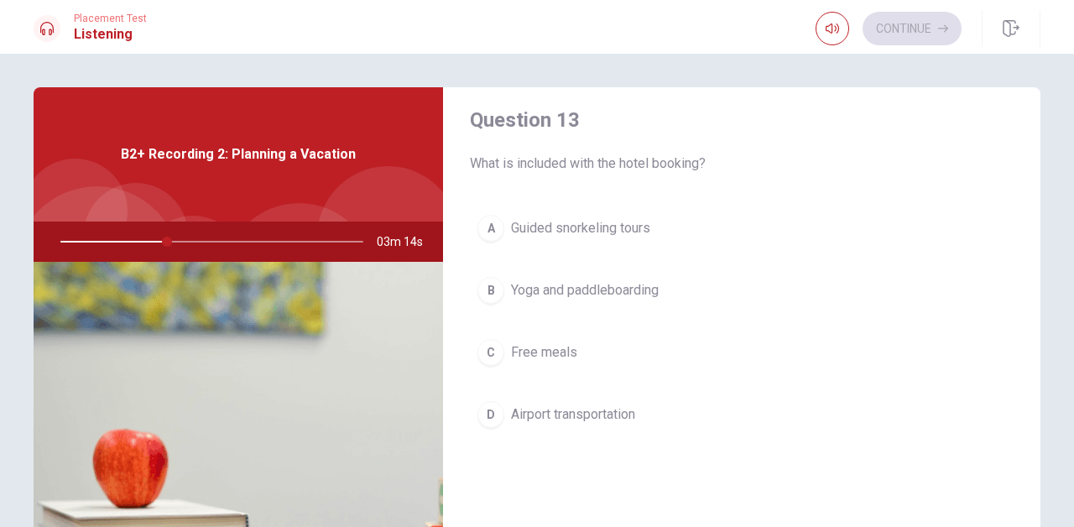
scroll to position [875, 0]
click at [625, 290] on span "Yoga and paddleboarding" at bounding box center [585, 289] width 148 height 20
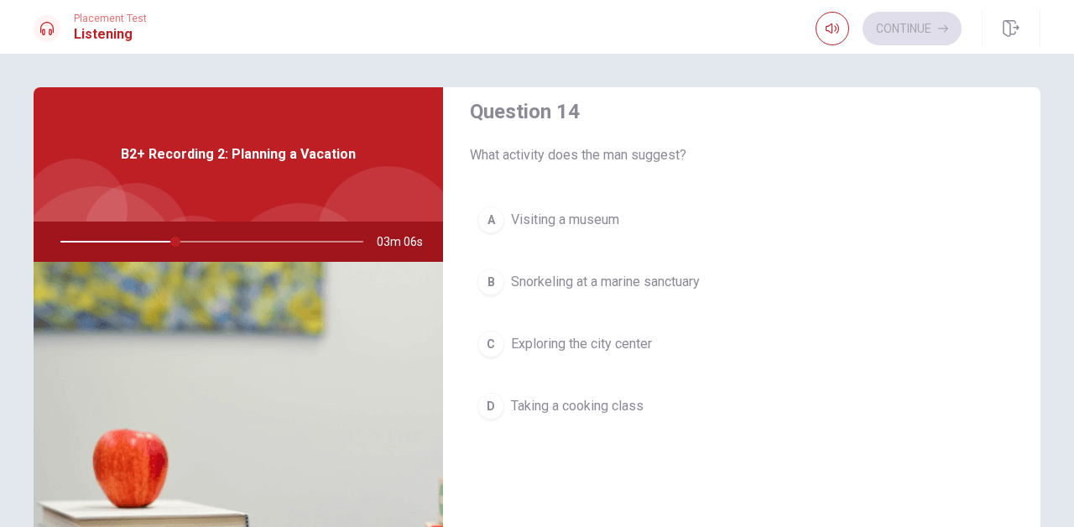
scroll to position [1318, 0]
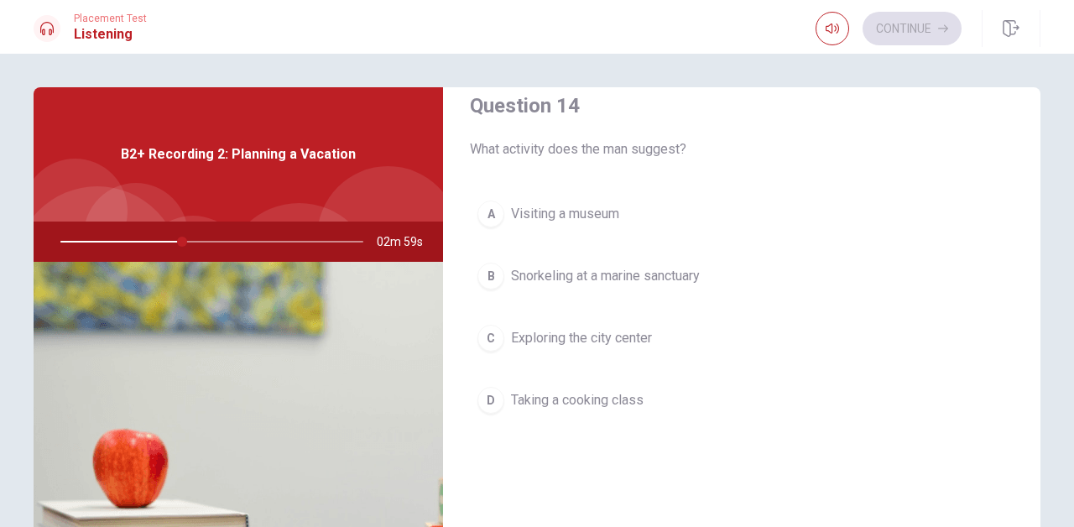
click at [628, 274] on span "Snorkeling at a marine sanctuary" at bounding box center [605, 276] width 189 height 20
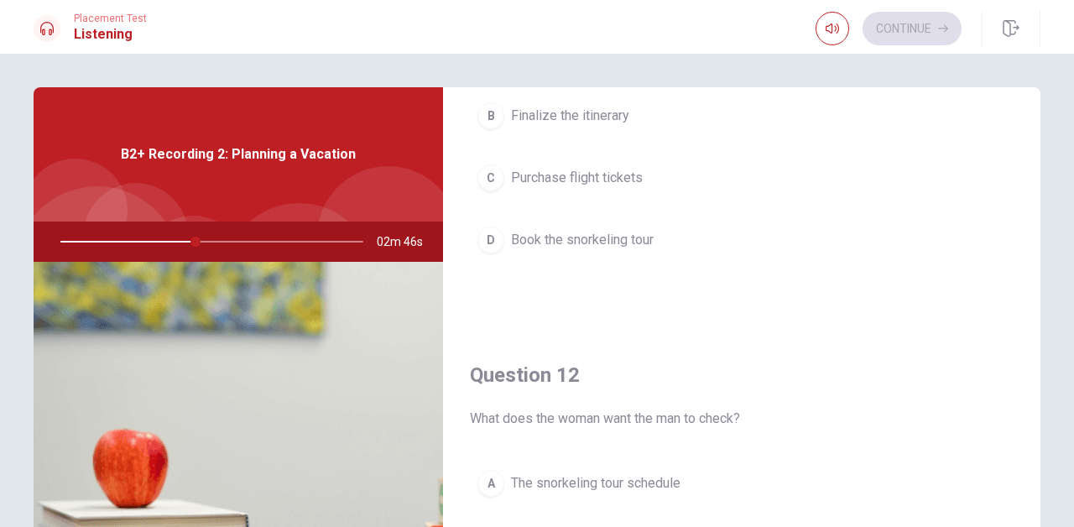
scroll to position [0, 0]
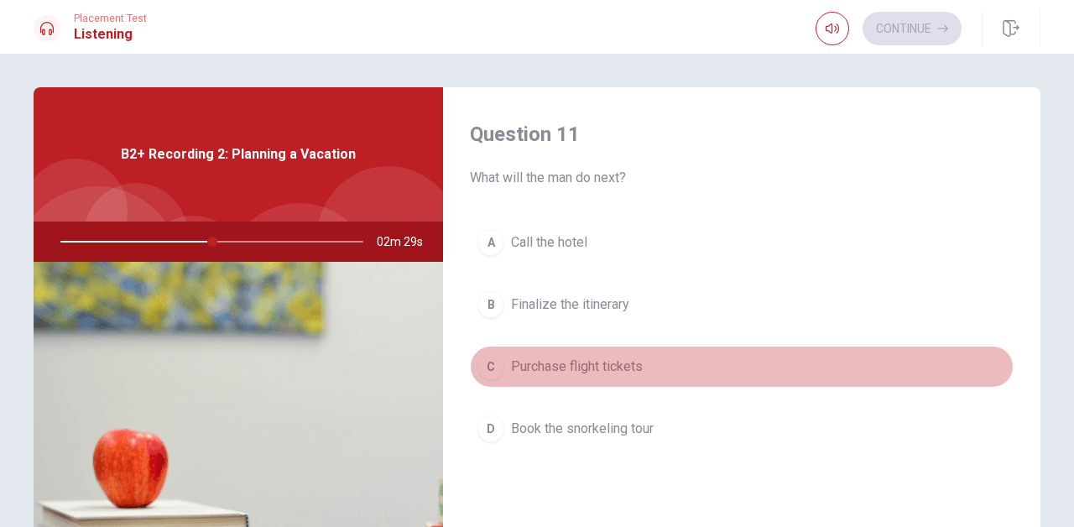
click at [593, 371] on span "Purchase flight tickets" at bounding box center [577, 367] width 132 height 20
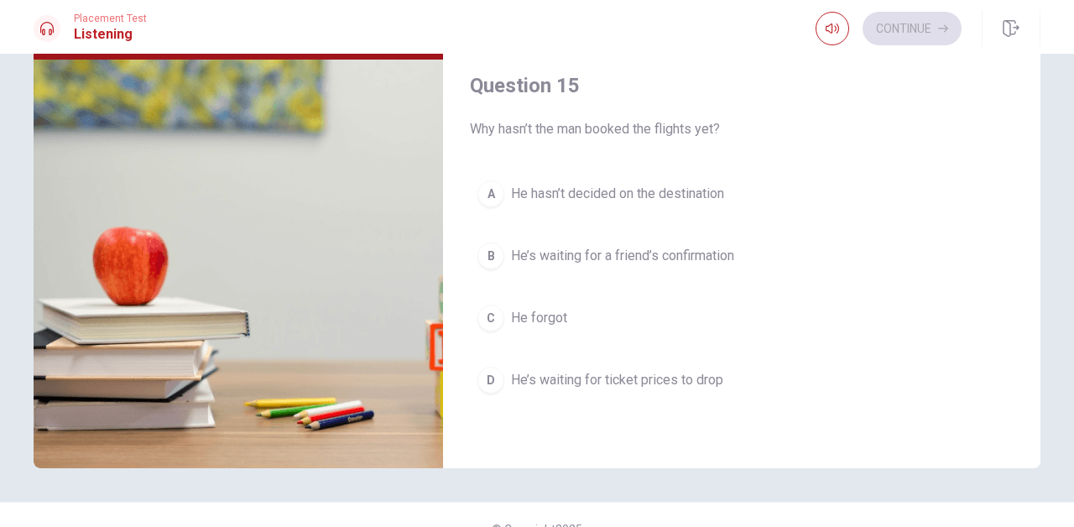
scroll to position [206, 0]
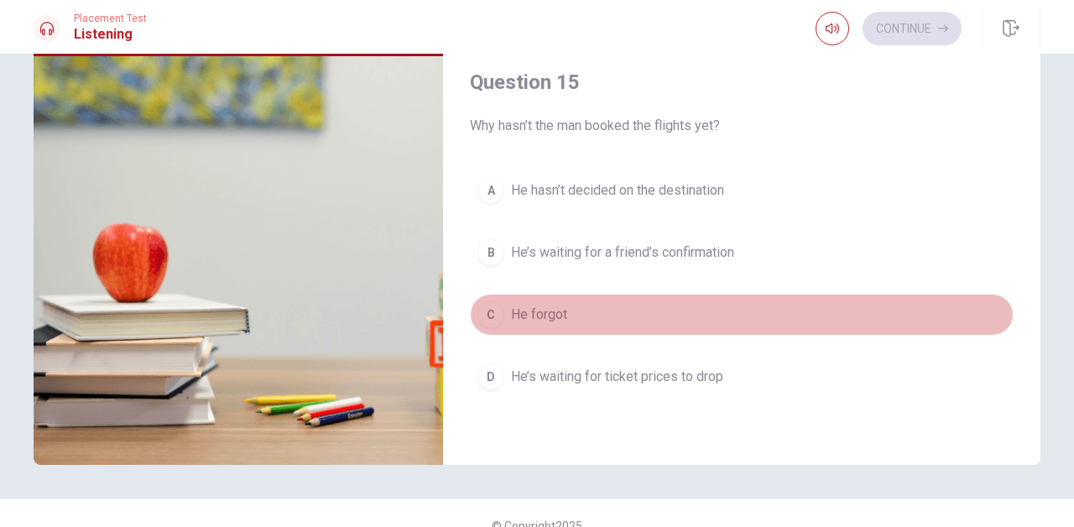
click at [552, 317] on span "He forgot" at bounding box center [539, 315] width 56 height 20
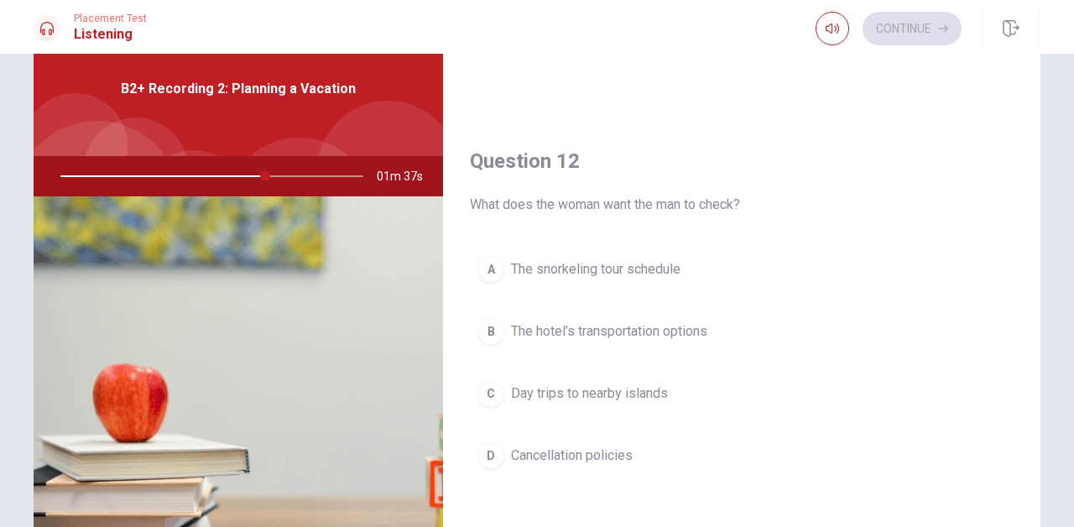
scroll to position [326, 0]
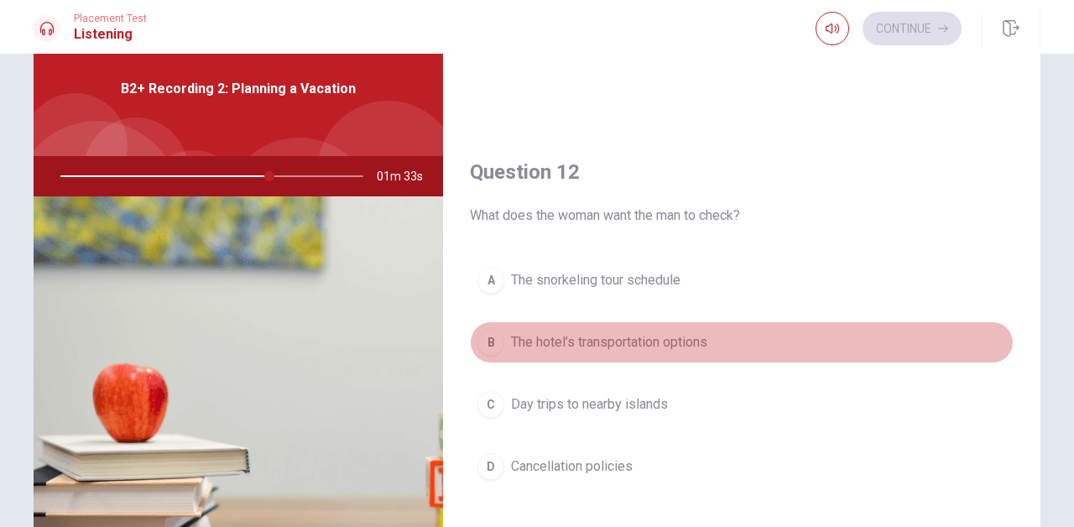
click at [547, 347] on span "The hotel’s transportation options" at bounding box center [609, 342] width 196 height 20
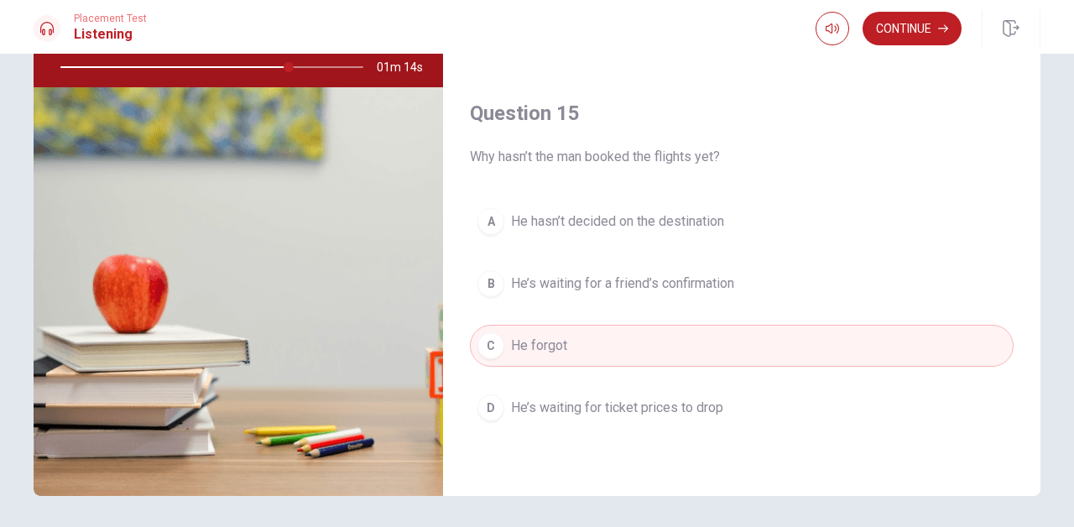
scroll to position [179, 0]
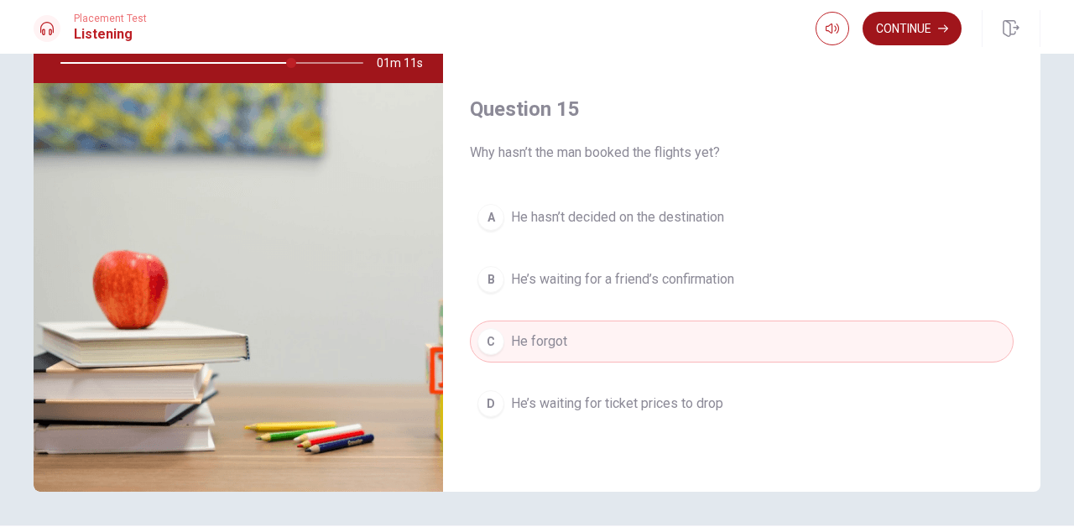
click at [929, 42] on button "Continue" at bounding box center [912, 29] width 99 height 34
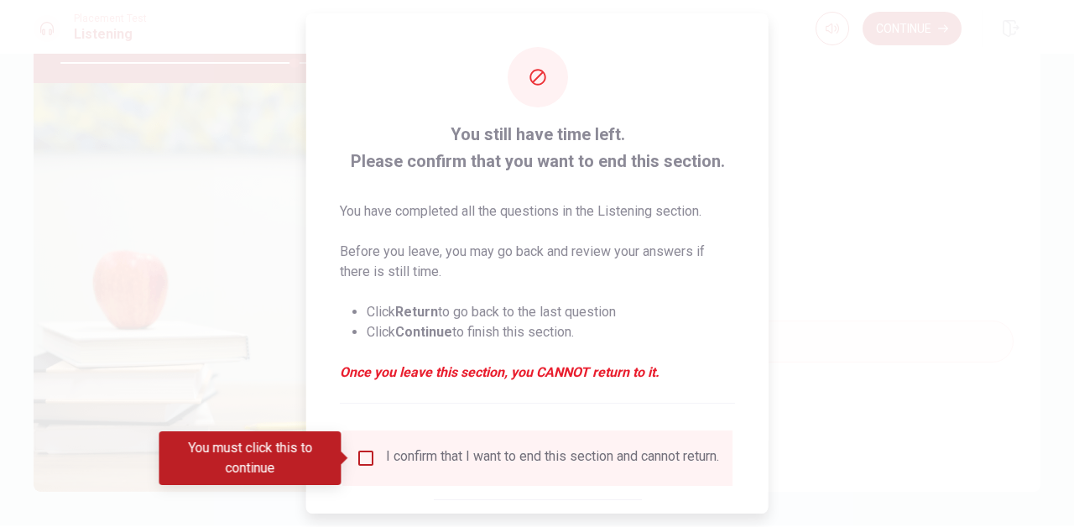
click at [370, 461] on input "You must click this to continue" at bounding box center [366, 458] width 20 height 20
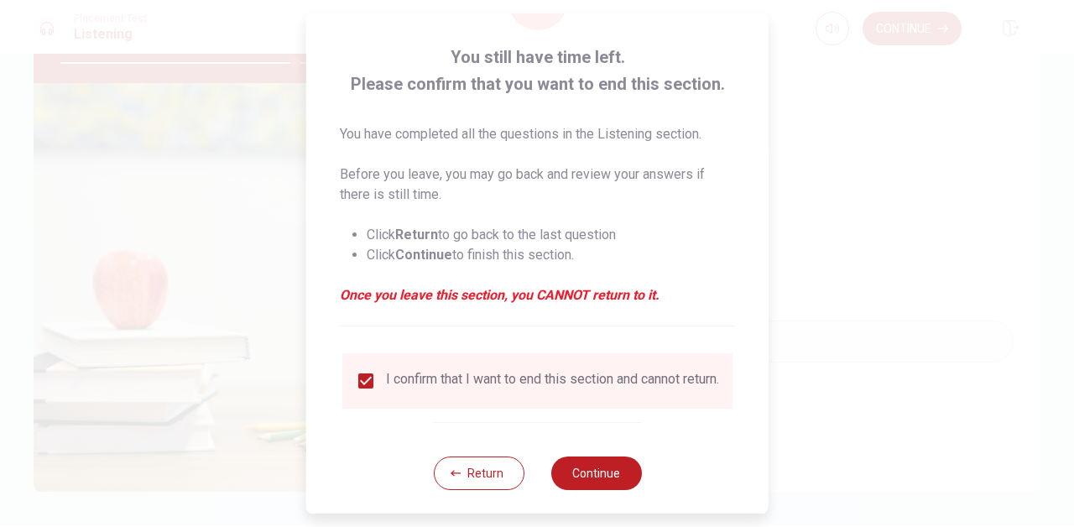
scroll to position [99, 0]
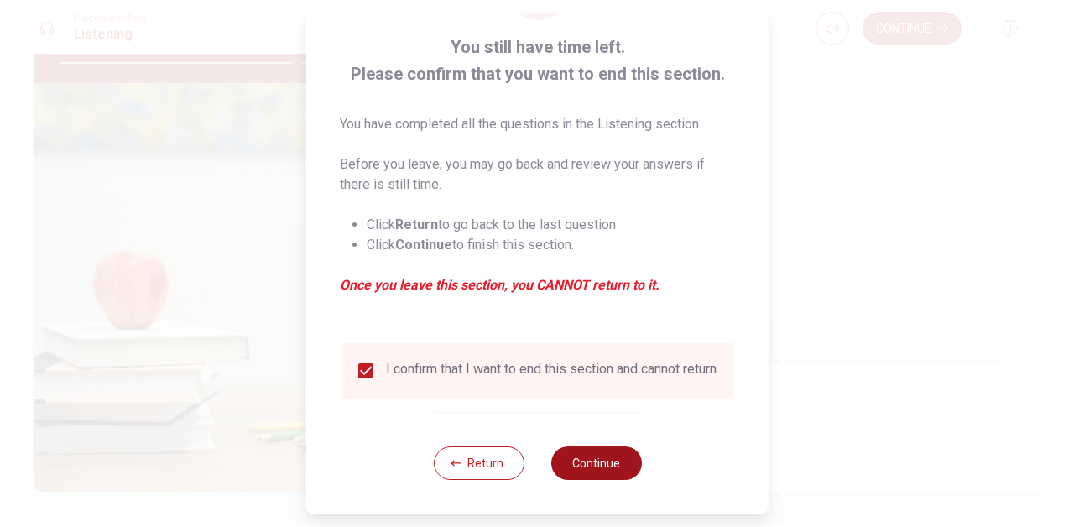
click at [579, 472] on button "Continue" at bounding box center [596, 464] width 91 height 34
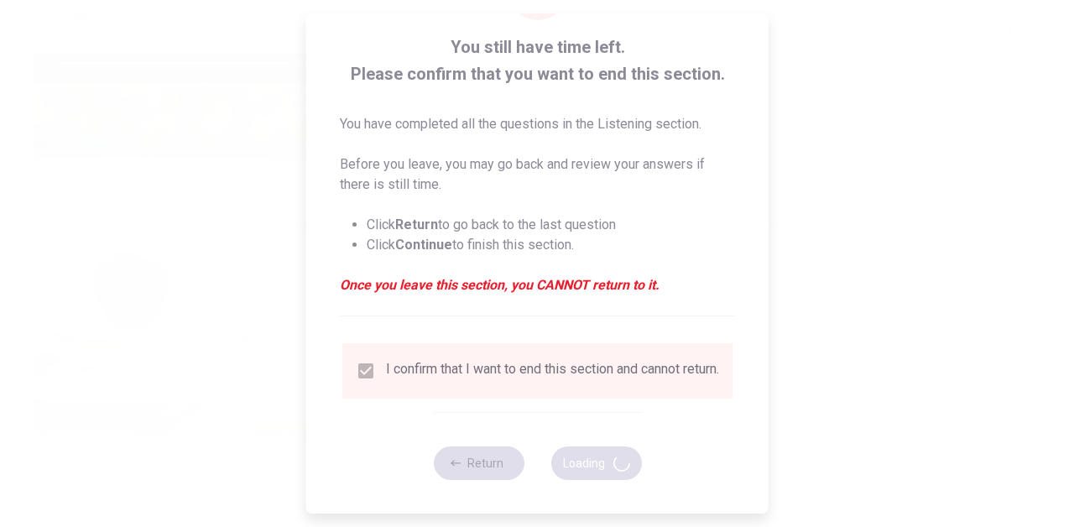
type input "79"
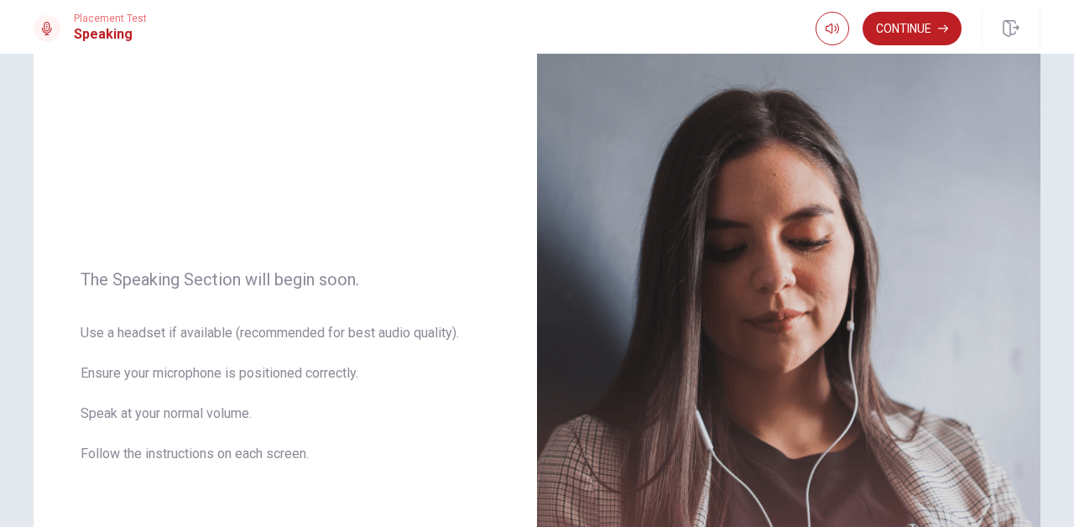
scroll to position [85, 0]
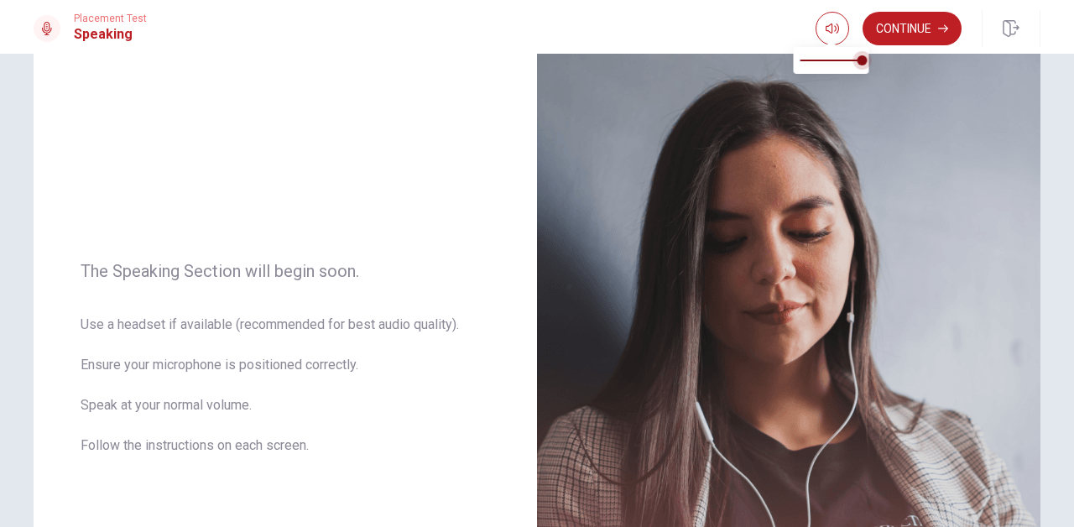
type input "0.8"
click at [858, 62] on span at bounding box center [863, 60] width 10 height 10
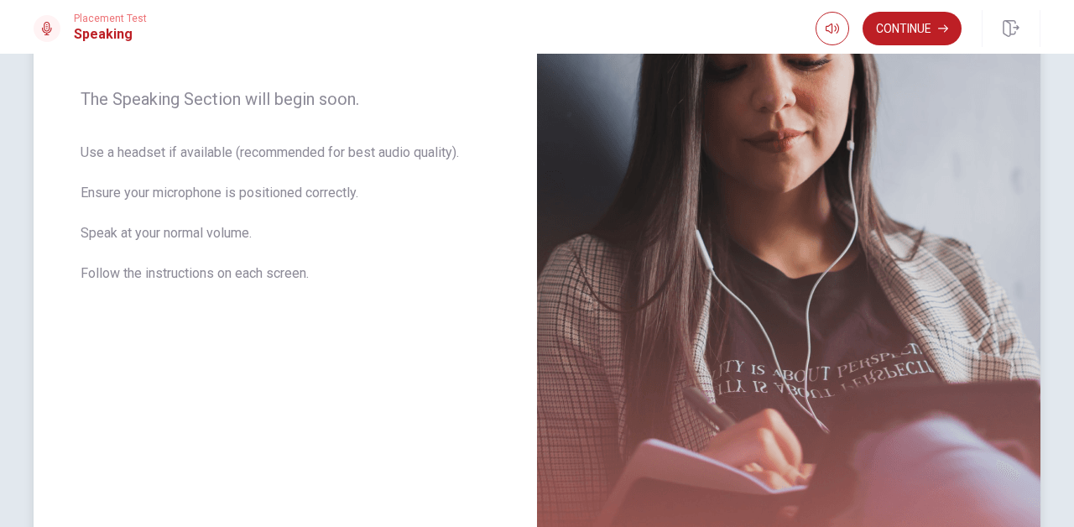
scroll to position [272, 0]
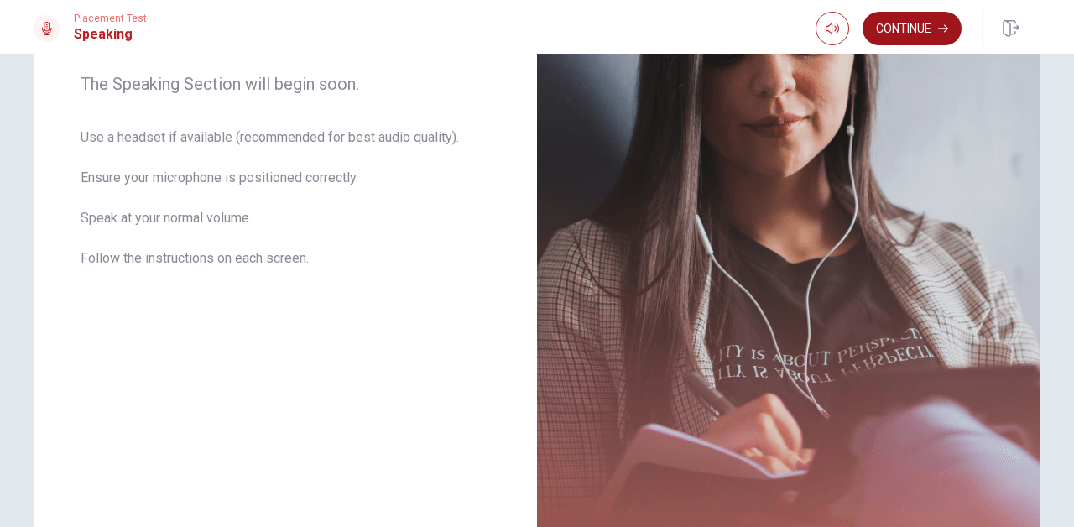
click at [927, 27] on button "Continue" at bounding box center [912, 29] width 99 height 34
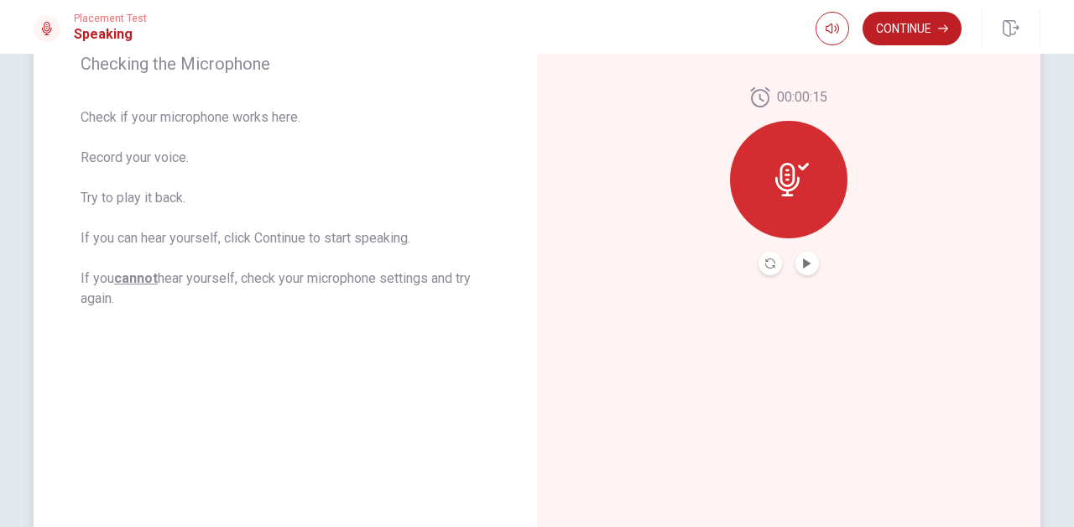
click at [782, 183] on icon at bounding box center [788, 180] width 24 height 34
click at [789, 201] on div at bounding box center [789, 180] width 118 height 118
click at [807, 267] on icon "Play Audio" at bounding box center [807, 264] width 10 height 10
click at [807, 267] on icon "Pause Audio" at bounding box center [807, 264] width 10 height 10
click at [925, 32] on button "Continue" at bounding box center [912, 29] width 99 height 34
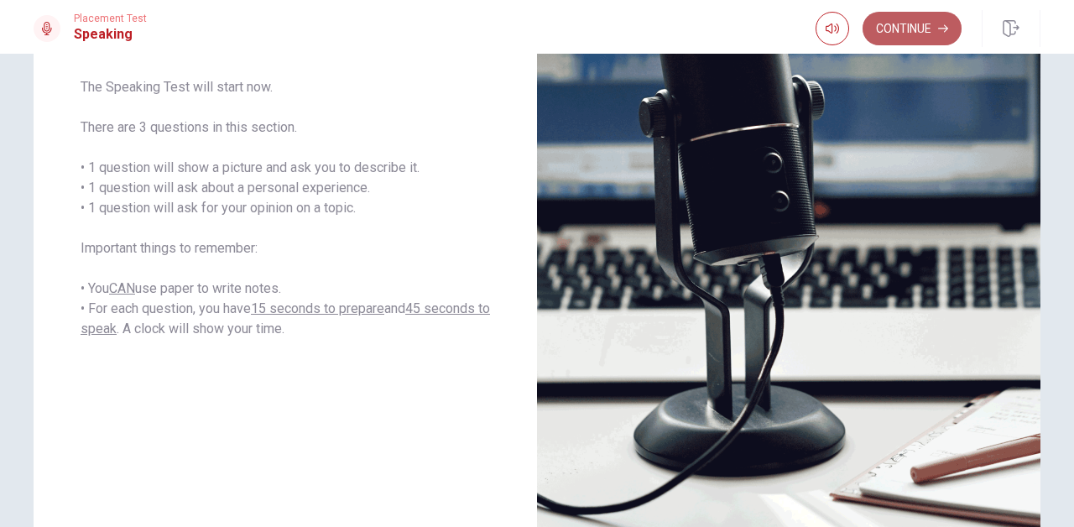
click at [925, 32] on button "Continue" at bounding box center [912, 29] width 99 height 34
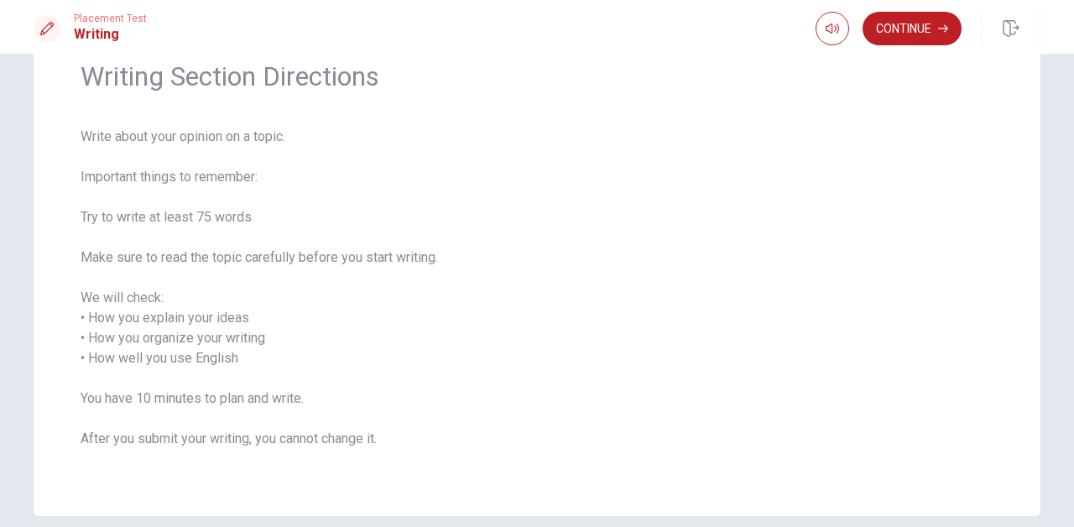
scroll to position [77, 0]
click at [918, 40] on button "Continue" at bounding box center [912, 29] width 99 height 34
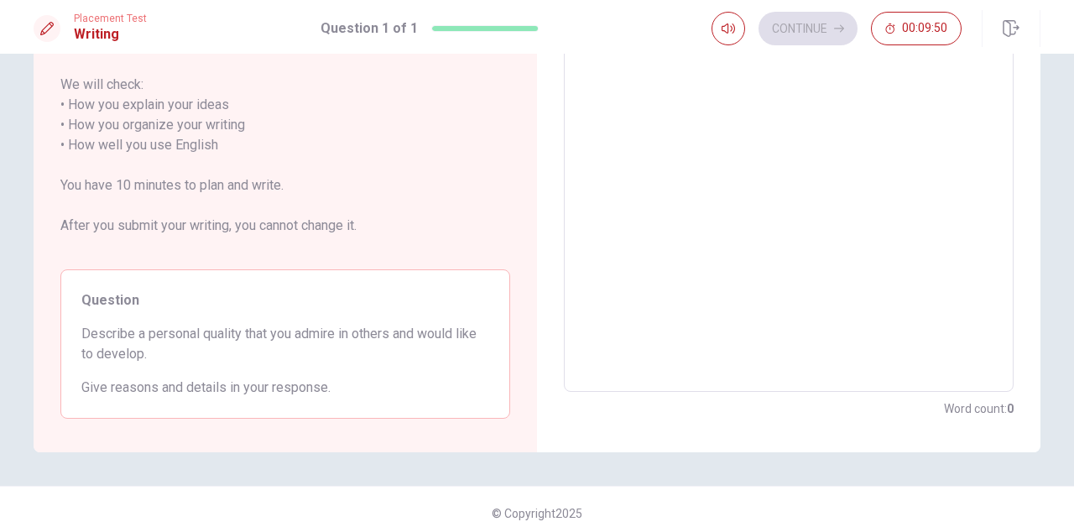
scroll to position [260, 0]
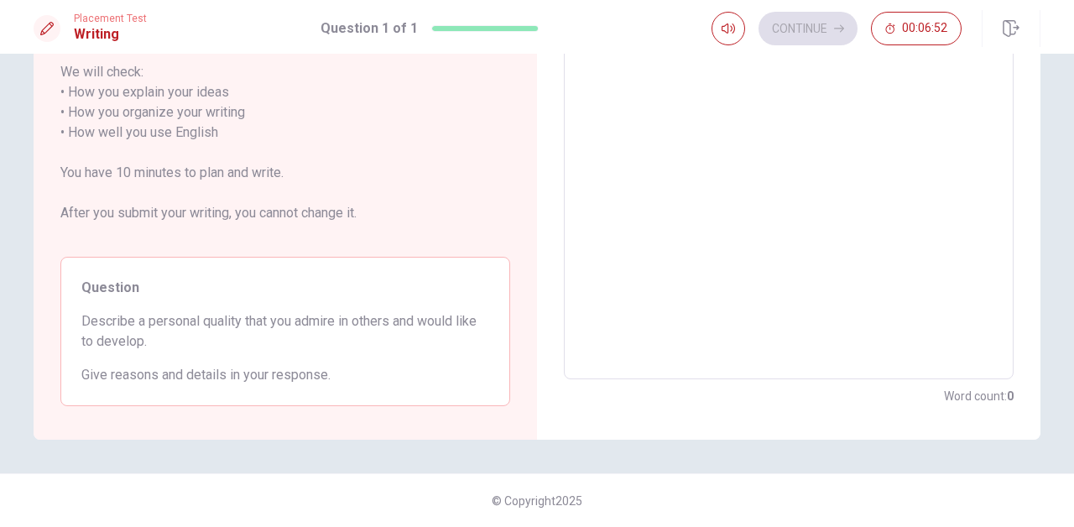
click at [639, 154] on textarea at bounding box center [789, 133] width 426 height 466
type textarea "ㅁ"
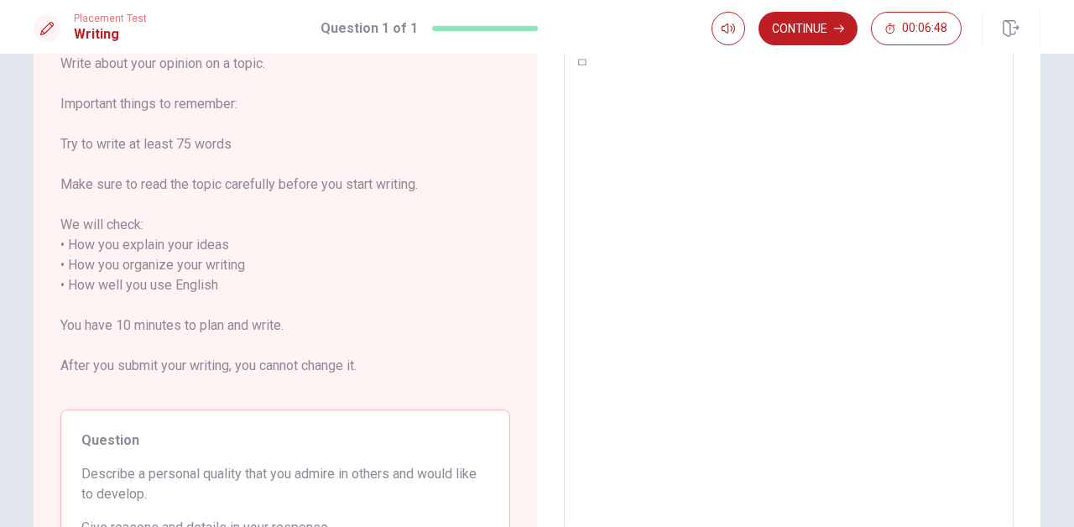
type textarea "x"
type textarea "あ"
type textarea "x"
type textarea "あ"
type textarea "x"
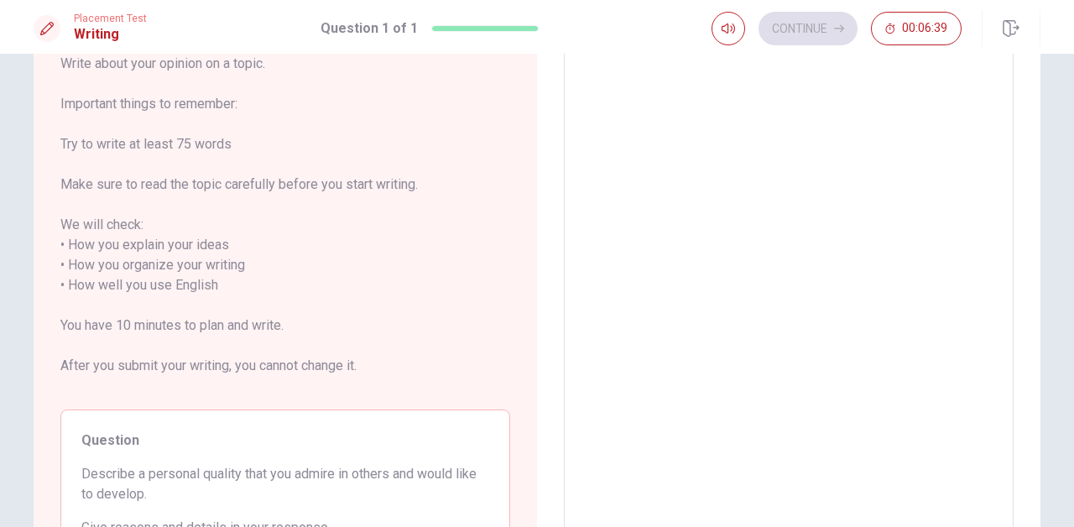
type textarea "あ"
type textarea "x"
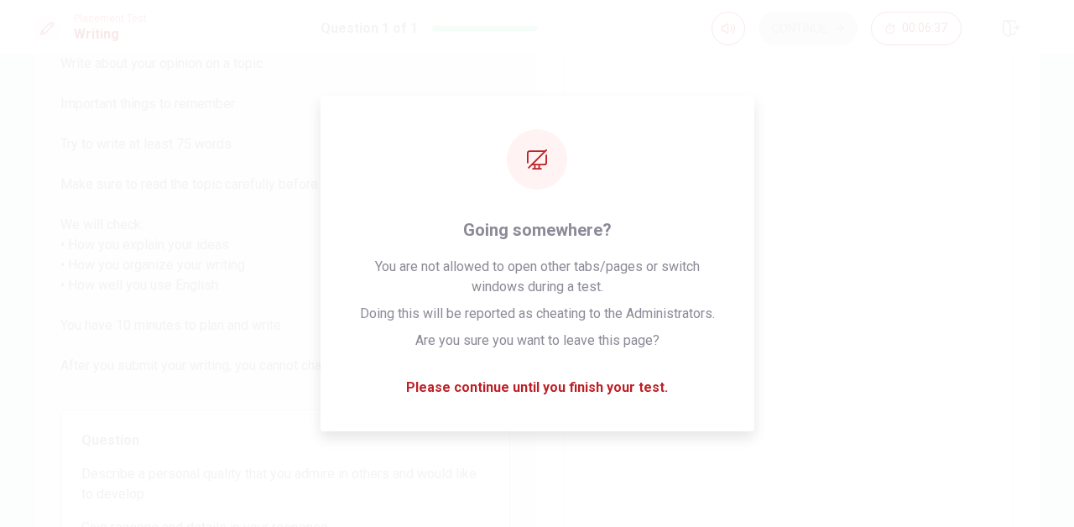
type textarea "ㅁ"
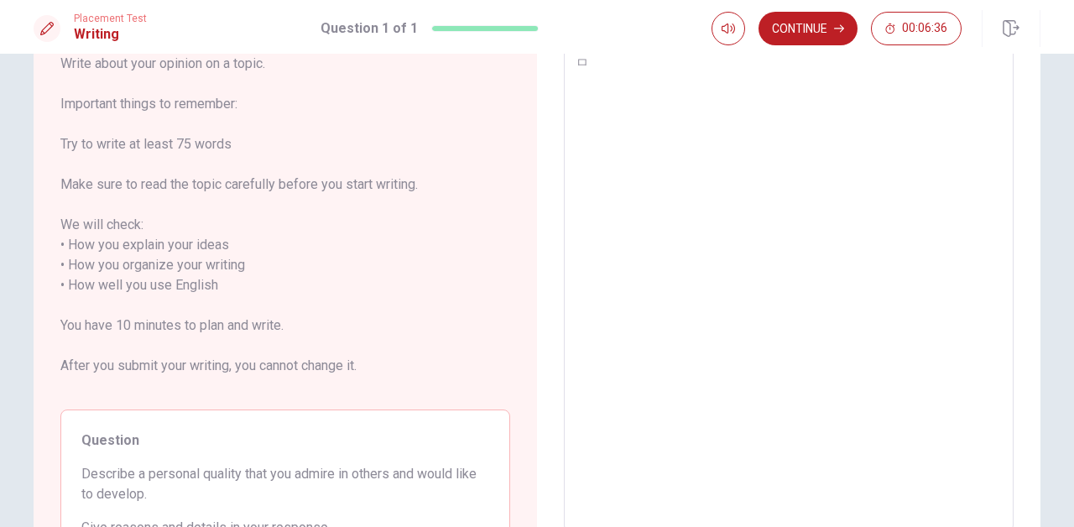
type textarea "x"
type textarea "ㅁ"
type textarea "x"
type textarea "a"
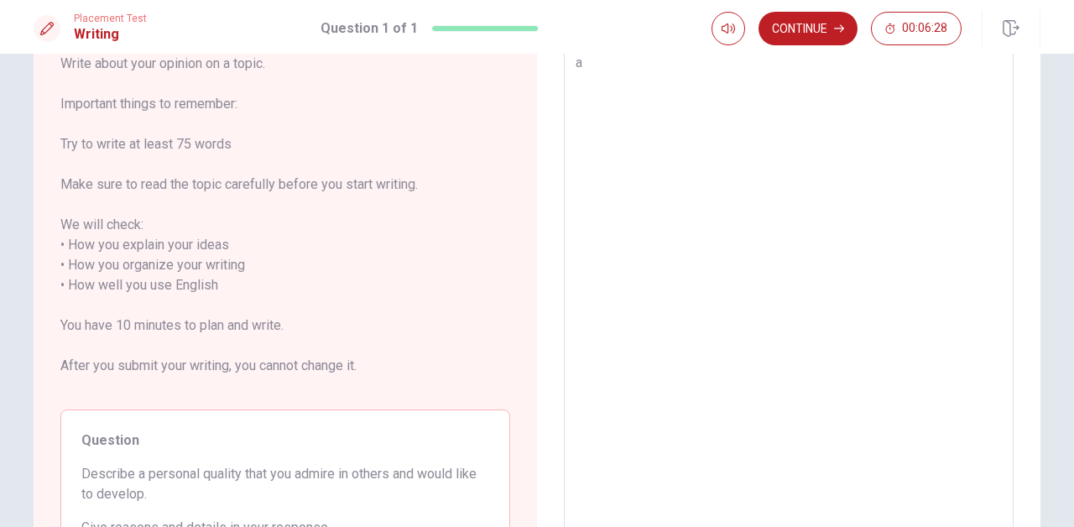
type textarea "x"
type textarea "a"
type textarea "x"
type textarea "a"
type textarea "x"
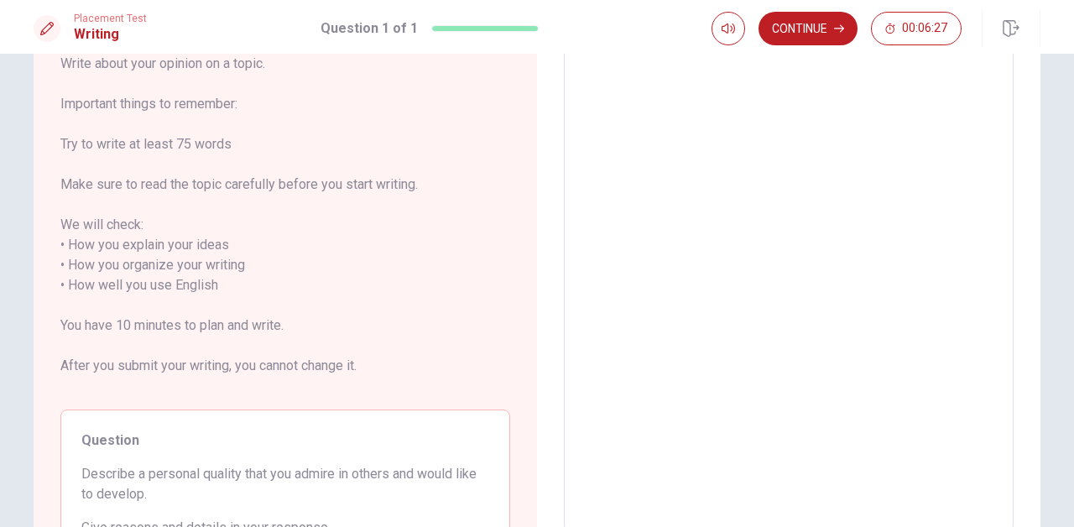
type textarea "x"
type textarea "a"
type textarea "x"
type textarea "A"
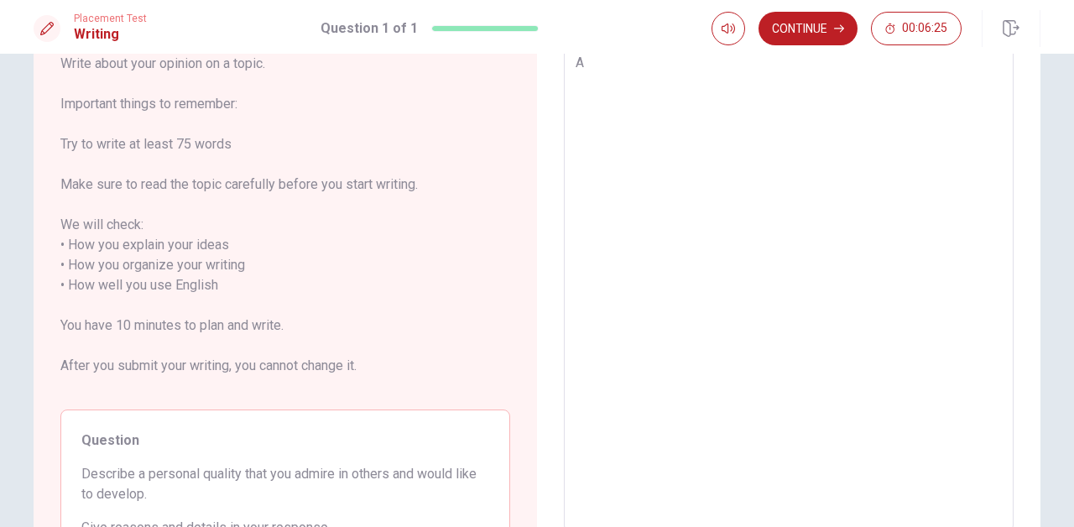
type textarea "x"
type textarea "A"
type textarea "x"
type textarea "A p"
type textarea "x"
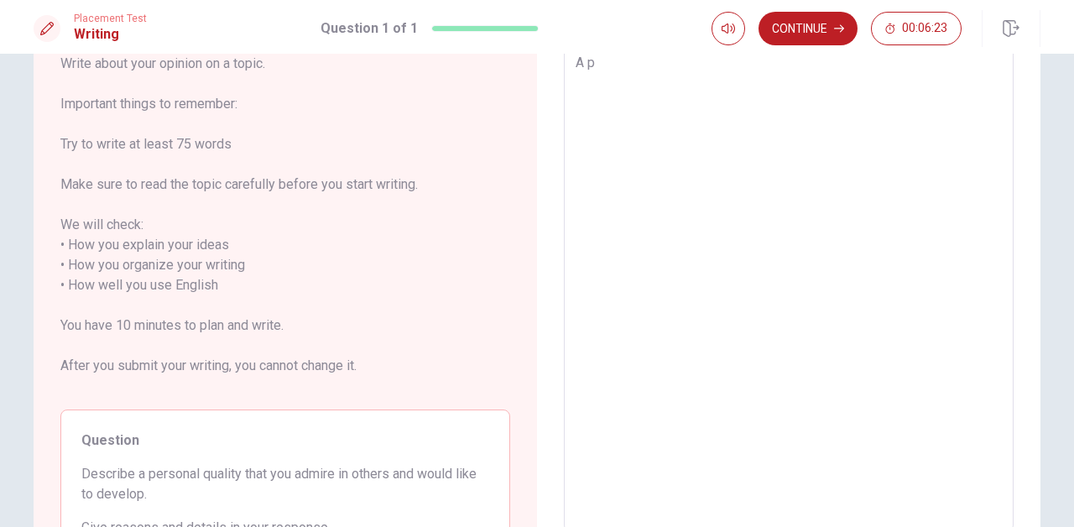
type textarea "A pe"
type textarea "x"
type textarea "A per"
type textarea "x"
type textarea "A pers"
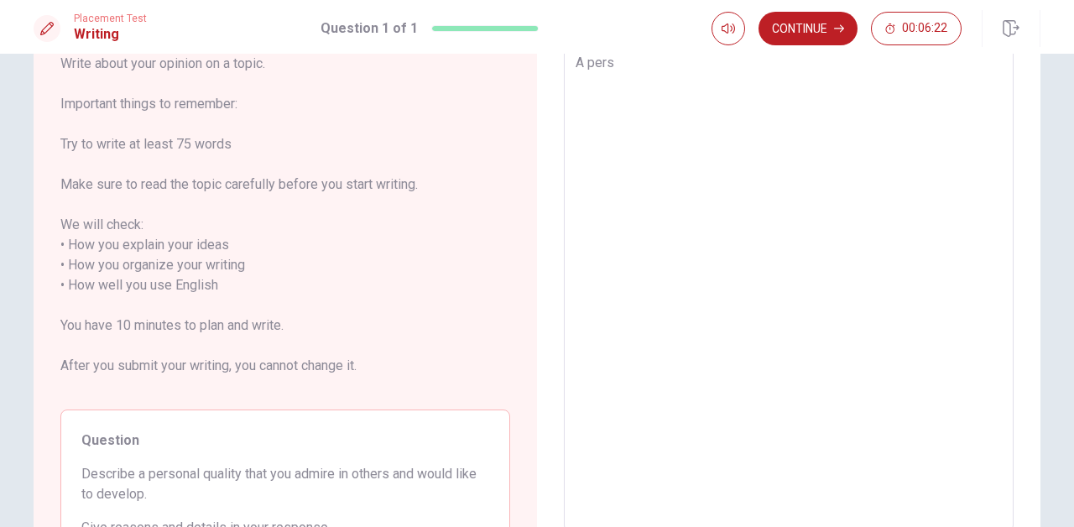
type textarea "x"
type textarea "A perso"
type textarea "x"
type textarea "A person"
type textarea "x"
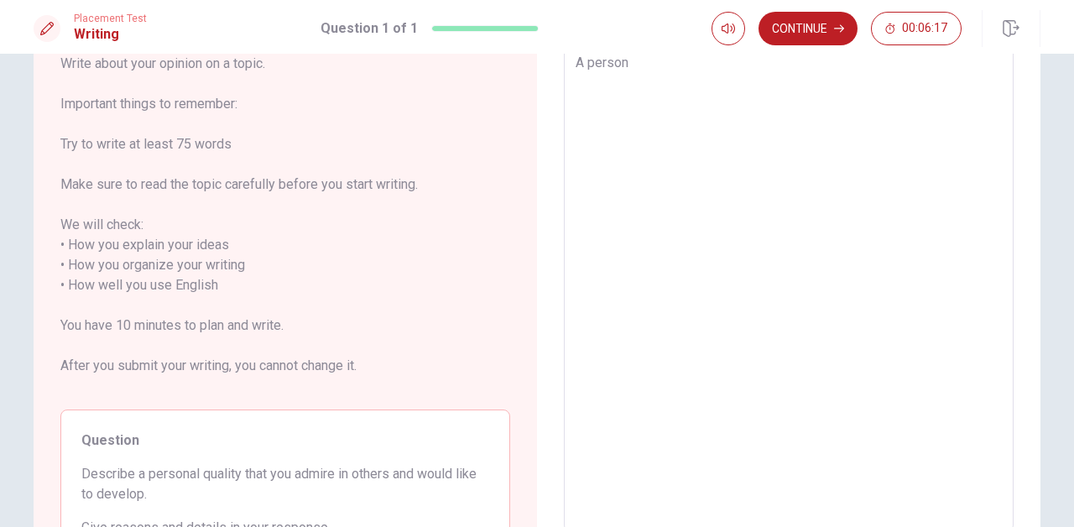
type textarea "A personn"
type textarea "x"
type textarea "A personna"
type textarea "x"
type textarea "A personnal"
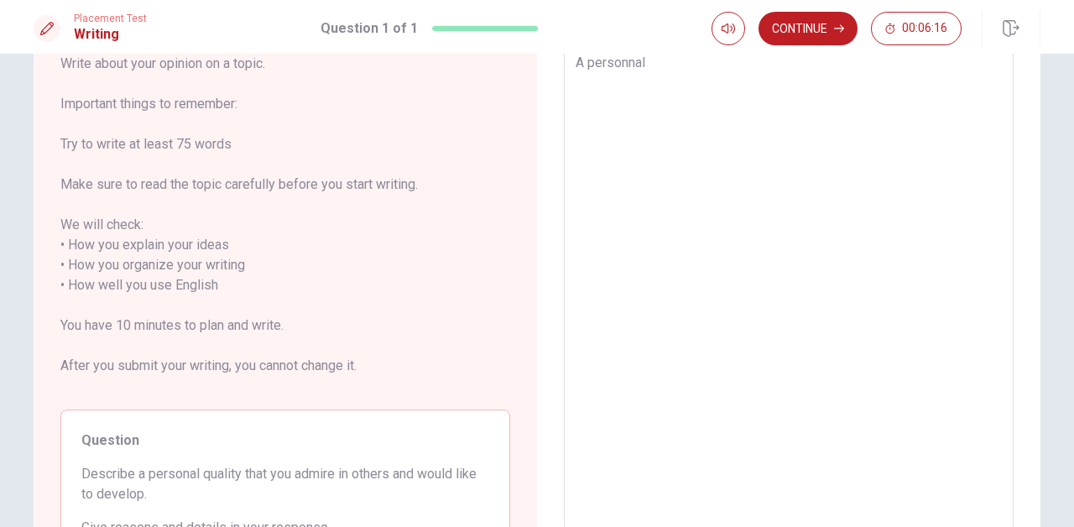
type textarea "x"
type textarea "A personnal"
type textarea "x"
type textarea "A personnal q"
type textarea "x"
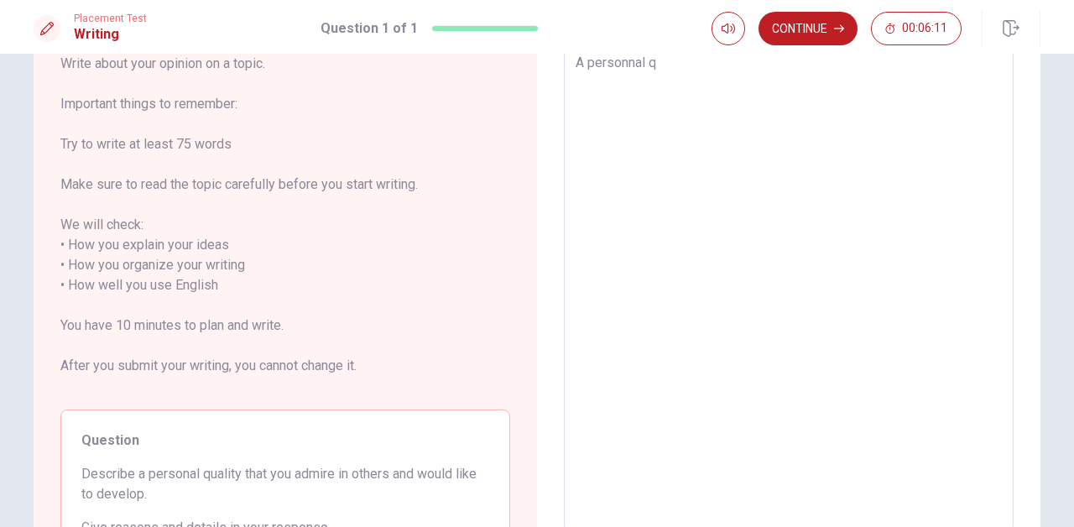
type textarea "A personnal qu"
type textarea "x"
type textarea "A personnal qua"
type textarea "x"
type textarea "A personnal qual"
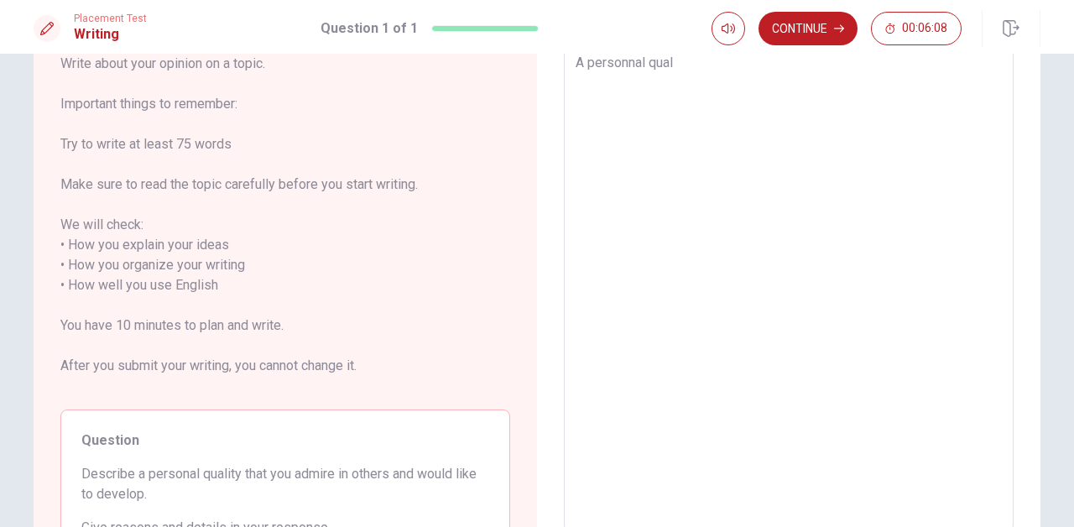
type textarea "x"
type textarea "A personnal quali"
type textarea "x"
type textarea "A personnal qualit"
type textarea "x"
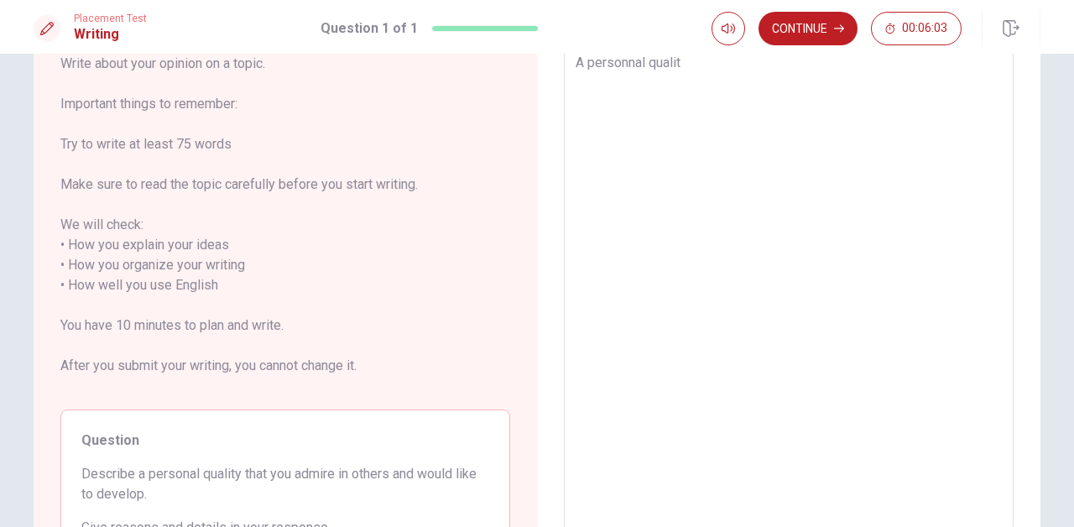
type textarea "A personnal quality"
type textarea "x"
click at [633, 83] on textarea "A personnal quality" at bounding box center [789, 286] width 426 height 466
type textarea "A personal quality"
click at [722, 95] on textarea "A personal quality" at bounding box center [789, 286] width 426 height 466
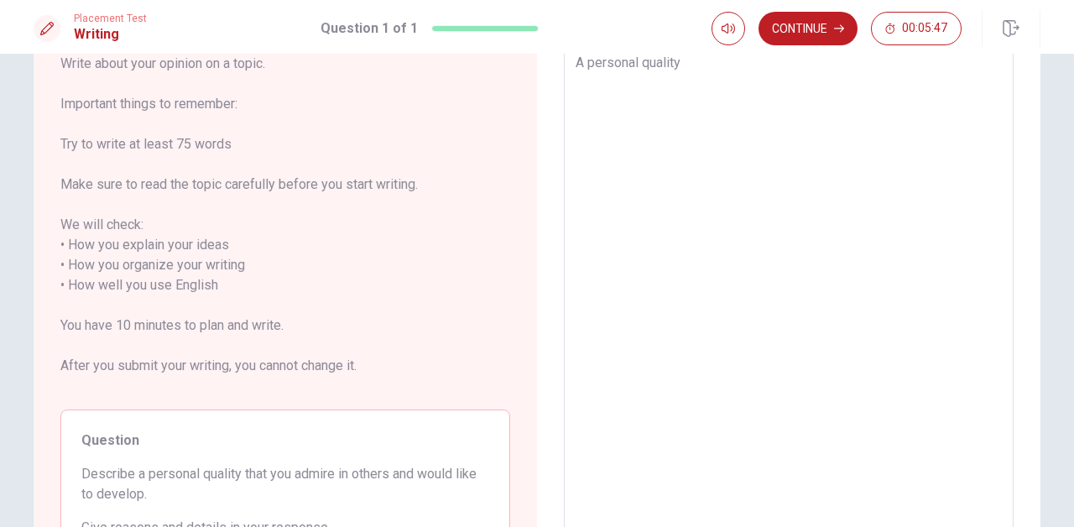
type textarea "x"
type textarea "A personal qualityt"
type textarea "x"
type textarea "A personal qualityth"
type textarea "x"
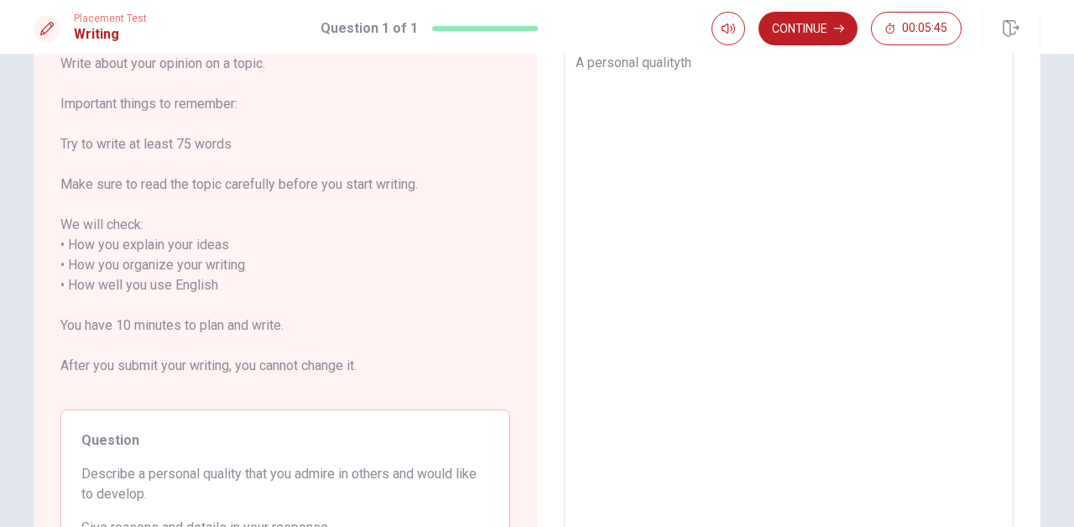
type textarea "A personal qualitytha"
type textarea "x"
type textarea "A personal qualitythat"
type textarea "x"
type textarea "A personal qualitytha"
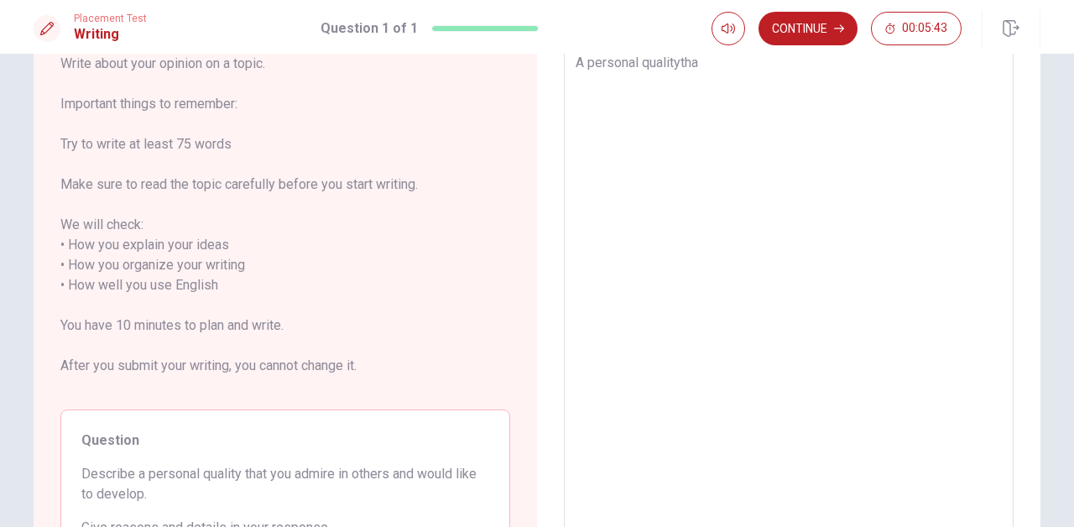
type textarea "x"
type textarea "A personal qualityth"
type textarea "x"
type textarea "A personal qualityt"
type textarea "x"
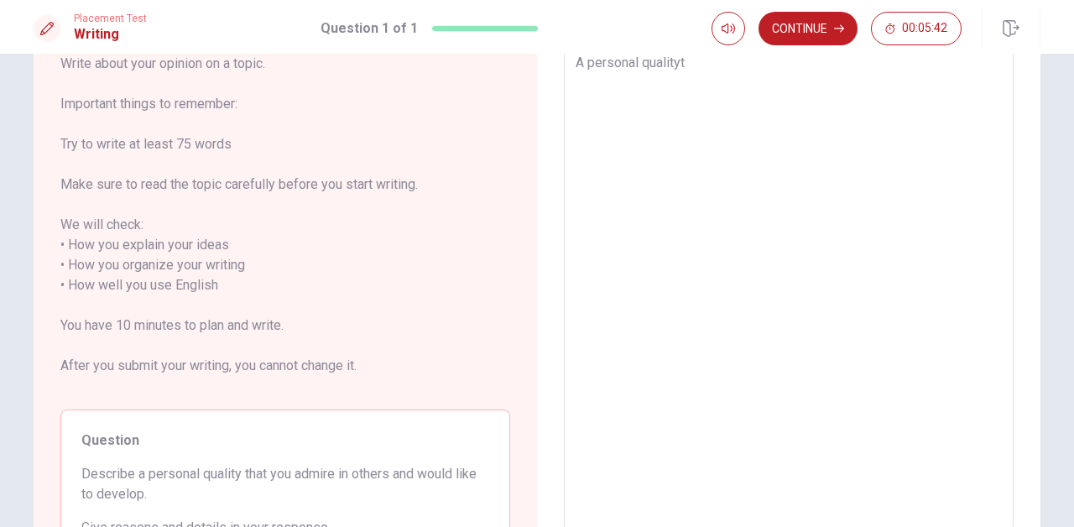
type textarea "A personal quality"
type textarea "x"
type textarea "A personal quality"
type textarea "x"
type textarea "A personal quality t"
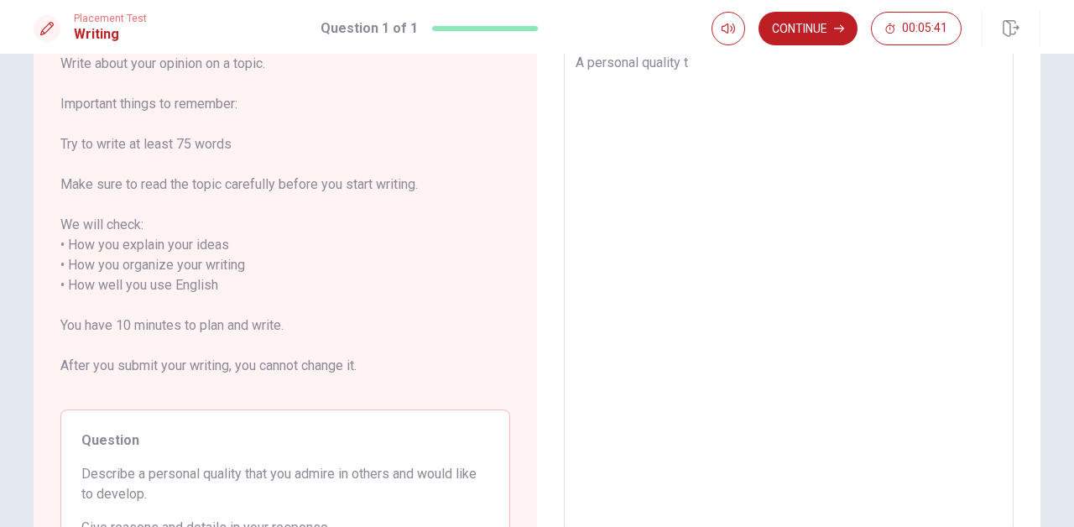
type textarea "x"
type textarea "A personal quality th"
type textarea "x"
type textarea "A personal quality tha"
type textarea "x"
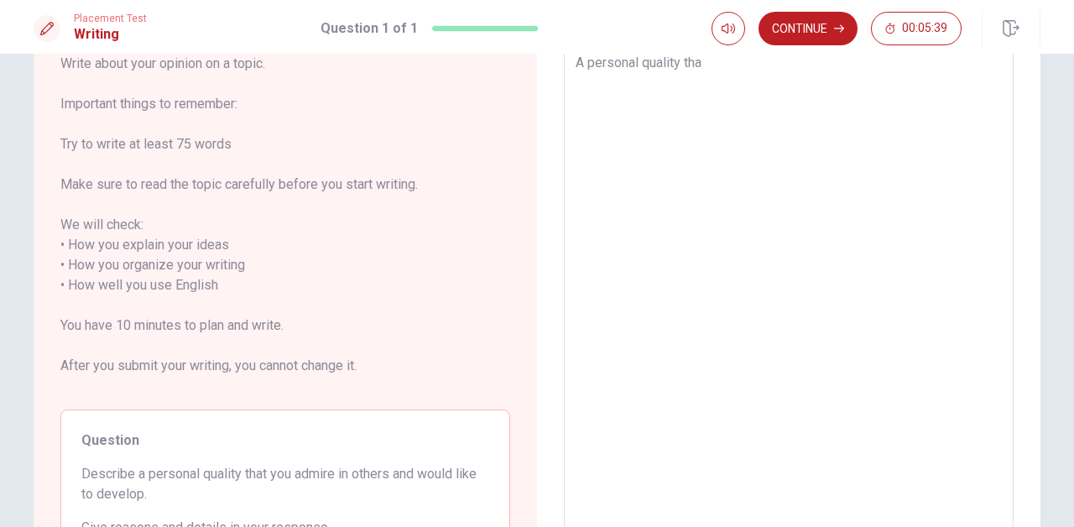
type textarea "A personal quality that"
type textarea "x"
type textarea "A personal quality that"
type textarea "x"
type textarea "A personal quality that i"
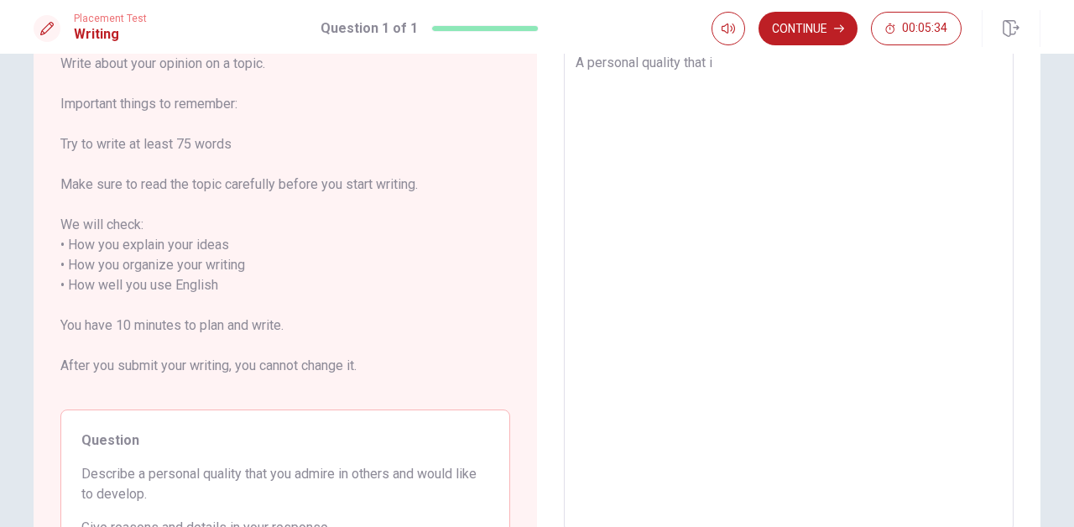
type textarea "x"
type textarea "A personal quality that"
type textarea "x"
type textarea "A personal quality that I"
type textarea "x"
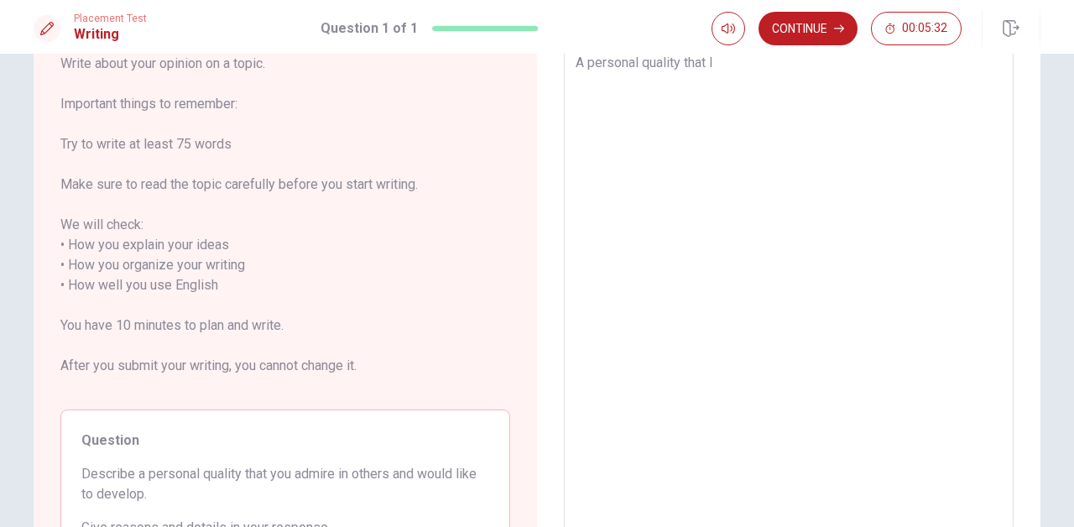
type textarea "A personal quality that I"
type textarea "x"
type textarea "A personal quality that I a"
type textarea "x"
type textarea "A personal quality that I ad"
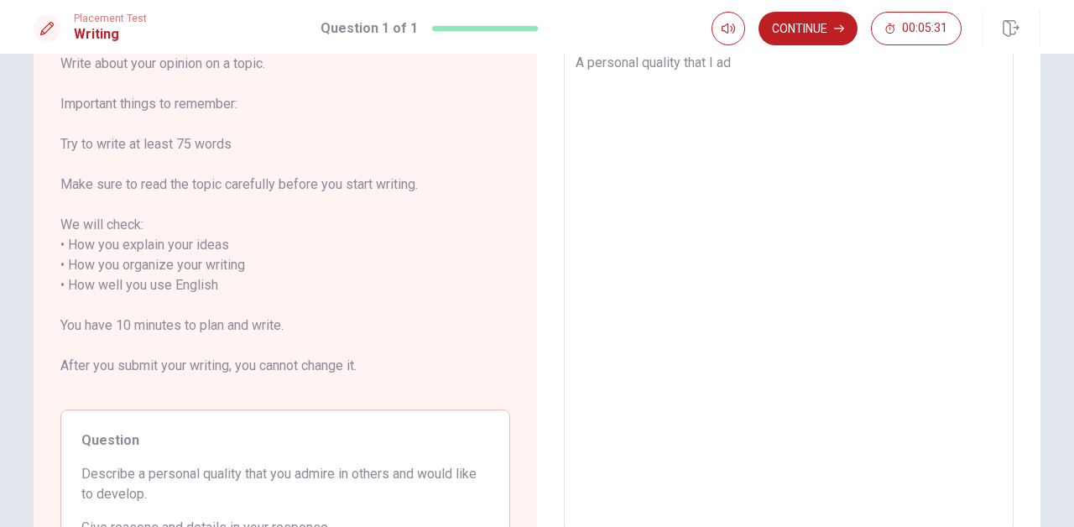
type textarea "x"
type textarea "A personal quality that I adm"
type textarea "x"
type textarea "A personal quality that I admi"
type textarea "x"
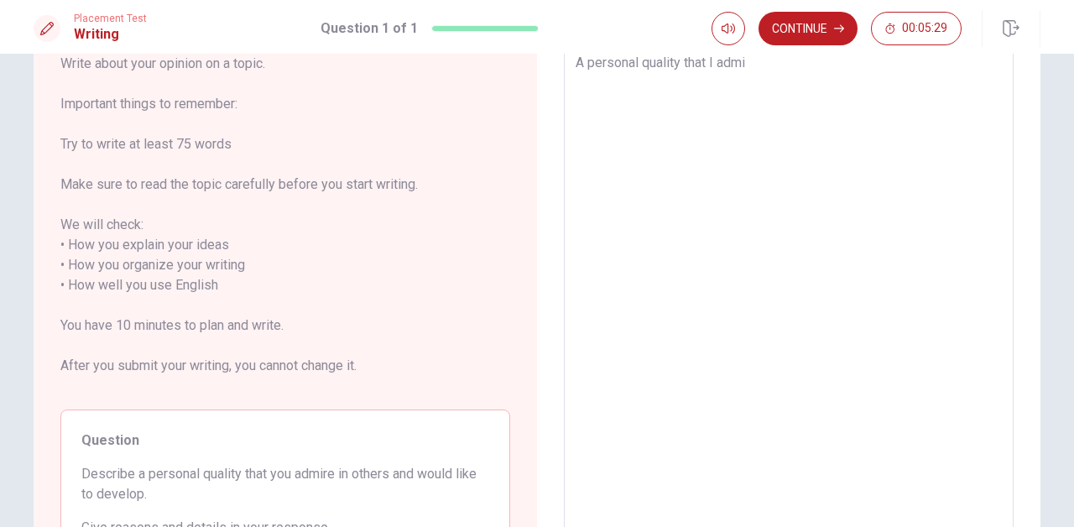
type textarea "A personal quality that I [PERSON_NAME]"
type textarea "x"
type textarea "A personal quality that I admire"
type textarea "x"
type textarea "A personal quality that I admire"
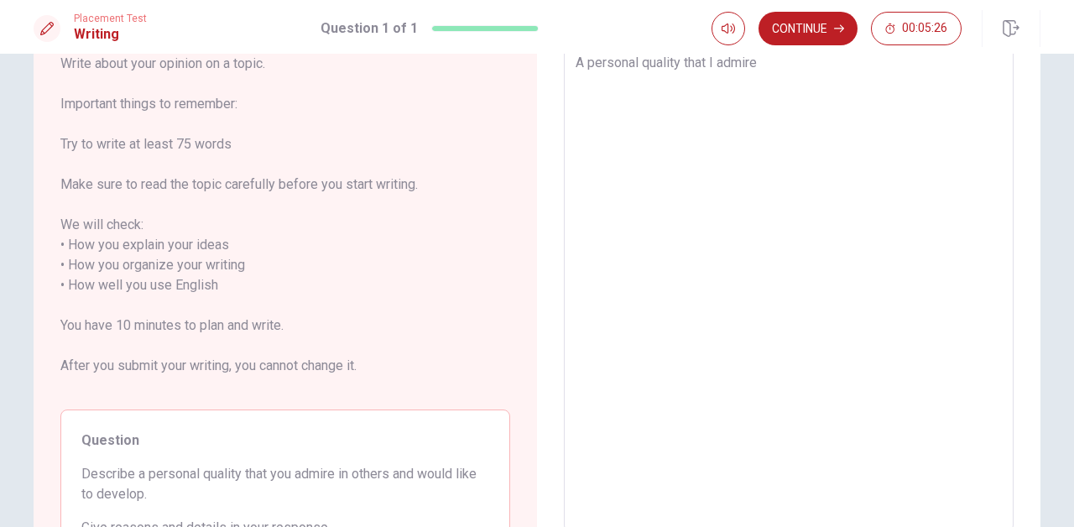
type textarea "x"
type textarea "A personal quality that I admire i"
type textarea "x"
type textarea "A personal quality that I admire in"
type textarea "x"
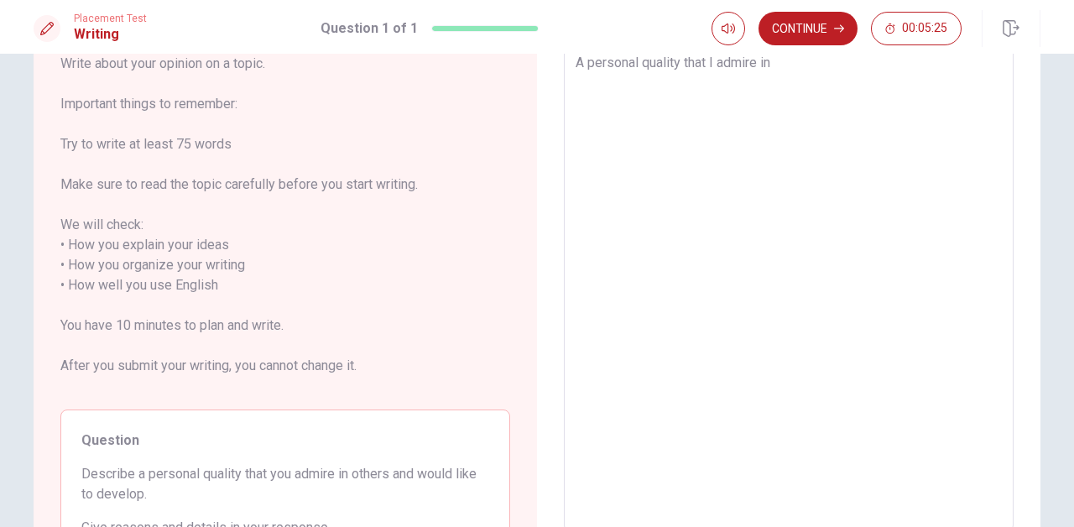
type textarea "A personal quality that I admire in"
type textarea "x"
type textarea "A personal quality that I admire in o"
type textarea "x"
type textarea "A personal quality that I admire in ot"
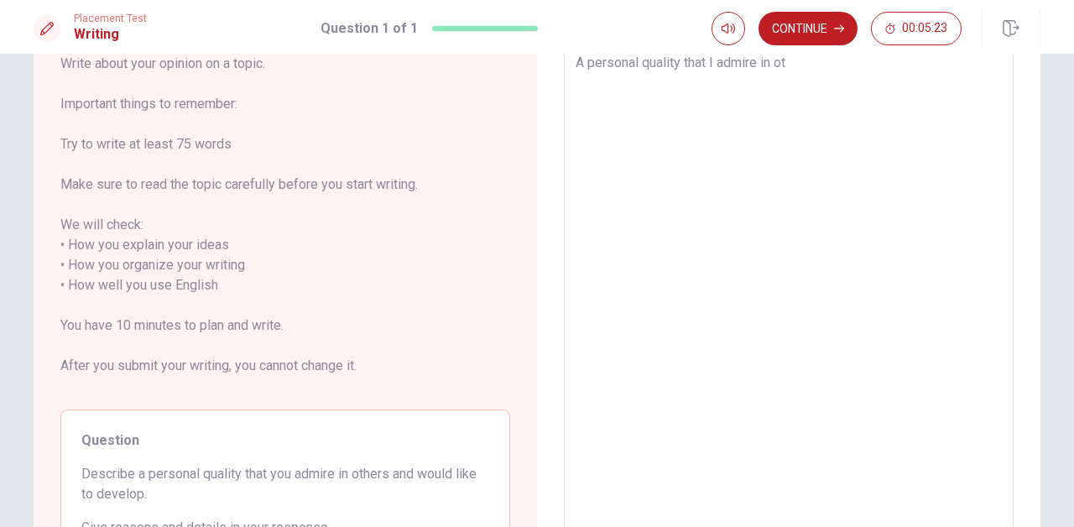
type textarea "x"
type textarea "A personal quality that I admire in oth"
type textarea "x"
type textarea "A personal quality that I admire in othe"
type textarea "x"
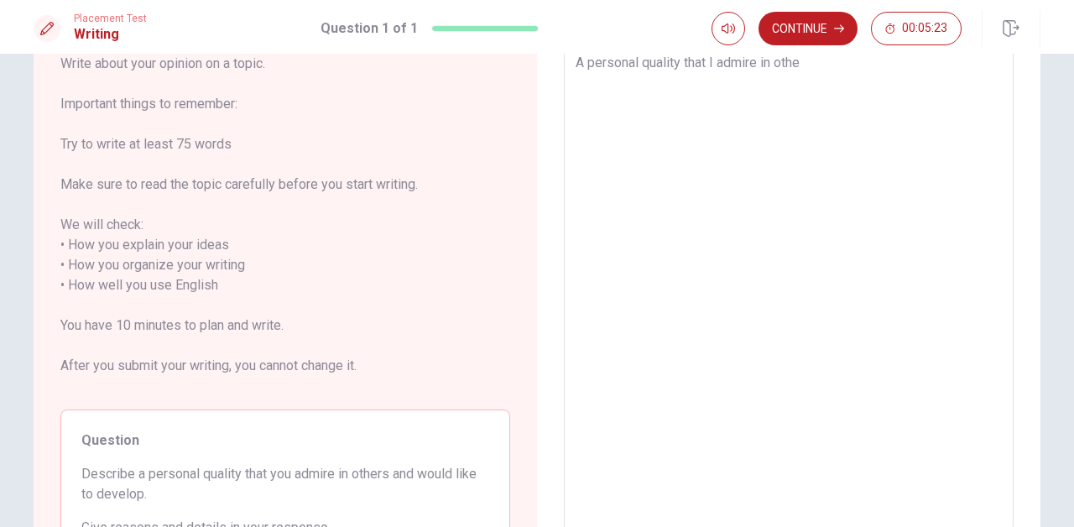
type textarea "A personal quality that I admire in other"
type textarea "x"
type textarea "A personal quality that I admire in others"
type textarea "x"
type textarea "A personal quality that I admire in others"
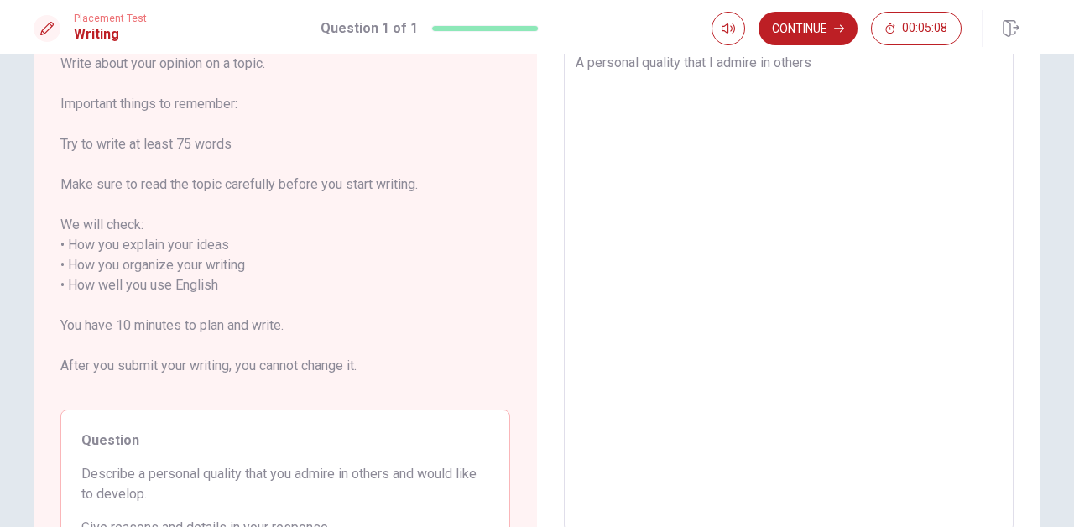
type textarea "x"
type textarea "A personal quality that I admire in others i"
type textarea "x"
type textarea "A personal quality that I admire in others is"
type textarea "x"
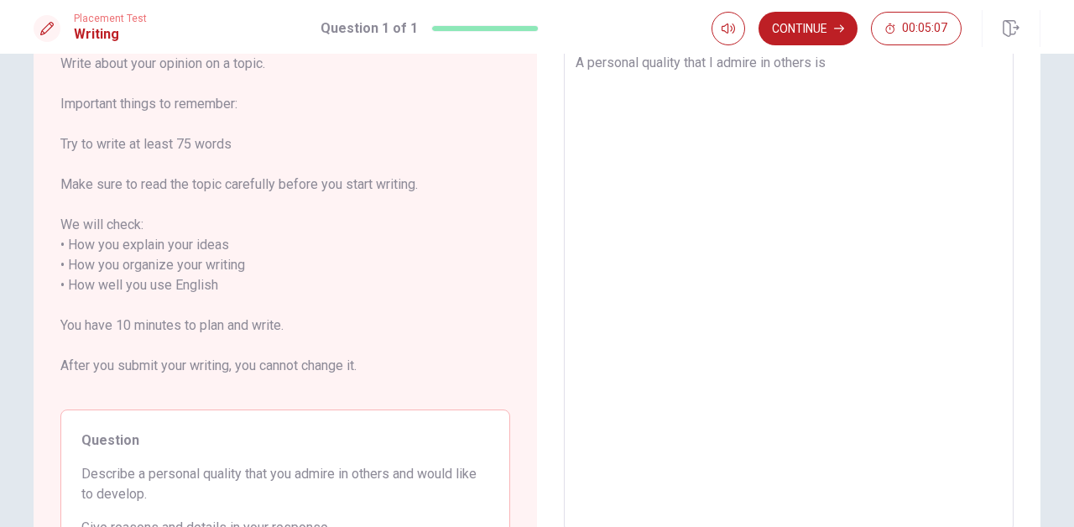
type textarea "A personal quality that I admire in others is"
type textarea "x"
type textarea "A personal quality that I admire in others is c"
type textarea "x"
type textarea "A personal quality that I admire in others is co"
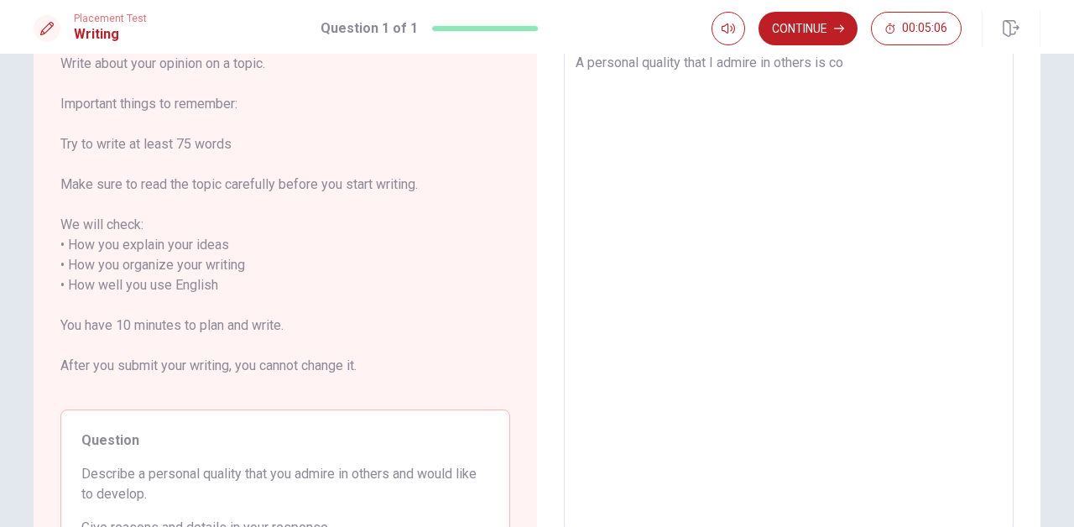
type textarea "x"
type textarea "A personal quality that I admire in others is con"
type textarea "x"
type textarea "A personal quality that I admire in others is conf"
type textarea "x"
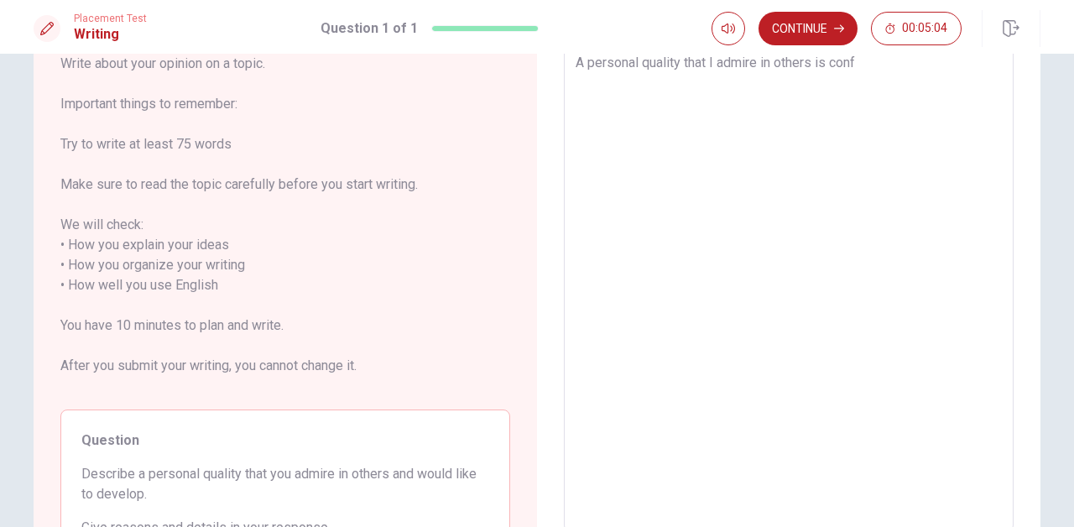
type textarea "A personal quality that I admire in others is [PERSON_NAME]"
type textarea "x"
type textarea "A personal quality that I admire in others is confid"
type textarea "x"
type textarea "A personal quality that I admire in others is confide"
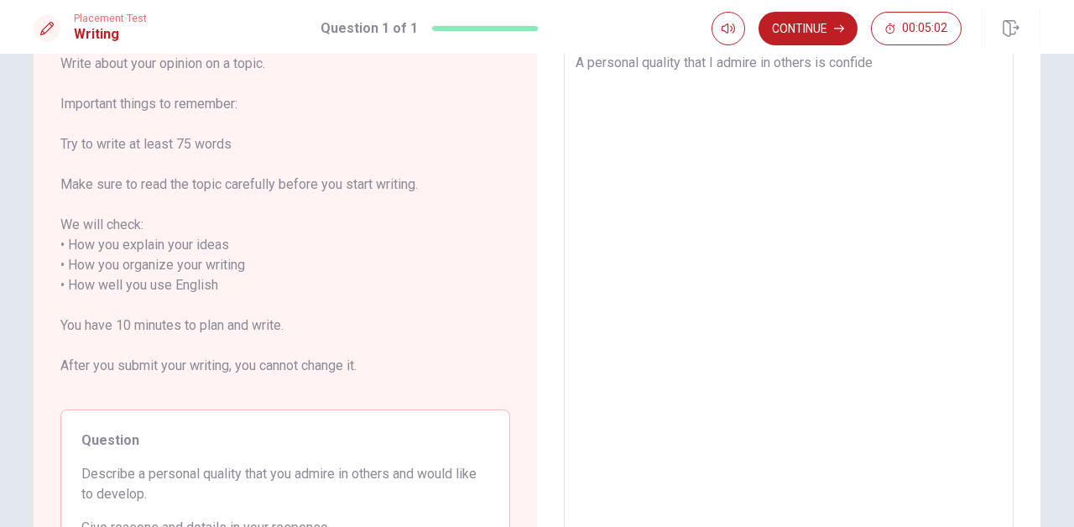
type textarea "x"
type textarea "A personal quality that I admire in others is confiden"
type textarea "x"
type textarea "A personal quality that I admire in others is confidens"
type textarea "x"
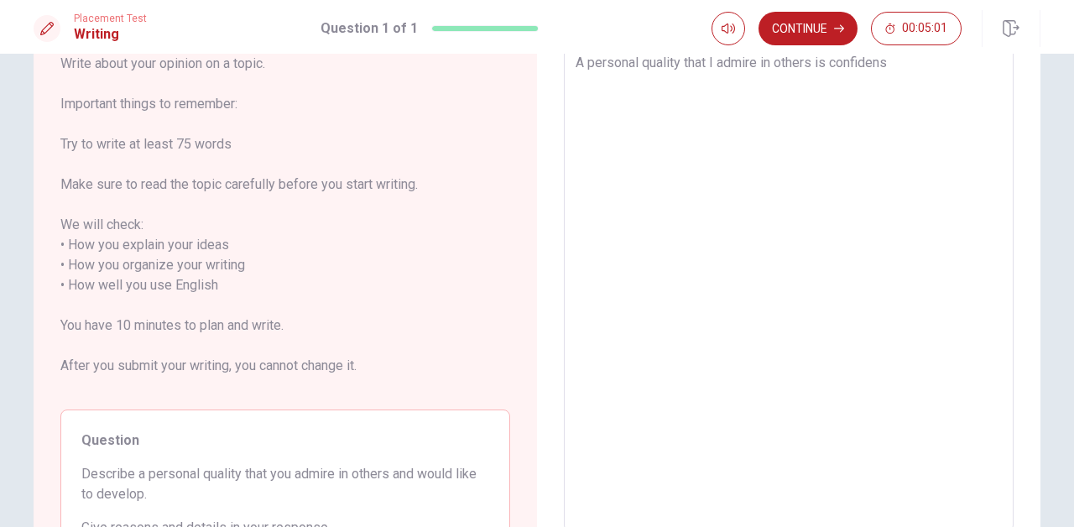
type textarea "A personal quality that I admire in others is confidense"
type textarea "x"
type textarea "A personal quality that I admire in others is confidens"
type textarea "x"
type textarea "A personal quality that I admire in others is confiden"
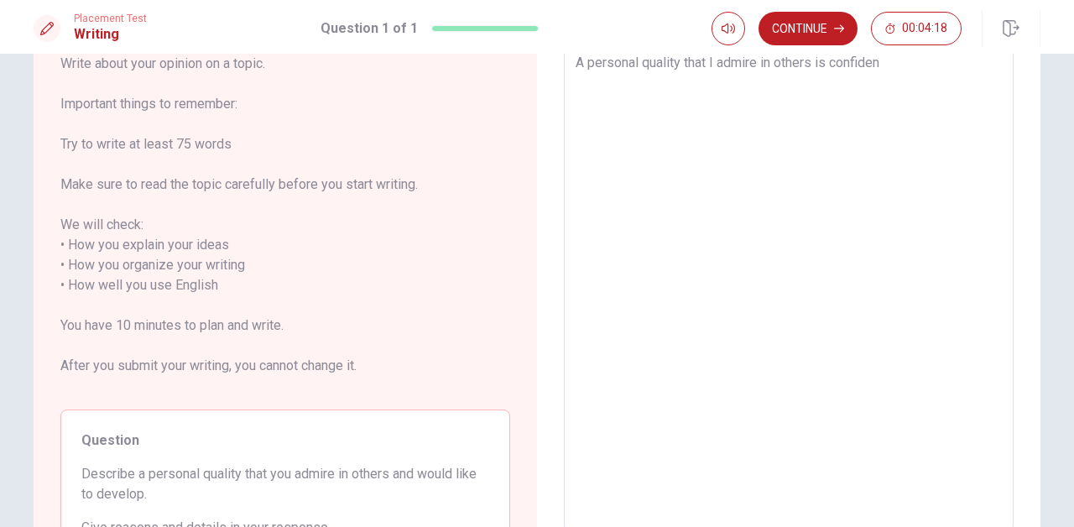
type textarea "x"
type textarea "A personal quality that I admire in others is confidenc"
type textarea "x"
type textarea "A personal quality that I admire in others is confidence"
type textarea "x"
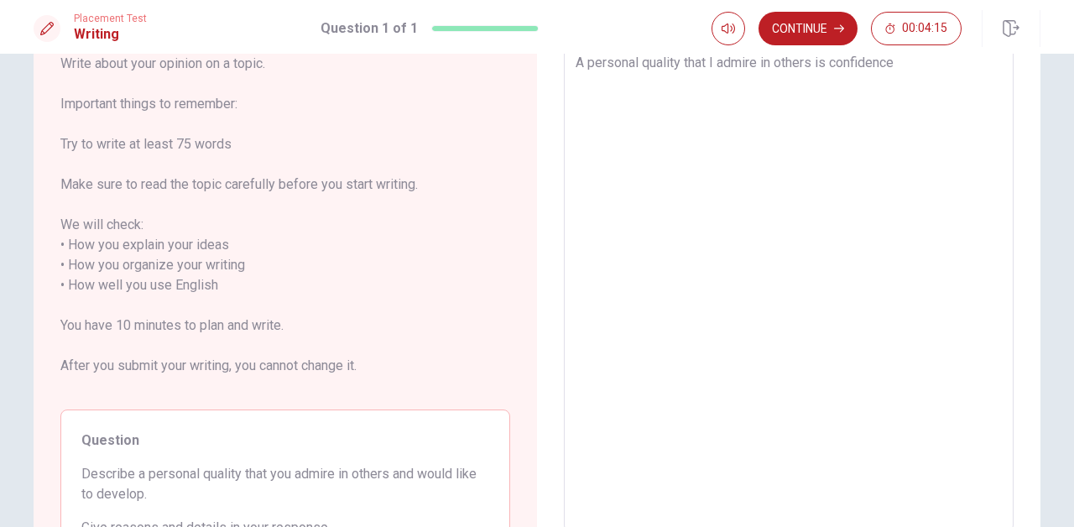
type textarea "A personal quality that I admire in others is confidence."
type textarea "x"
type textarea "A personal quality that I admire in others is confidence."
type textarea "x"
type textarea "A personal quality that I admire in others is confidence. e"
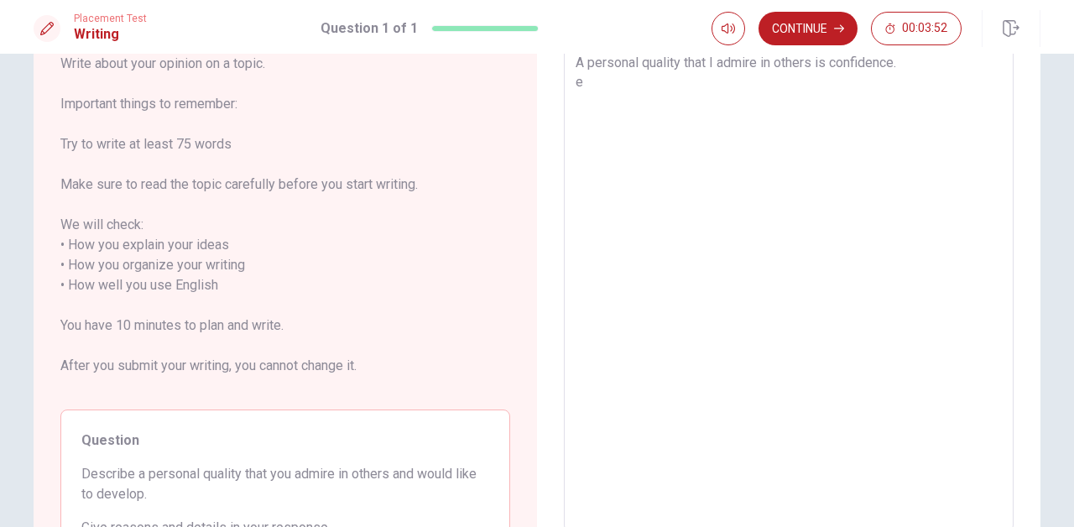
type textarea "x"
type textarea "A personal quality that I admire in others is confidence. es"
type textarea "x"
type textarea "A personal quality that I admire in others is confidence. esp"
type textarea "x"
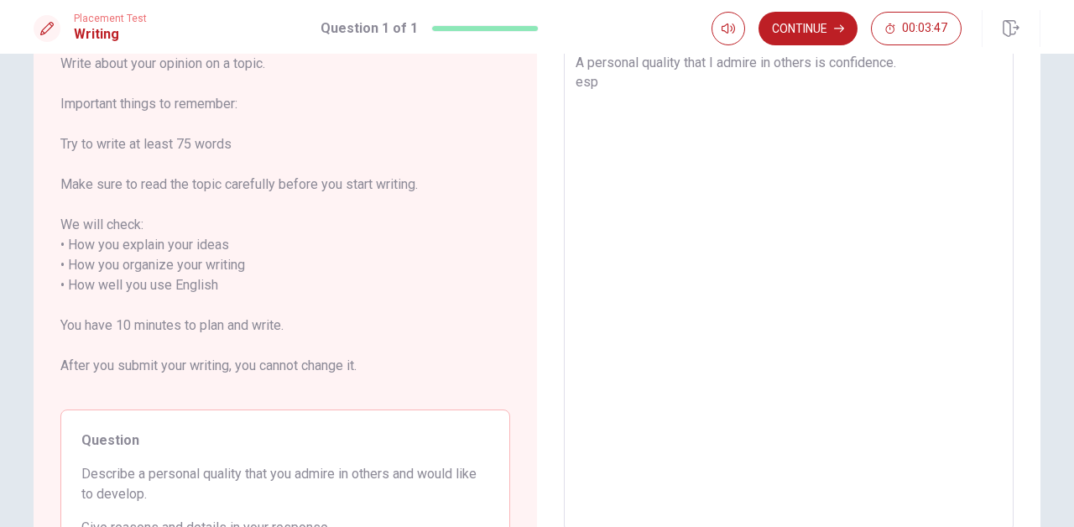
type textarea "A personal quality that I admire in others is confidence. espe"
type textarea "x"
type textarea "A personal quality that I admire in others is confidence. [GEOGRAPHIC_DATA]"
type textarea "x"
type textarea "A personal quality that I admire in others is confidence. especi"
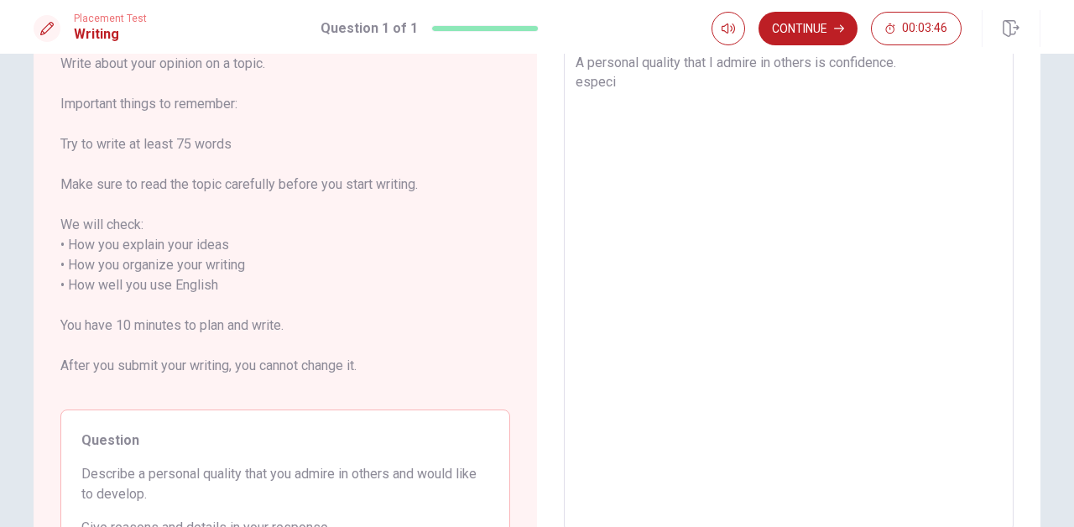
type textarea "x"
type textarea "A personal quality that I admire in others is confidence. [GEOGRAPHIC_DATA]"
type textarea "x"
type textarea "A personal quality that I admire in others is confidence. especial"
type textarea "x"
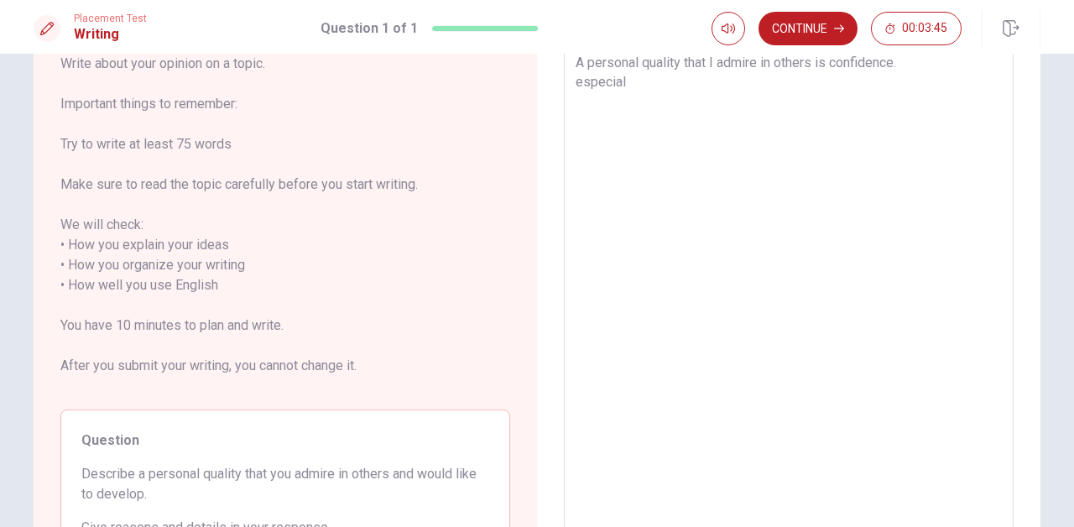
type textarea "A personal quality that I admire in others is confidence. especiall"
type textarea "x"
type textarea "A personal quality that I admire in others is confidence. especially"
type textarea "x"
type textarea "A personal quality that I admire in others is confidence. specially"
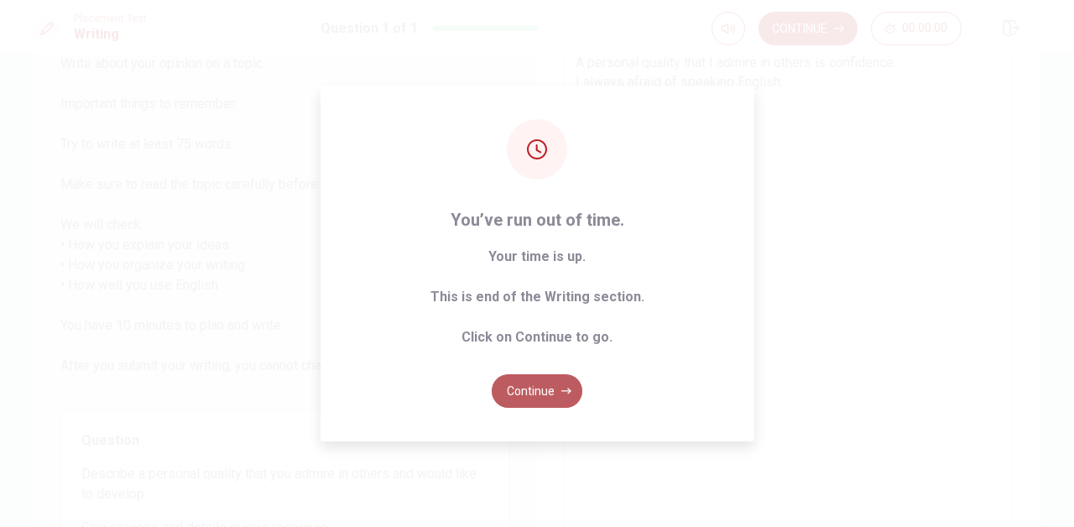
click at [556, 391] on button "Continue" at bounding box center [537, 391] width 91 height 34
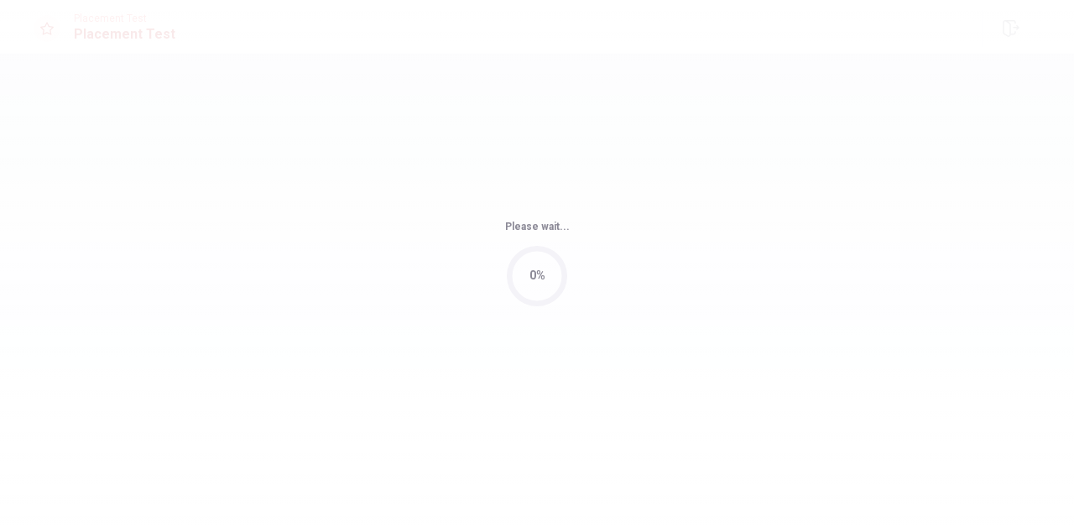
scroll to position [0, 0]
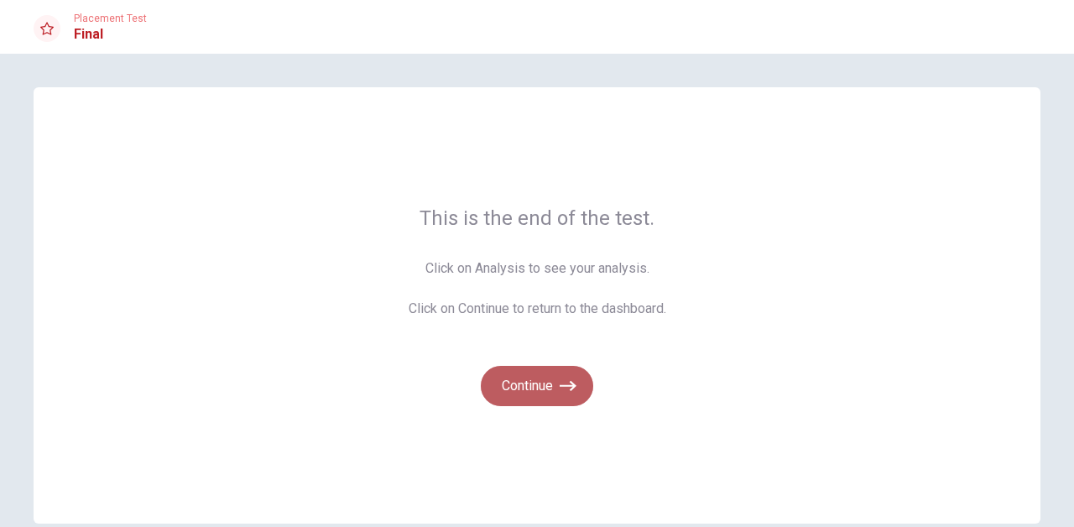
click at [546, 390] on button "Continue" at bounding box center [537, 386] width 112 height 40
